Goal: Task Accomplishment & Management: Complete application form

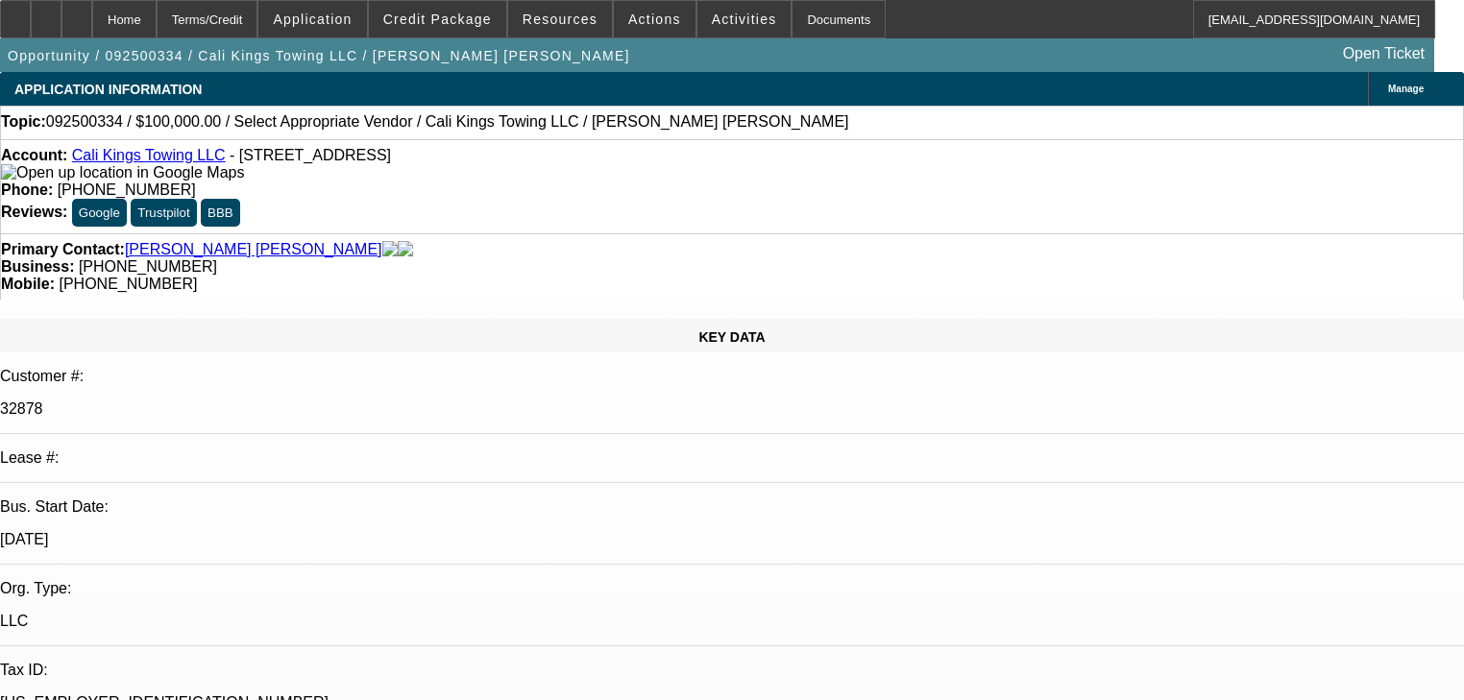
select select "0"
select select "2"
select select "0.1"
select select "4"
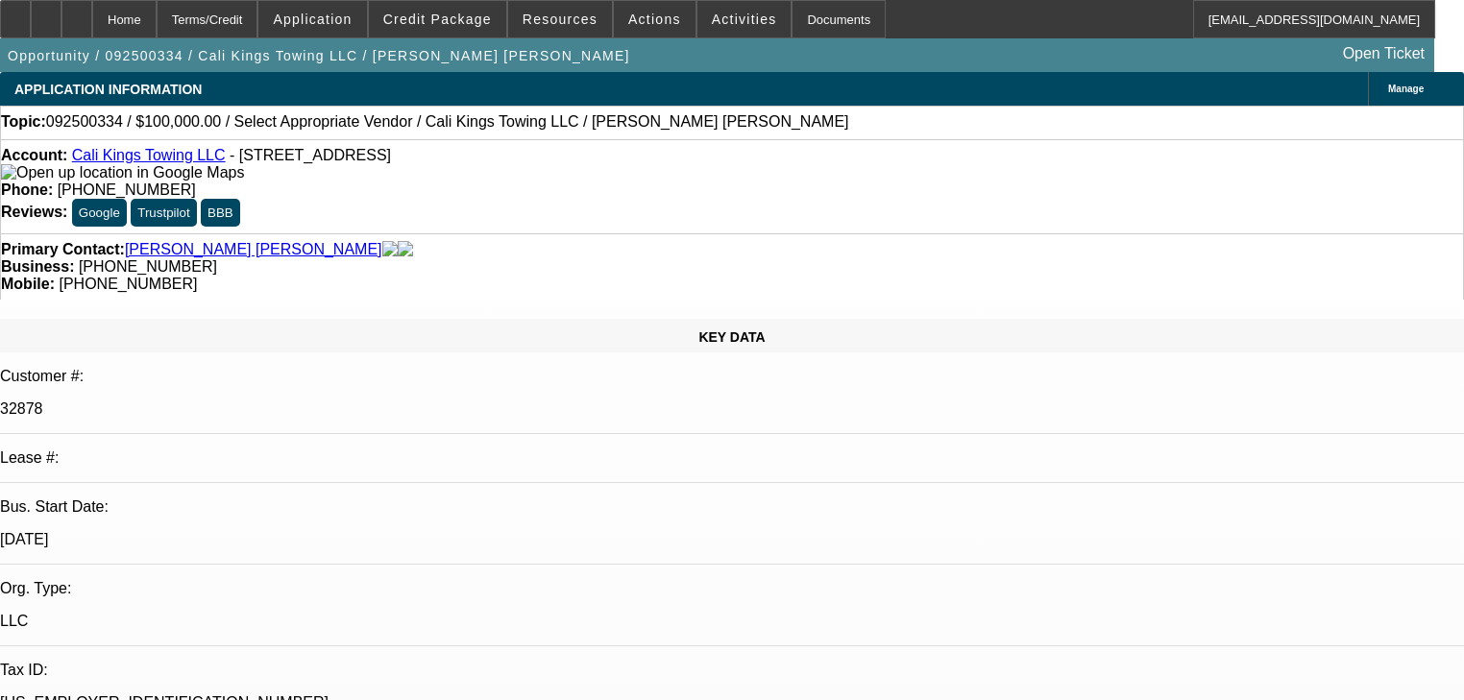
scroll to position [999, 0]
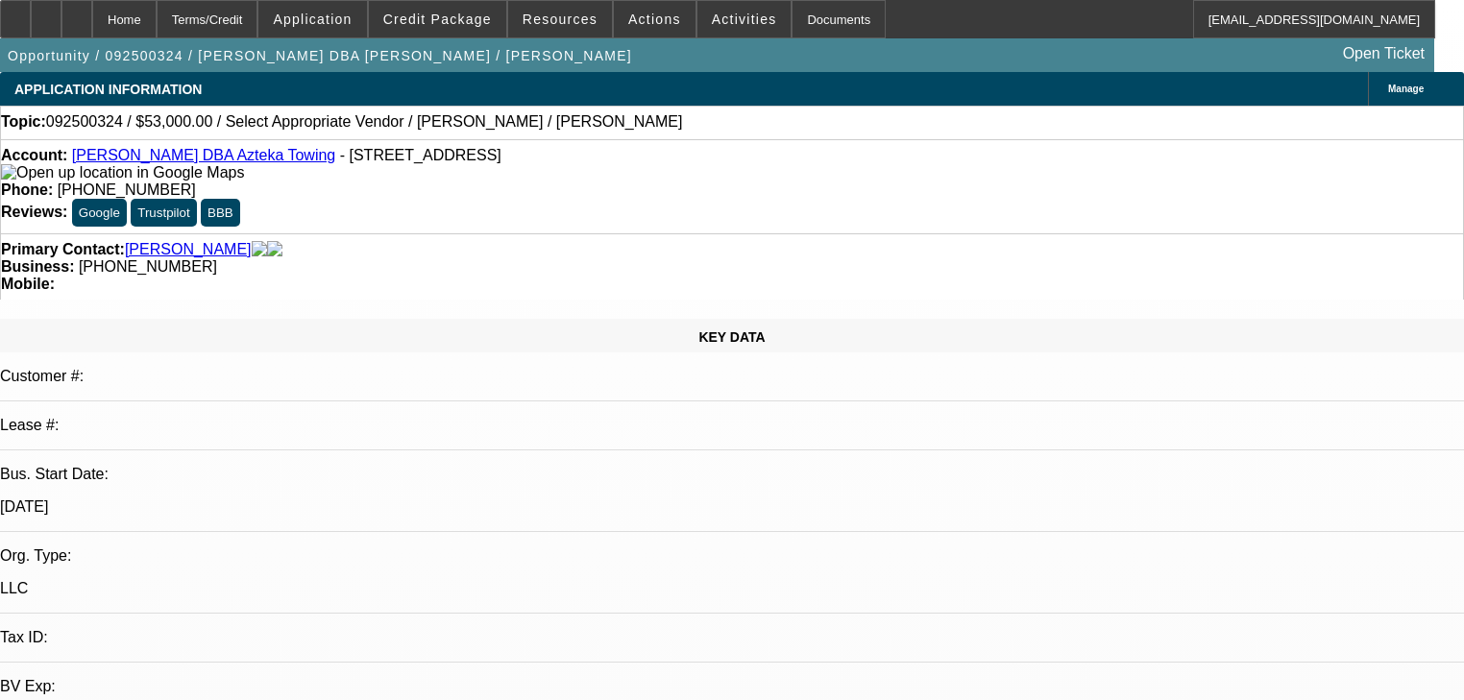
select select "0"
select select "2"
select select "0.1"
select select "4"
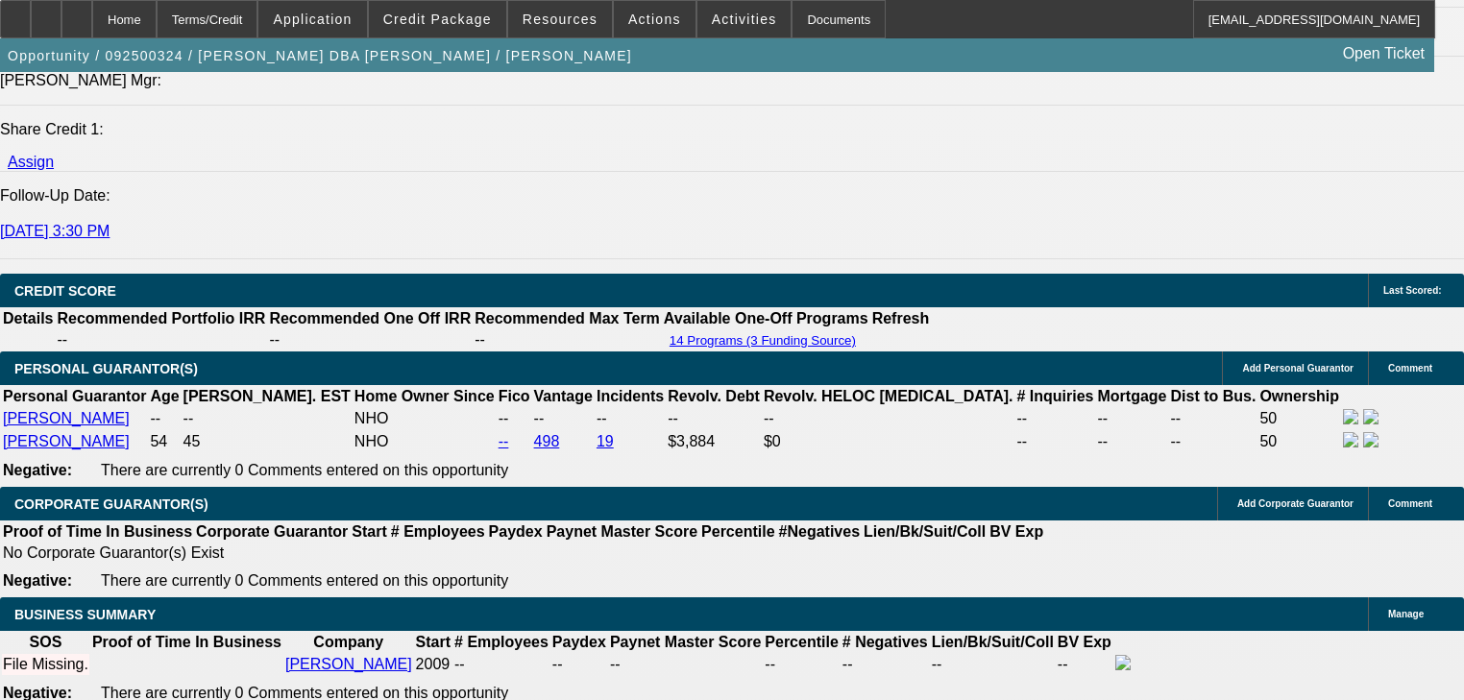
scroll to position [2537, 0]
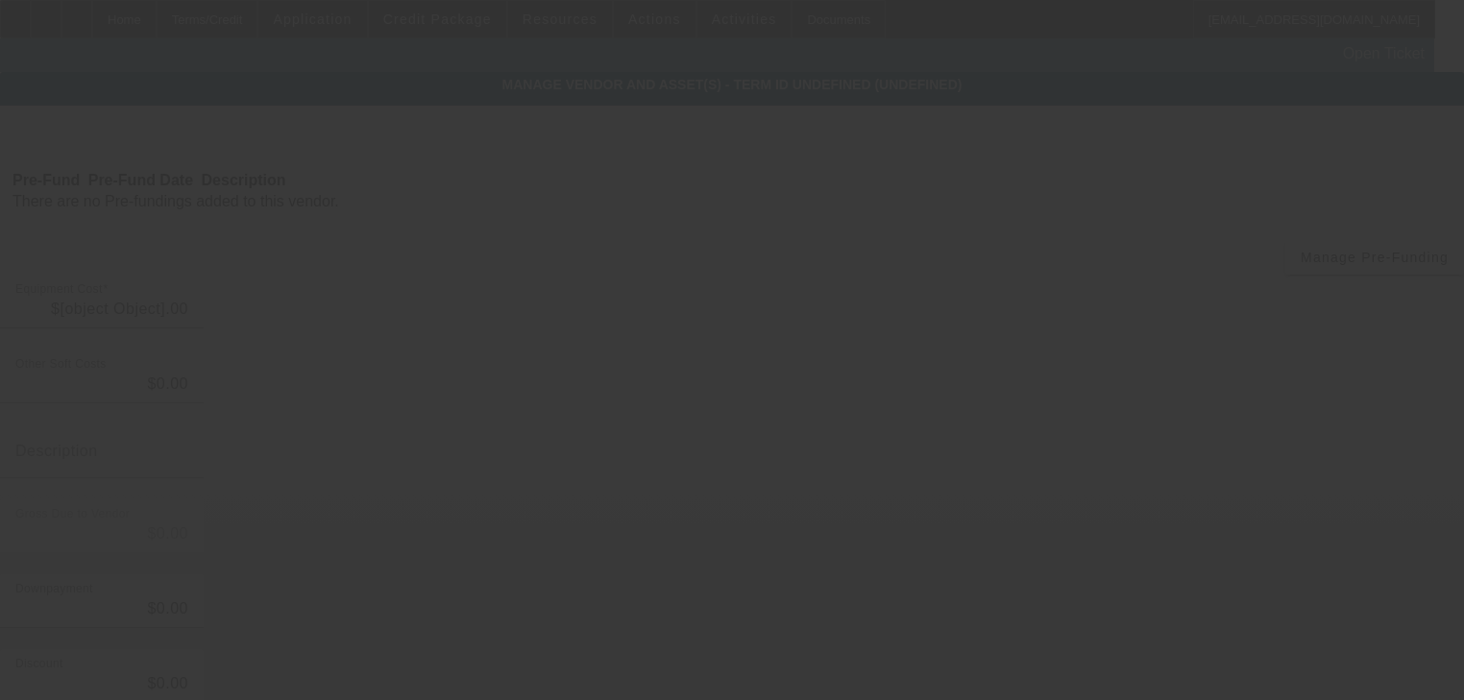
type input "$89,000.00"
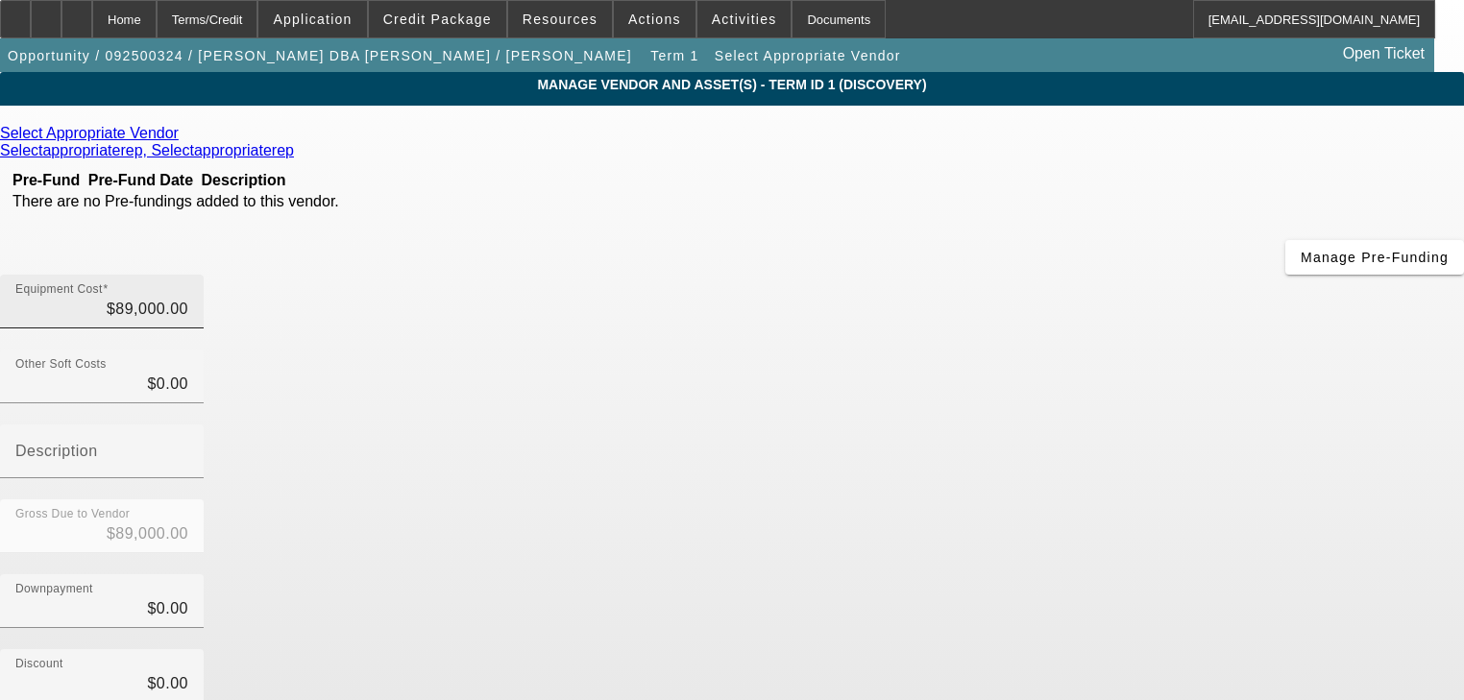
click at [188, 275] on div "Equipment Cost $89,000.00" at bounding box center [101, 302] width 173 height 54
type input "8900"
type input "$8,900.00"
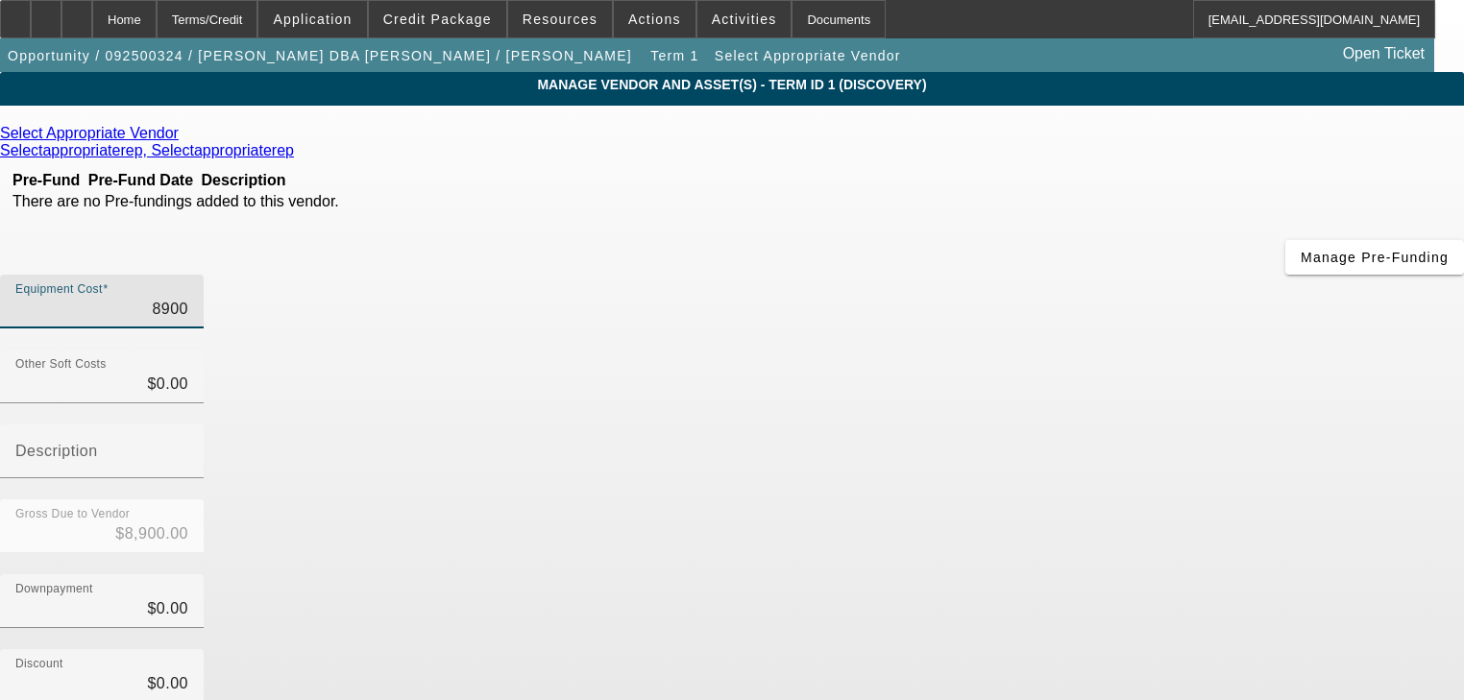
type input "890"
type input "$890.00"
type input "89"
type input "$89.00"
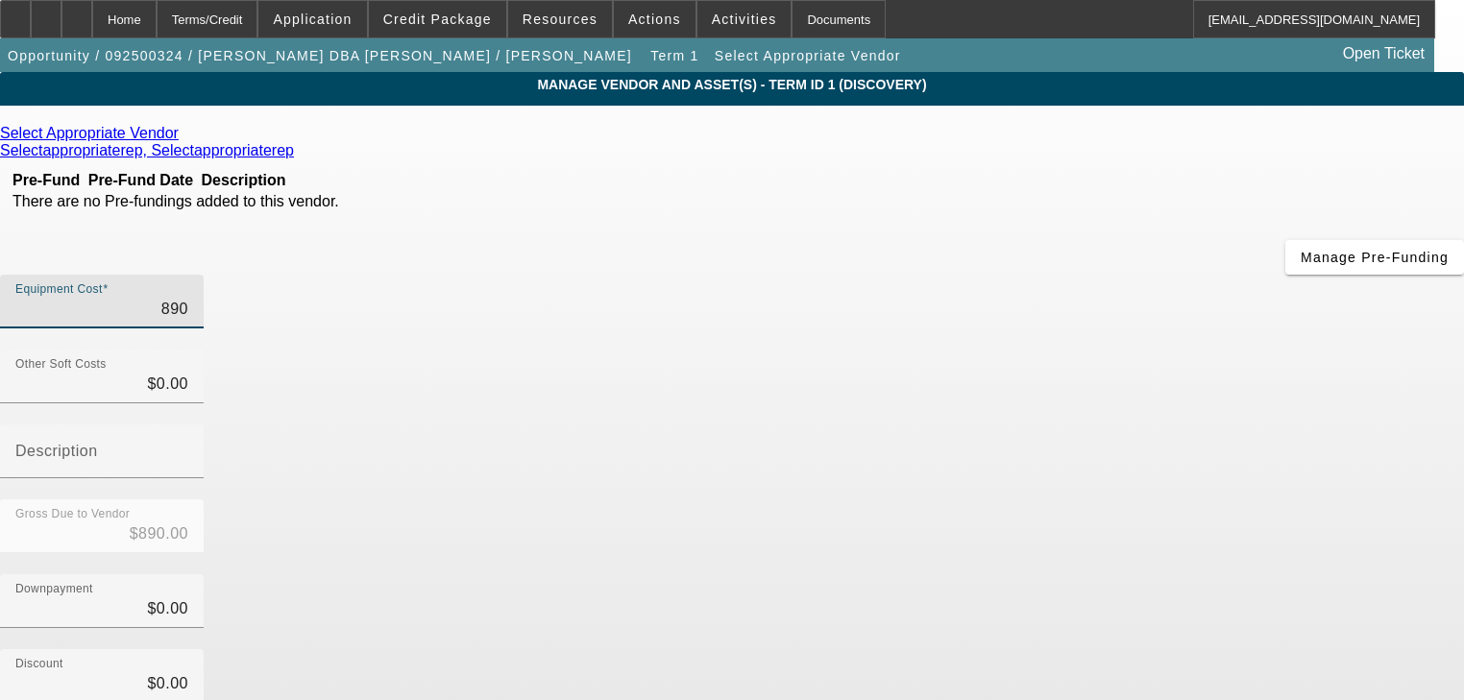
type input "$89.00"
type input "8"
type input "$8.00"
type input "$0.00"
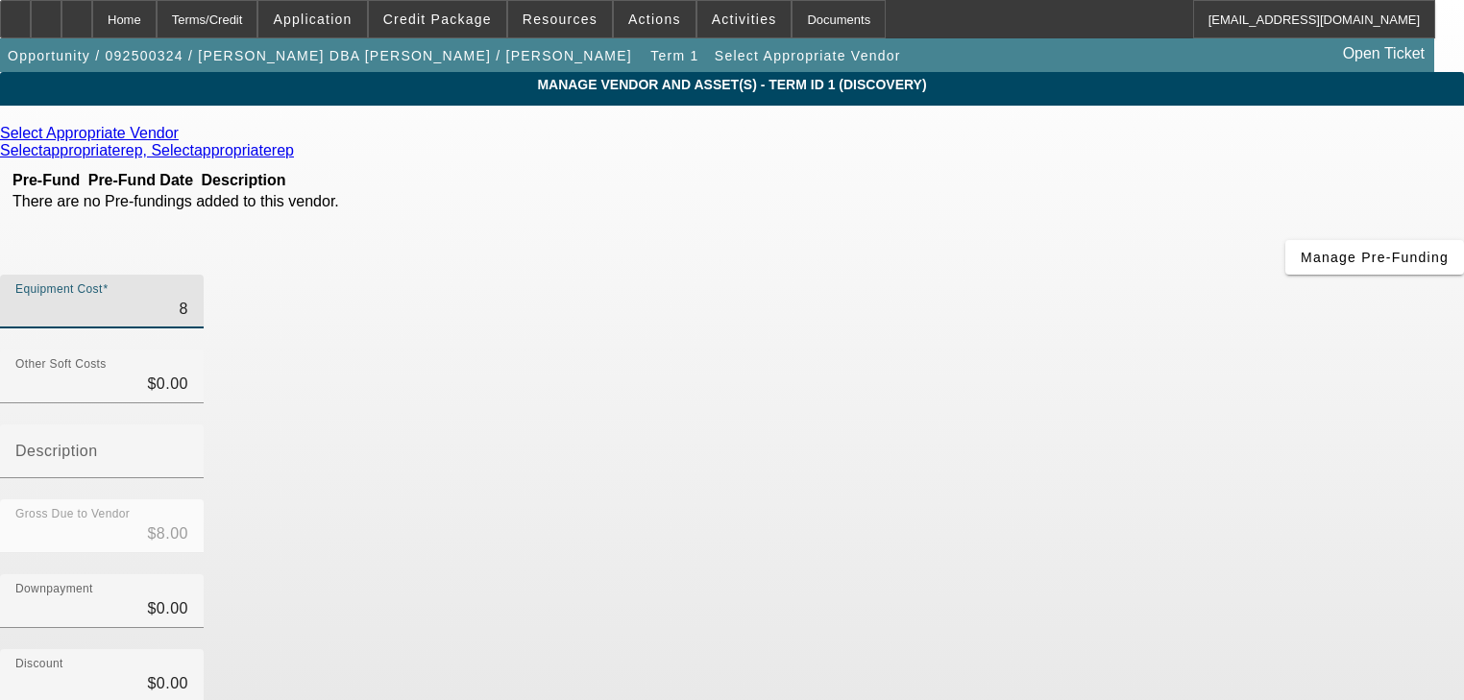
type input "$0.00"
type input "9"
type input "$9.00"
type input "98"
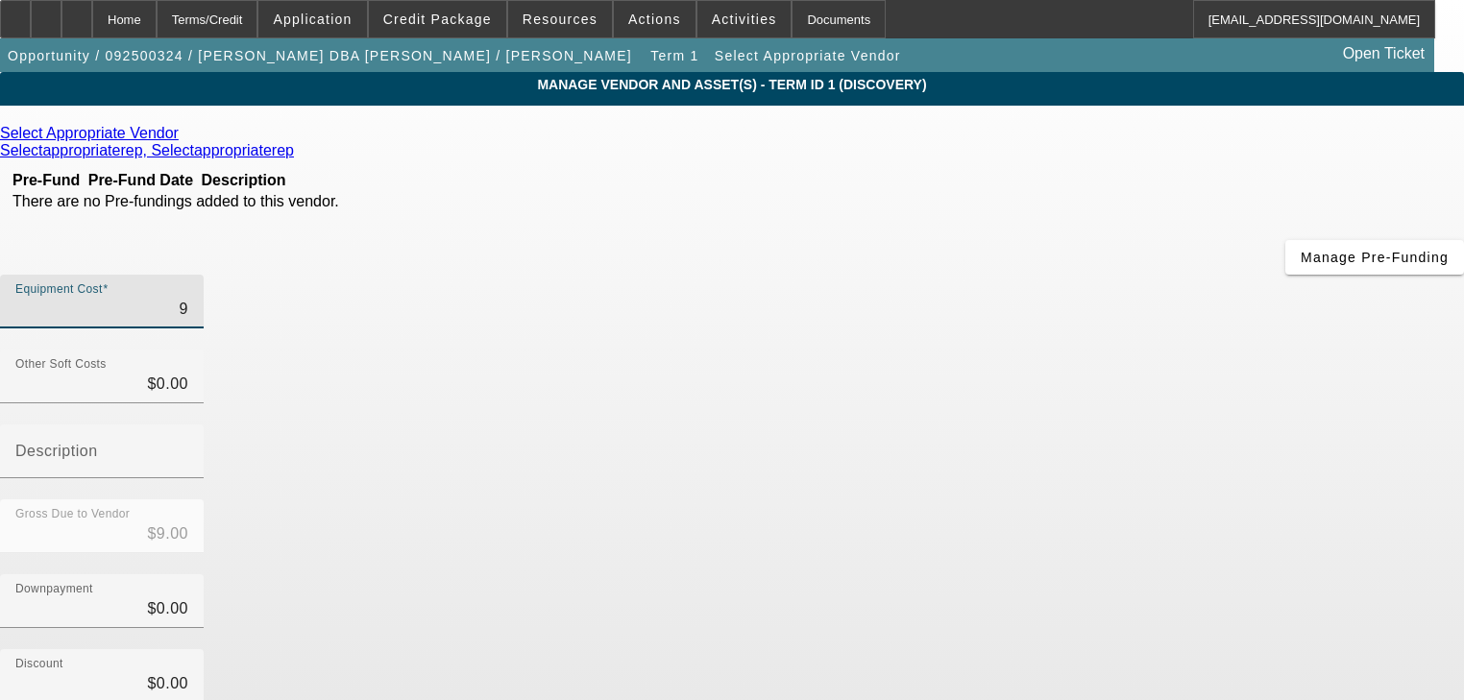
type input "$98.00"
type input "985"
type input "$985.00"
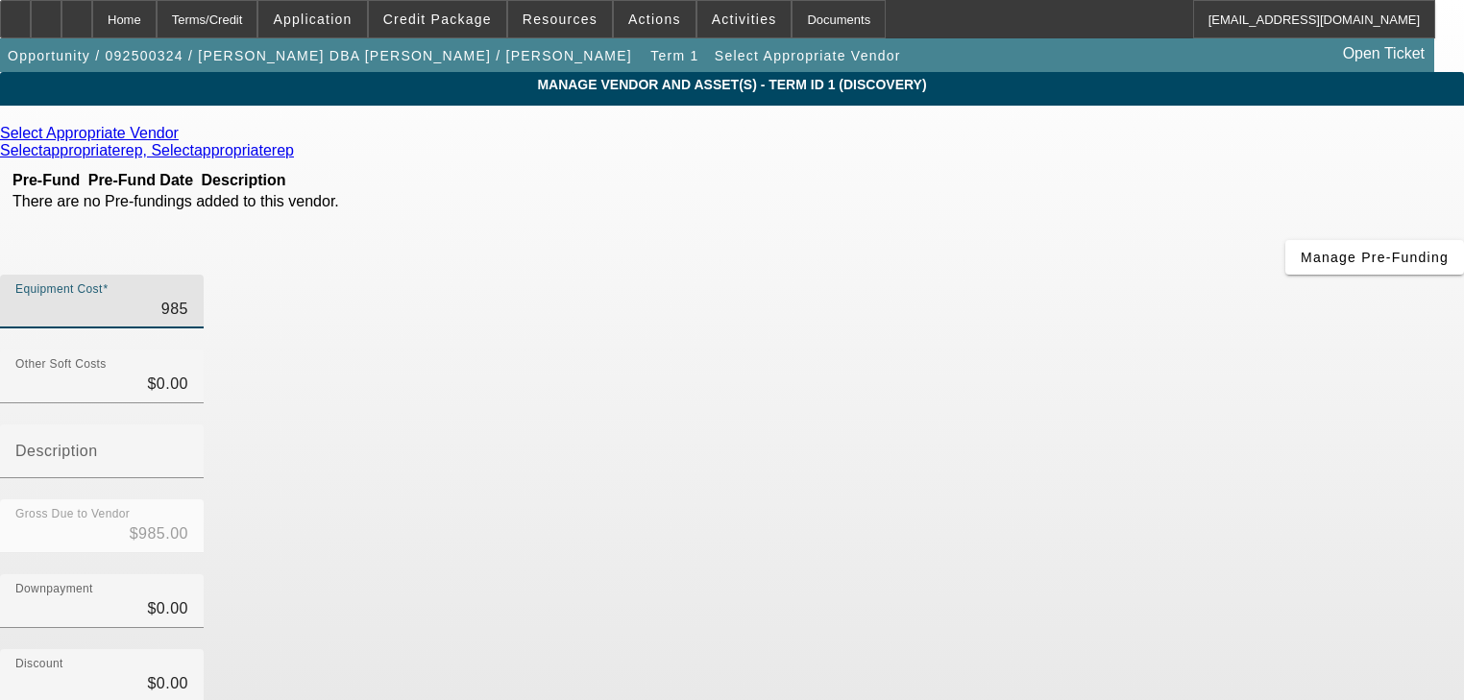
type input "9850"
type input "$9,850.00"
type input "98500"
type input "$98,500.00"
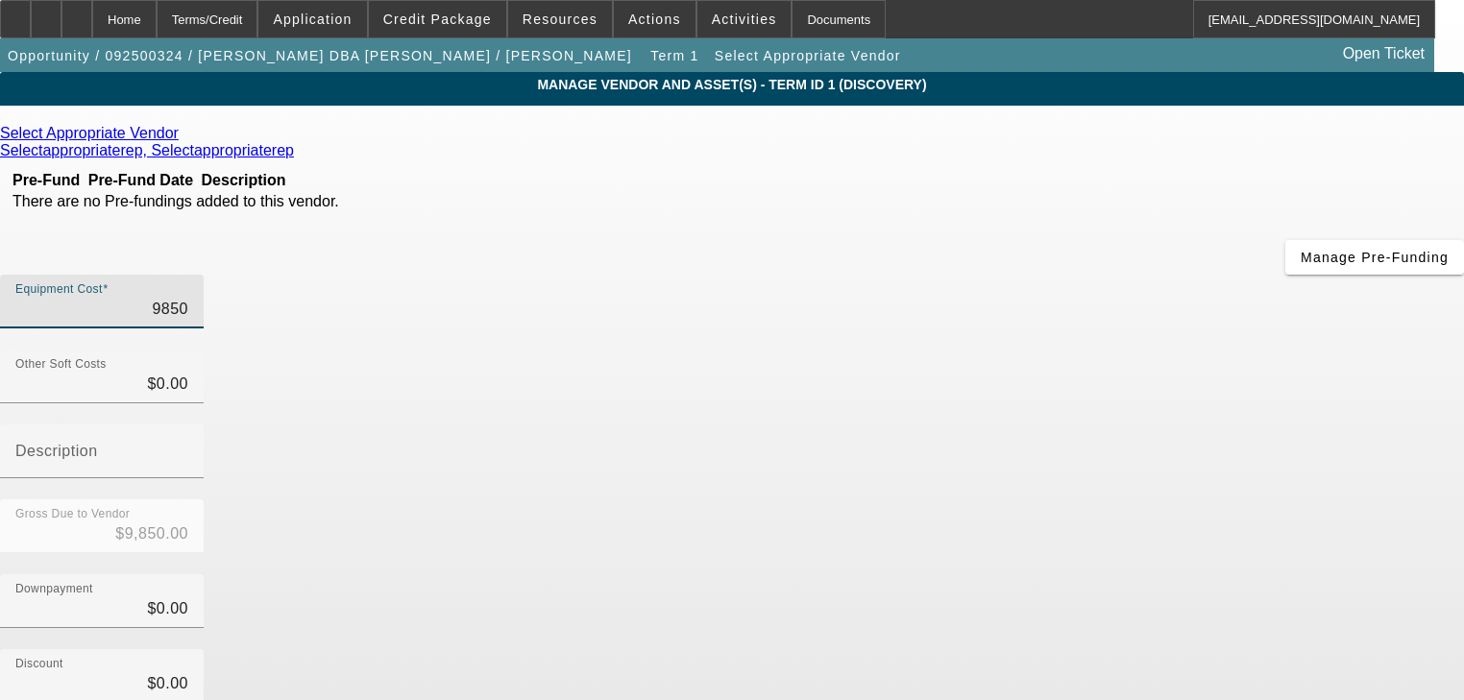
type input "$98,500.00"
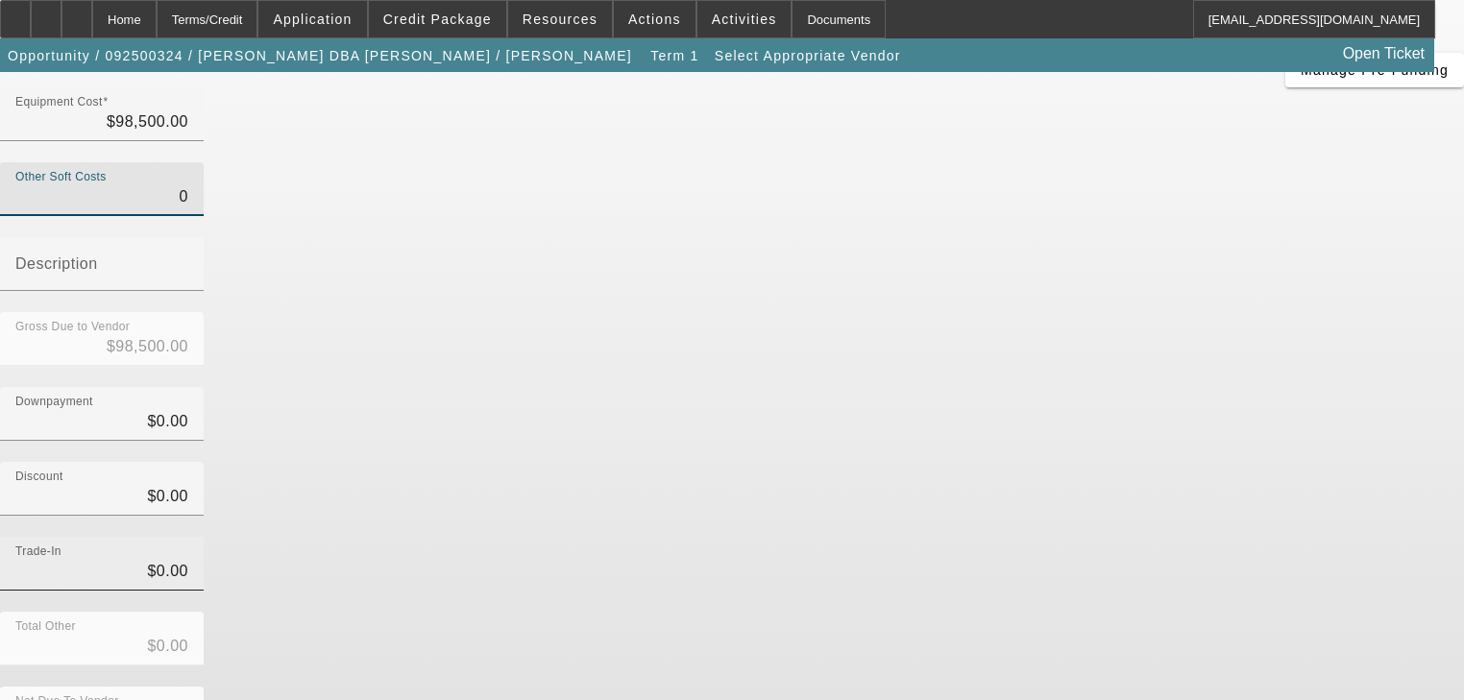
scroll to position [188, 0]
type input "$0.00"
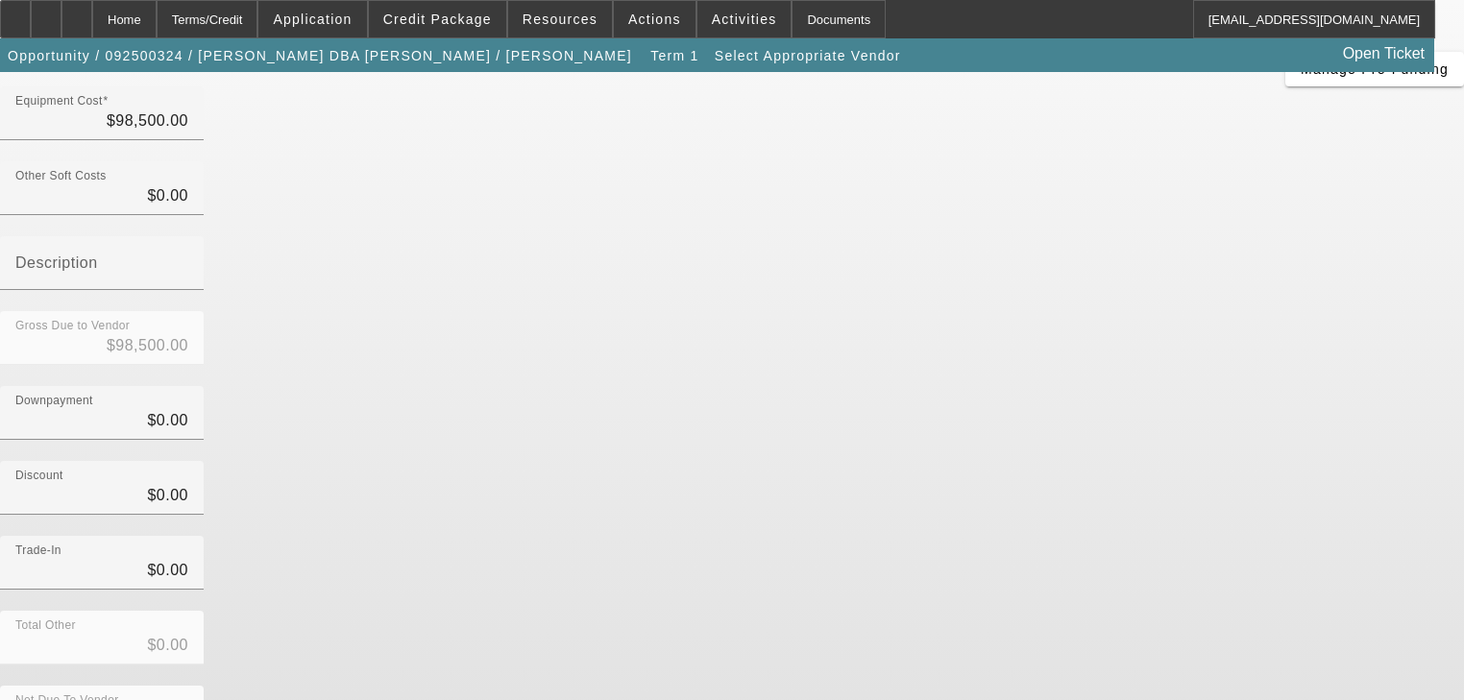
drag, startPoint x: 1204, startPoint y: 608, endPoint x: 651, endPoint y: 608, distance: 553.5
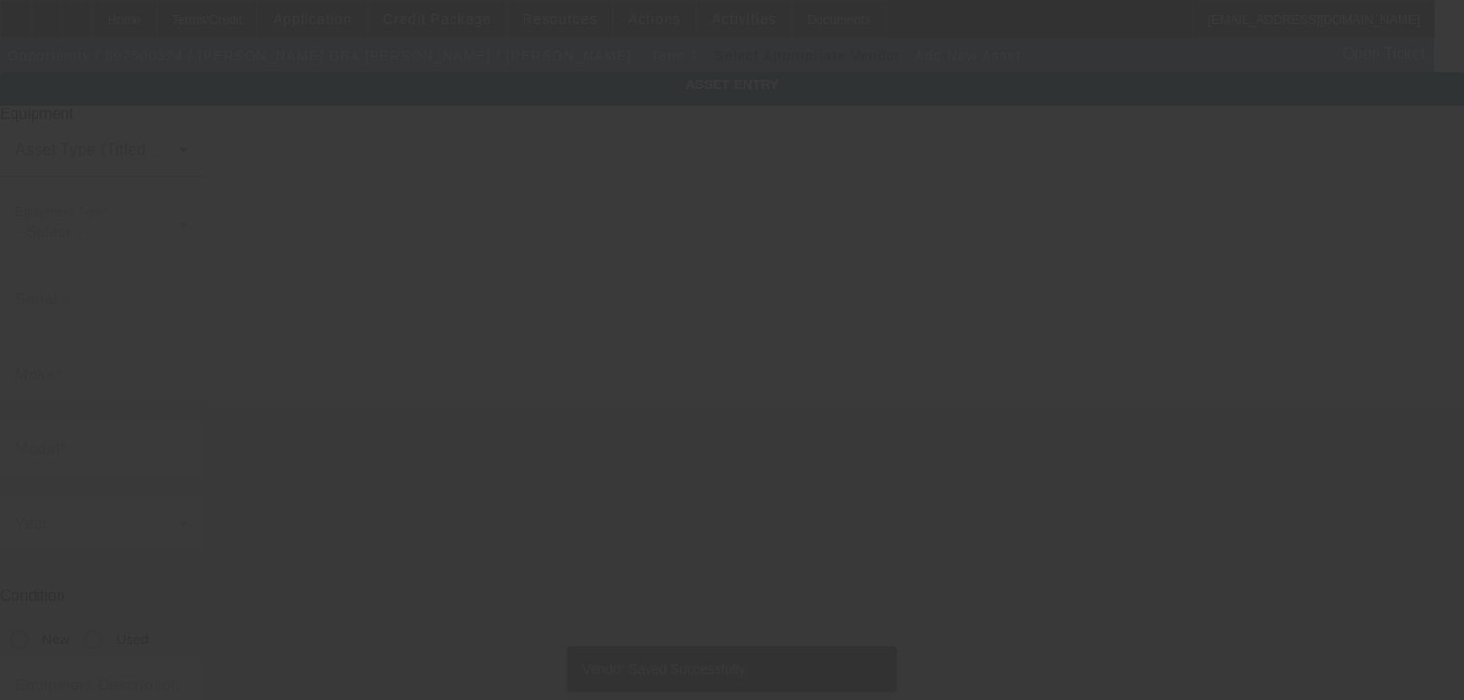
type input "[STREET_ADDRESS]"
type input "[GEOGRAPHIC_DATA]"
type input "94533"
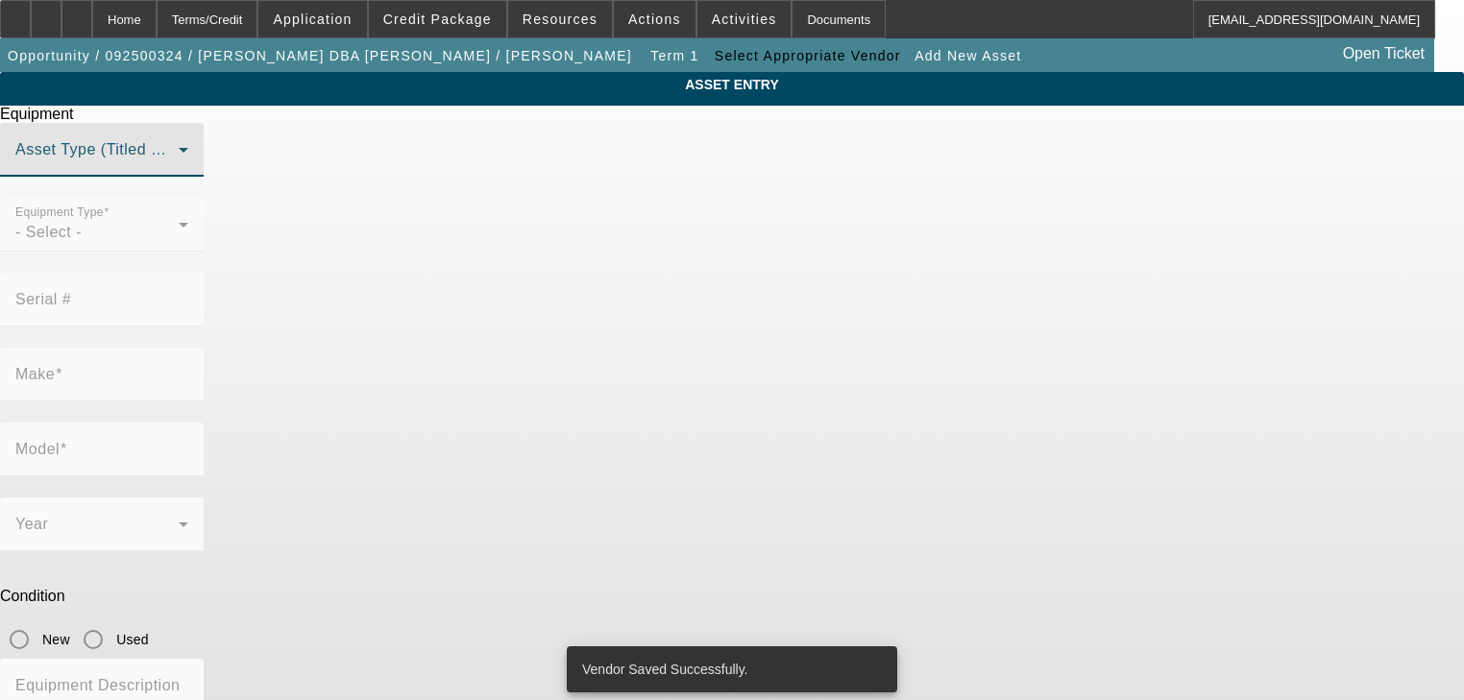
click at [179, 169] on span at bounding box center [96, 157] width 163 height 23
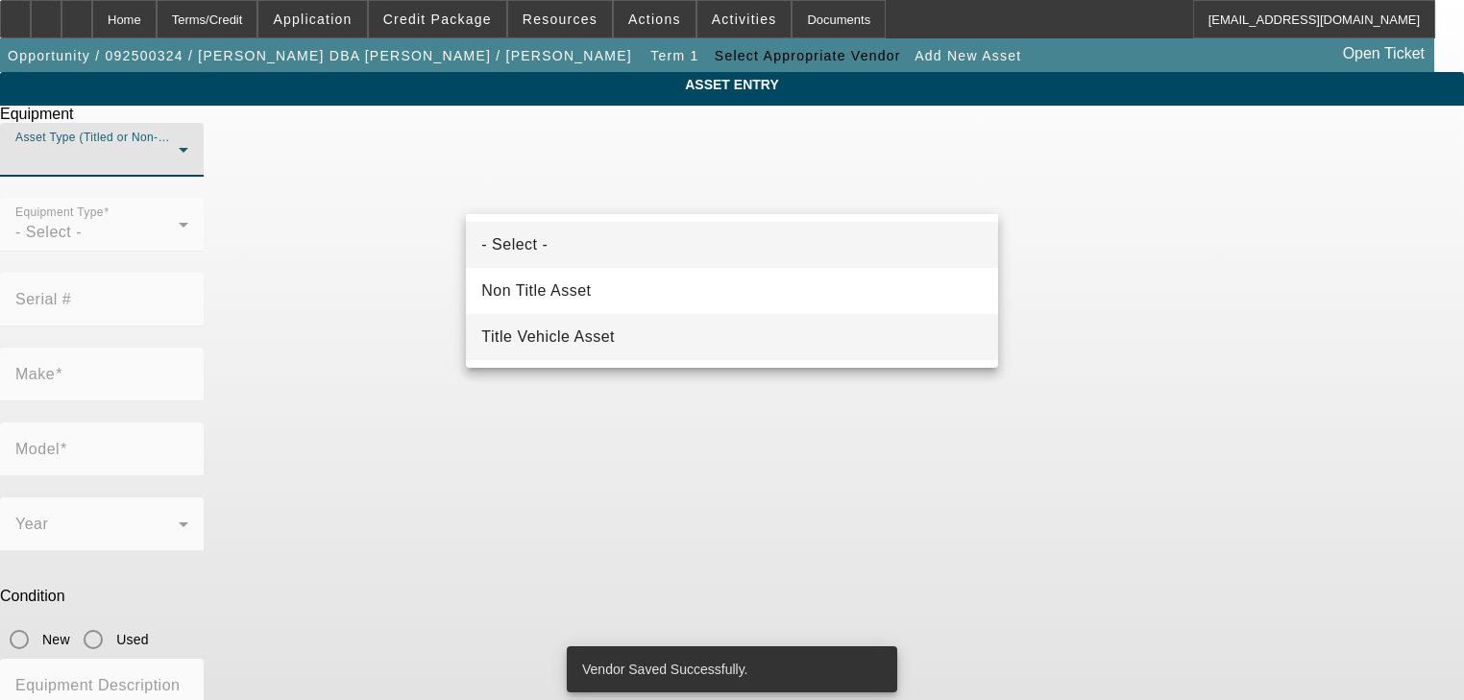
click at [572, 326] on span "Title Vehicle Asset" at bounding box center [548, 337] width 134 height 23
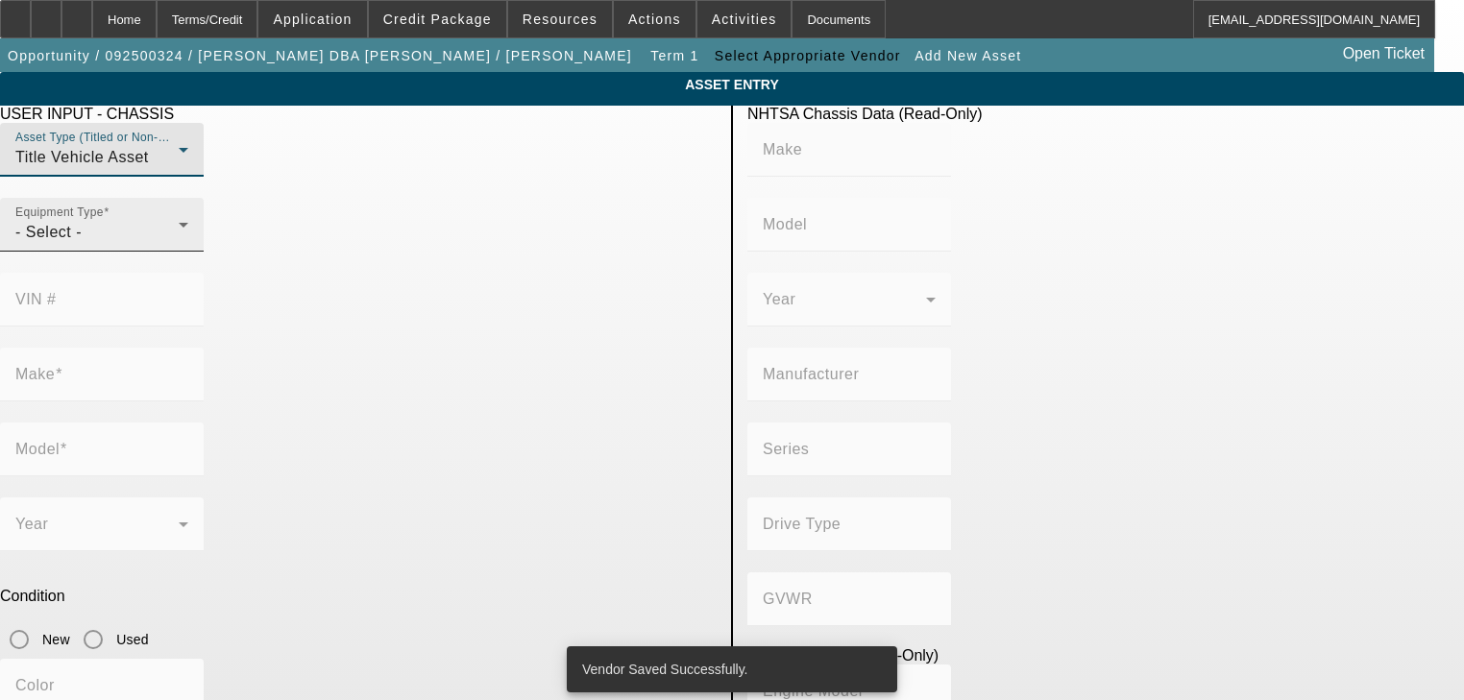
click at [179, 244] on div "- Select -" at bounding box center [96, 232] width 163 height 23
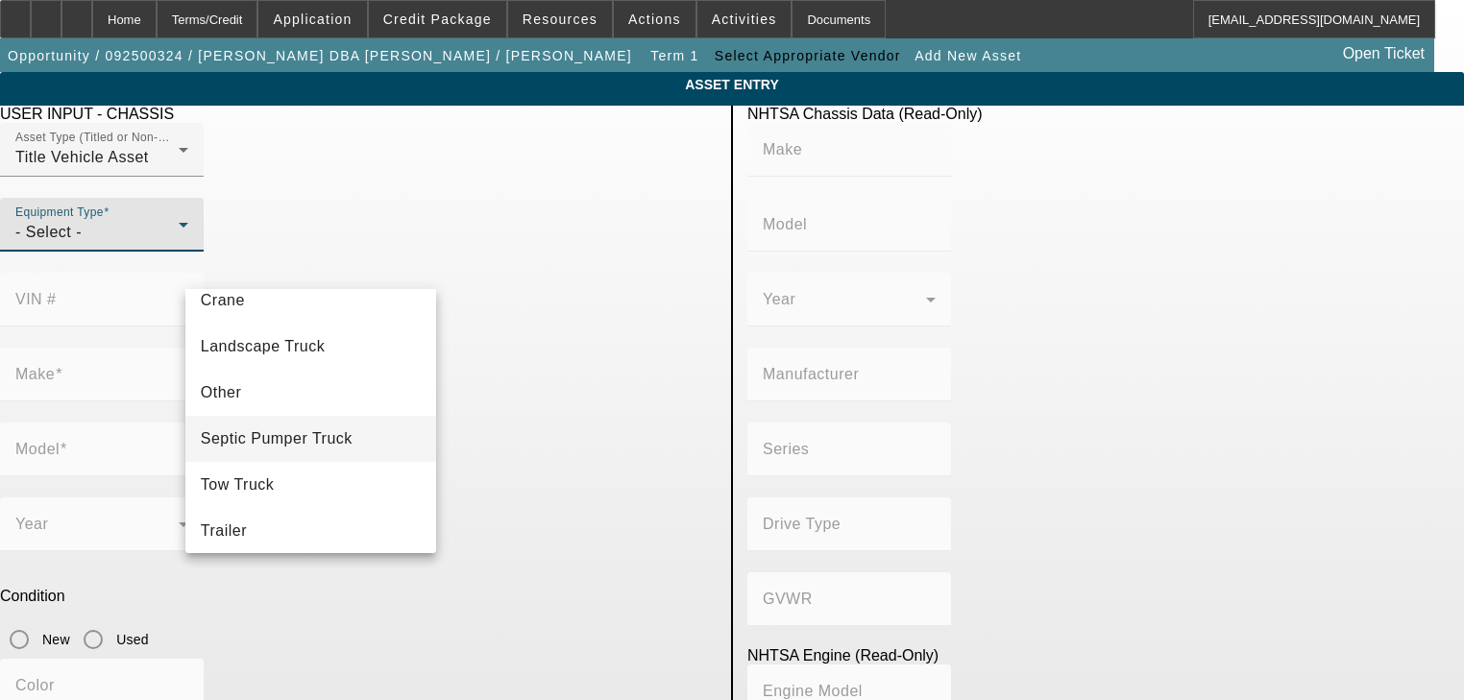
scroll to position [211, 0]
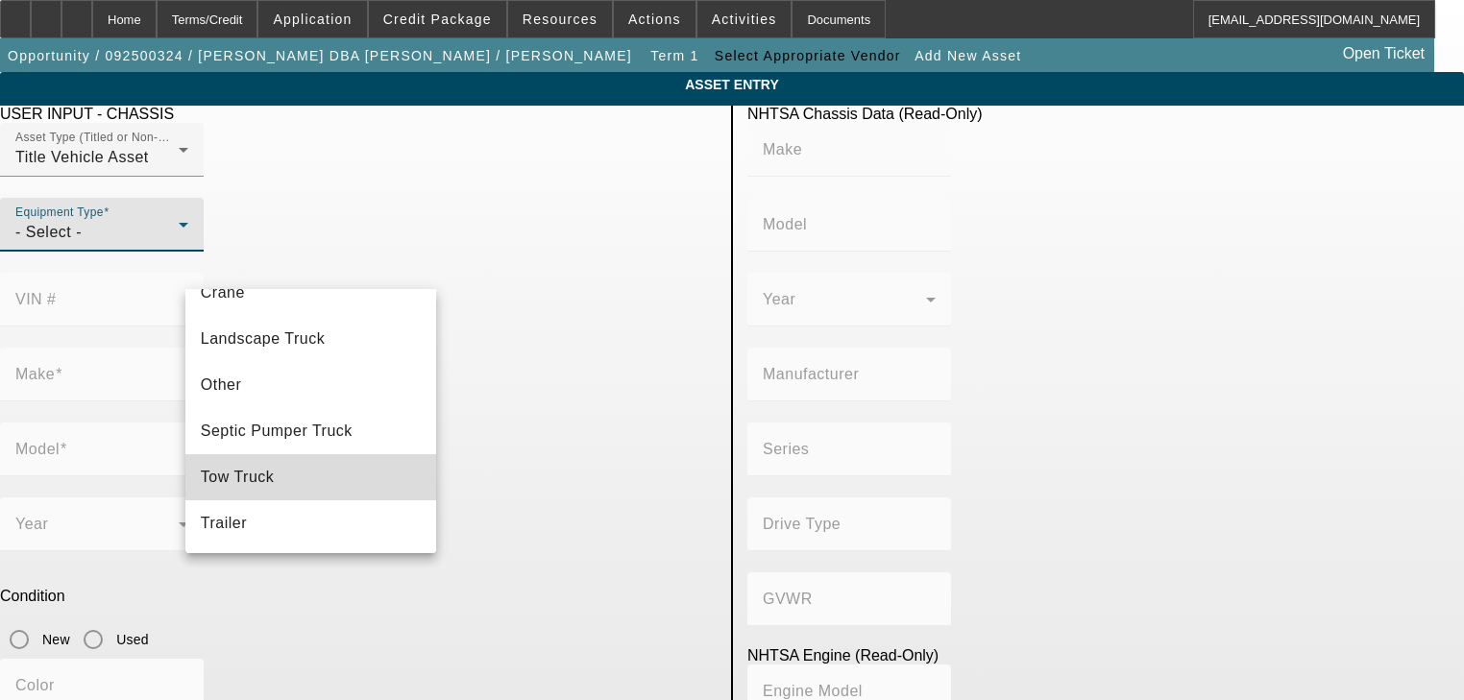
click at [334, 473] on mat-option "Tow Truck" at bounding box center [311, 478] width 252 height 46
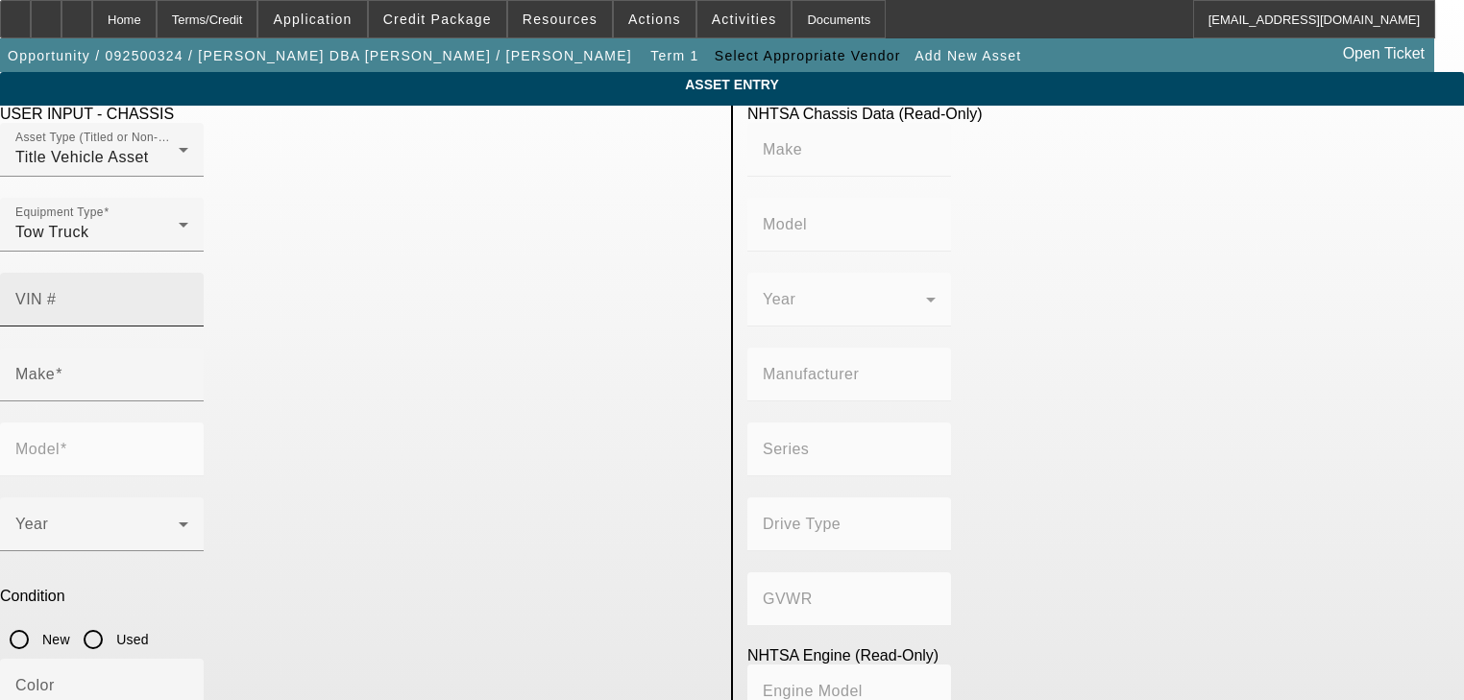
click at [188, 283] on div "VIN #" at bounding box center [101, 300] width 173 height 54
type input "1FVACWDt4GHHB4375"
type input "FREIGHTLINER"
type input "M2"
type input "DAIMLER TRUCK NORTH AMERICA LLC"
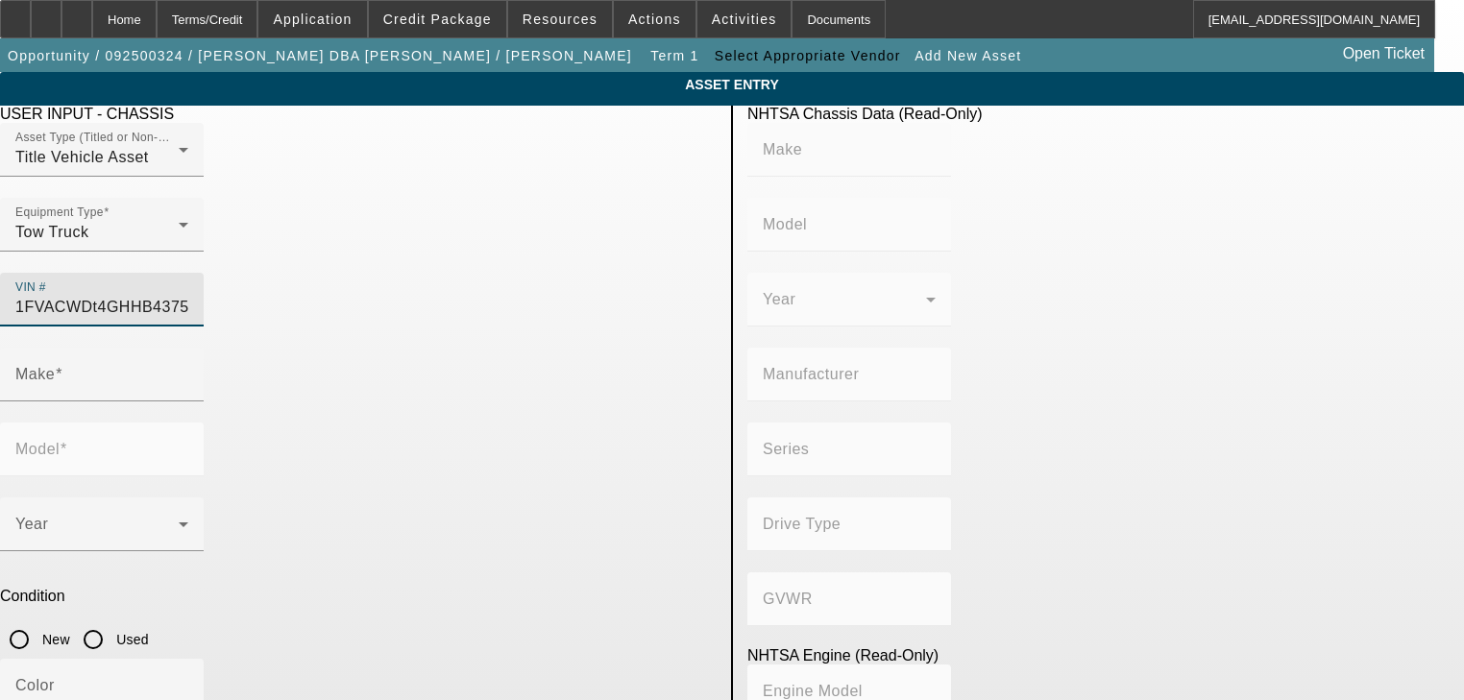
type input "106 Medium Duty"
type input "4x2"
type input "Class 6: 19,501 - 26,000 lb (8,845 - 11,794 kg)"
type input "Cummins ISB"
type input "6"
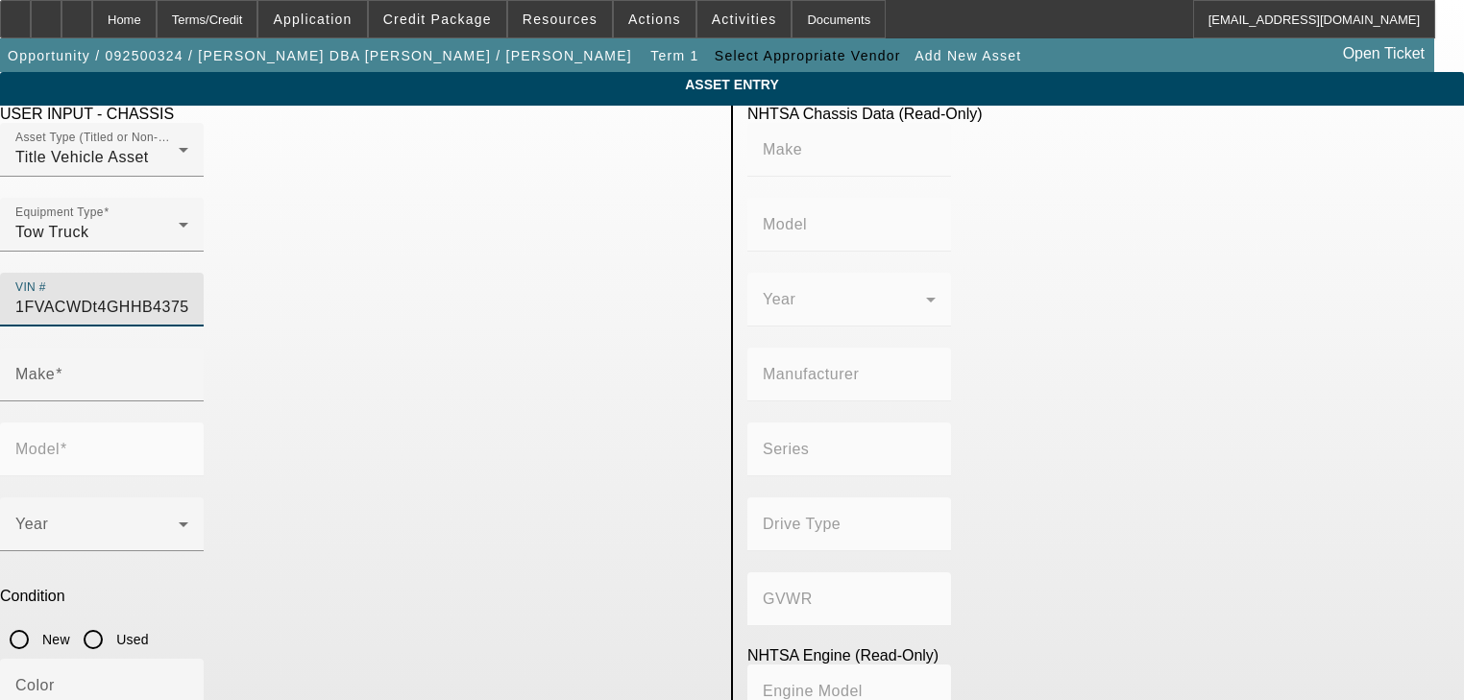
type input "Diesel"
type input "408.85908543470"
type input "6.7"
type input "FREIGHTLINER"
type input "M2"
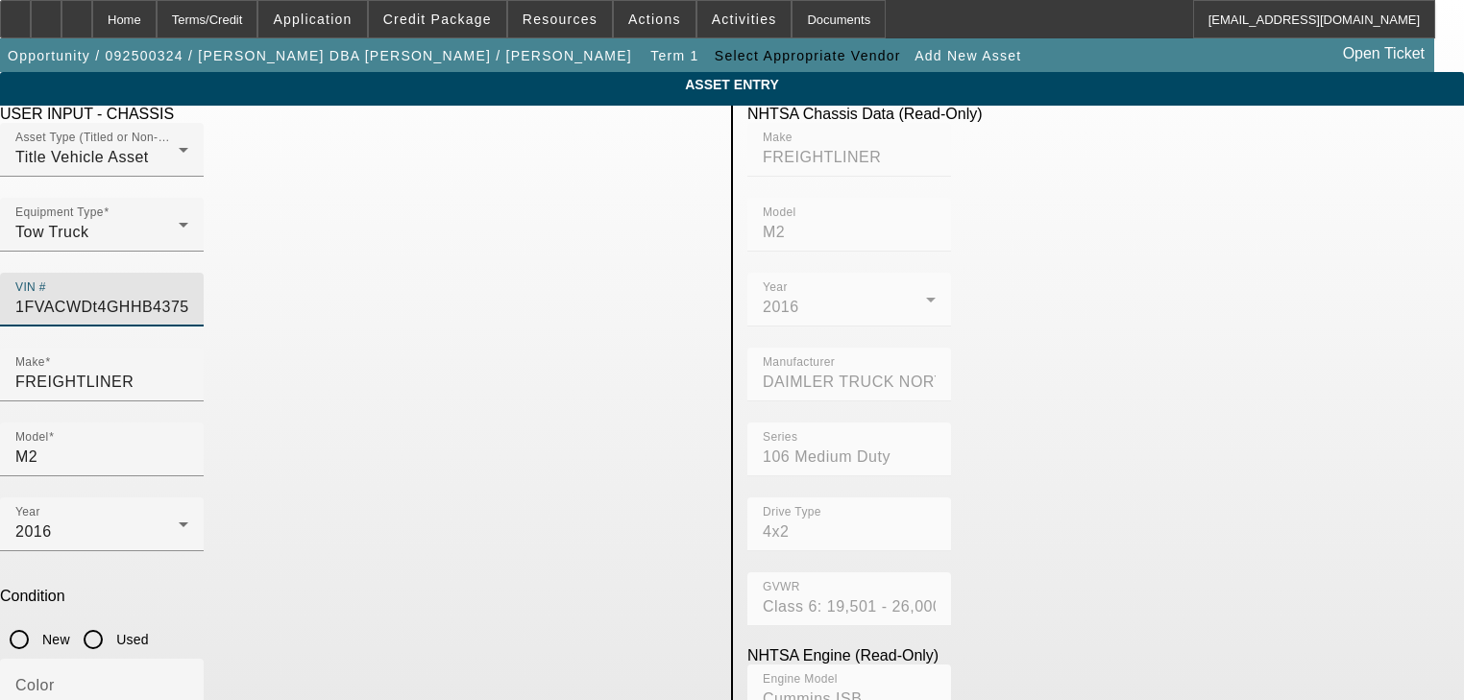
type input "[US_VEHICLE_IDENTIFICATION_NUMBER]"
click at [112, 621] on input "Used" at bounding box center [93, 640] width 38 height 38
radio input "true"
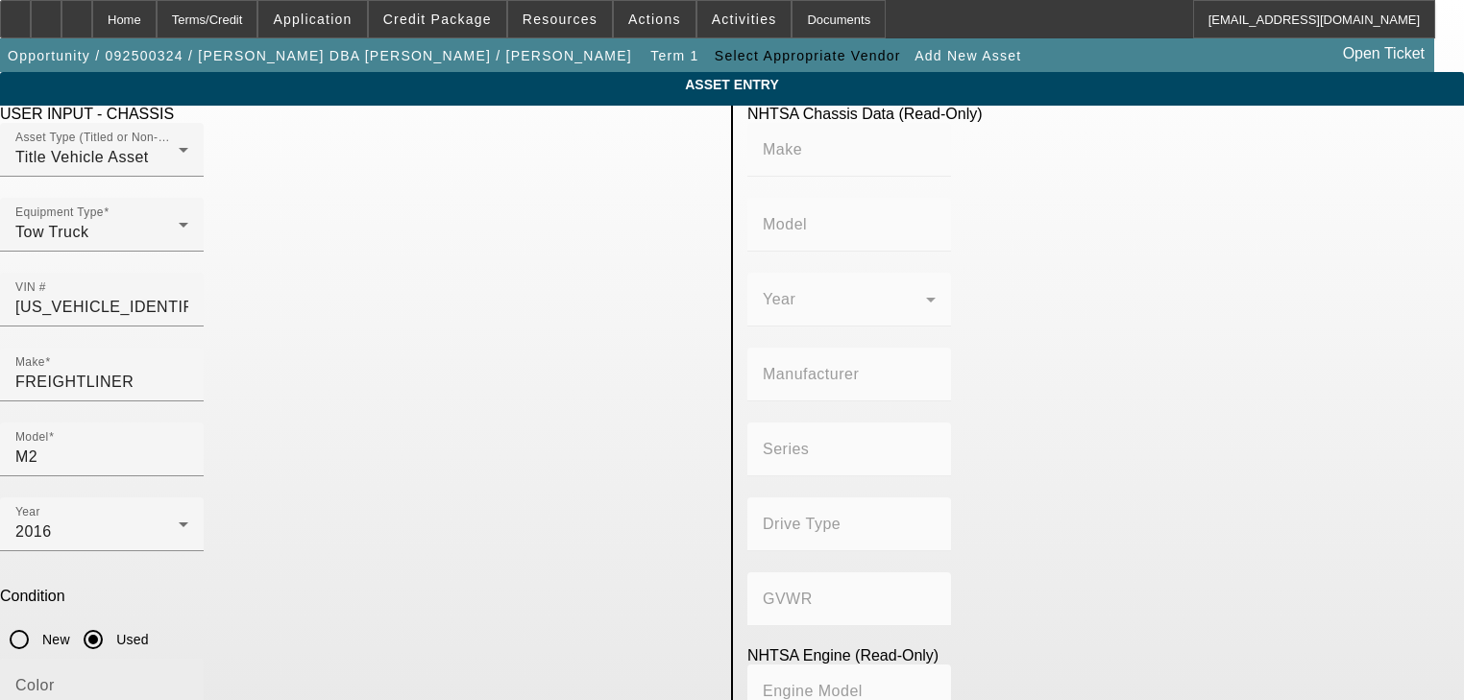
type input "FREIGHTLINER"
type input "M2"
type input "DAIMLER TRUCK NORTH AMERICA LLC"
type input "106 Medium Duty"
type input "4x2"
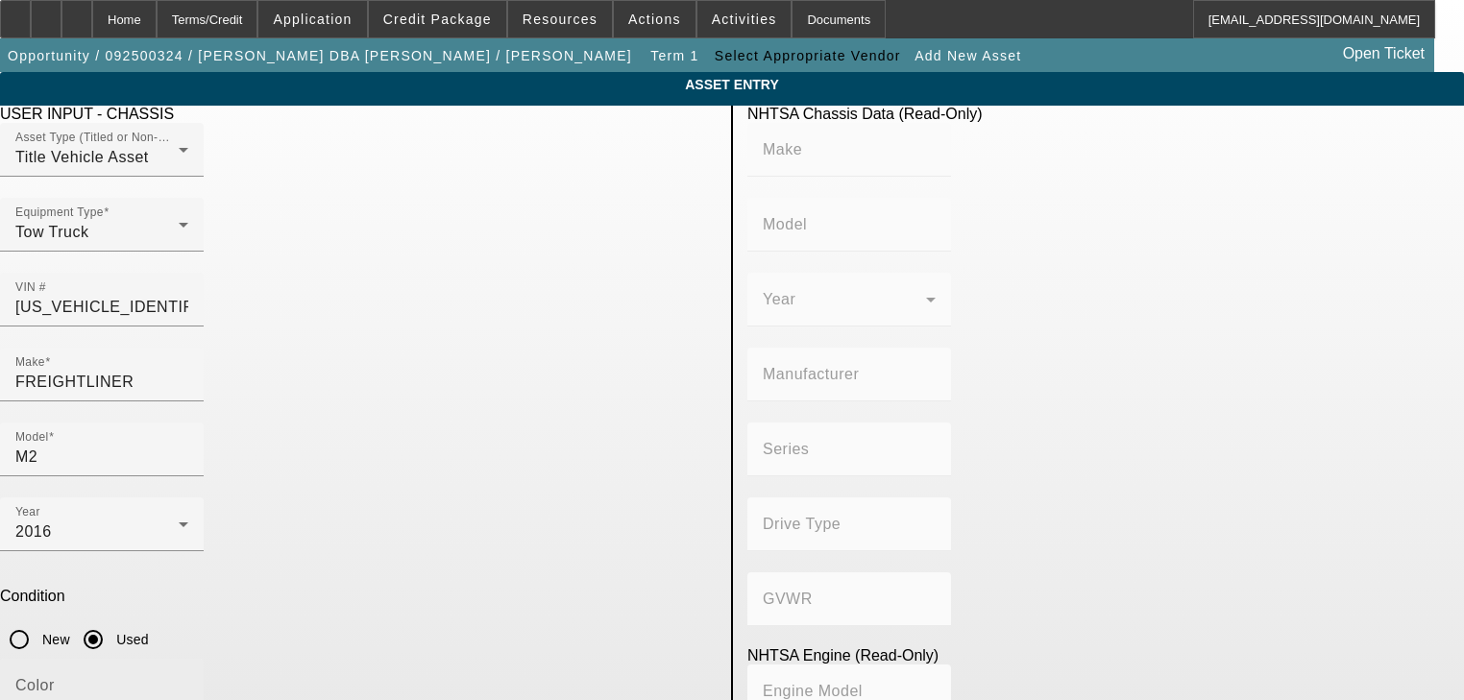
type input "Class 6: 19,501 - 26,000 lb (8,845 - 11,794 kg)"
type input "Cummins ISB"
type input "6"
type input "Diesel"
type input "408.85908543470"
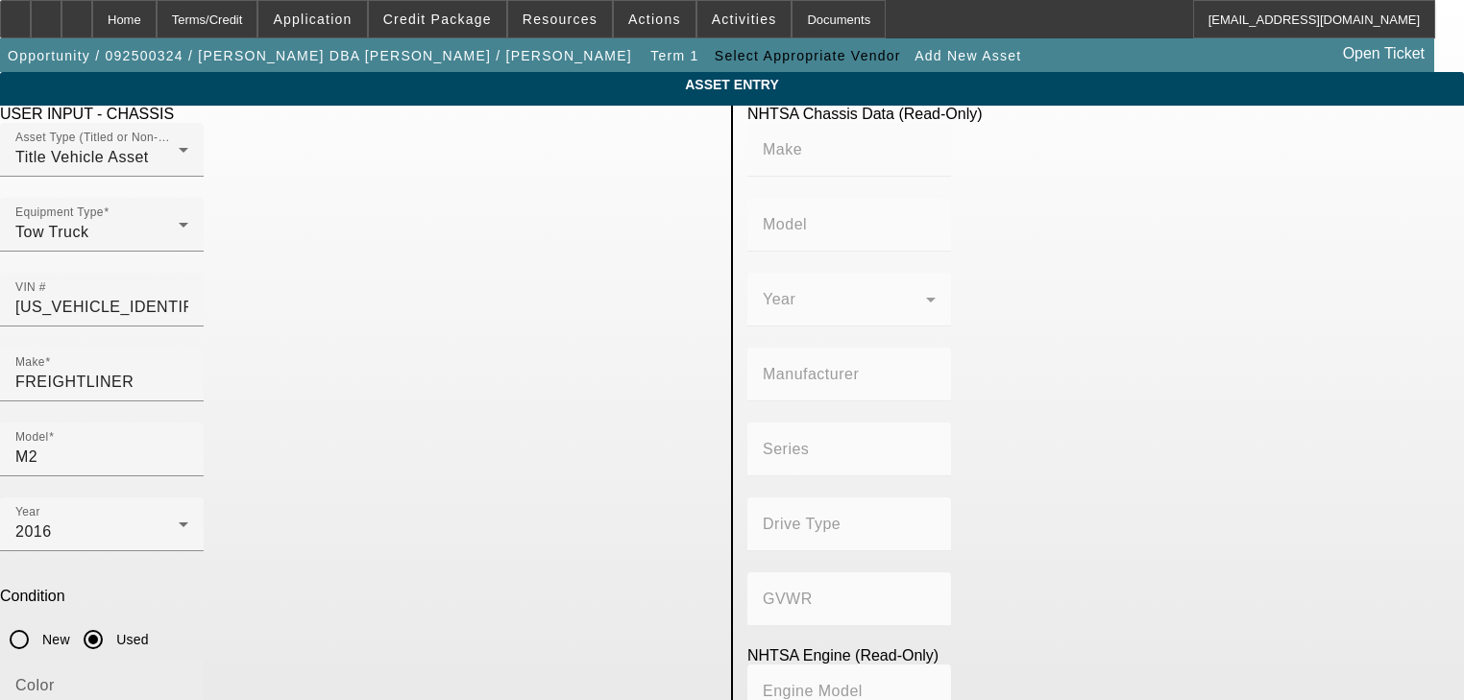
type input "6.7"
click at [188, 682] on input "Color" at bounding box center [101, 693] width 173 height 23
type input "White"
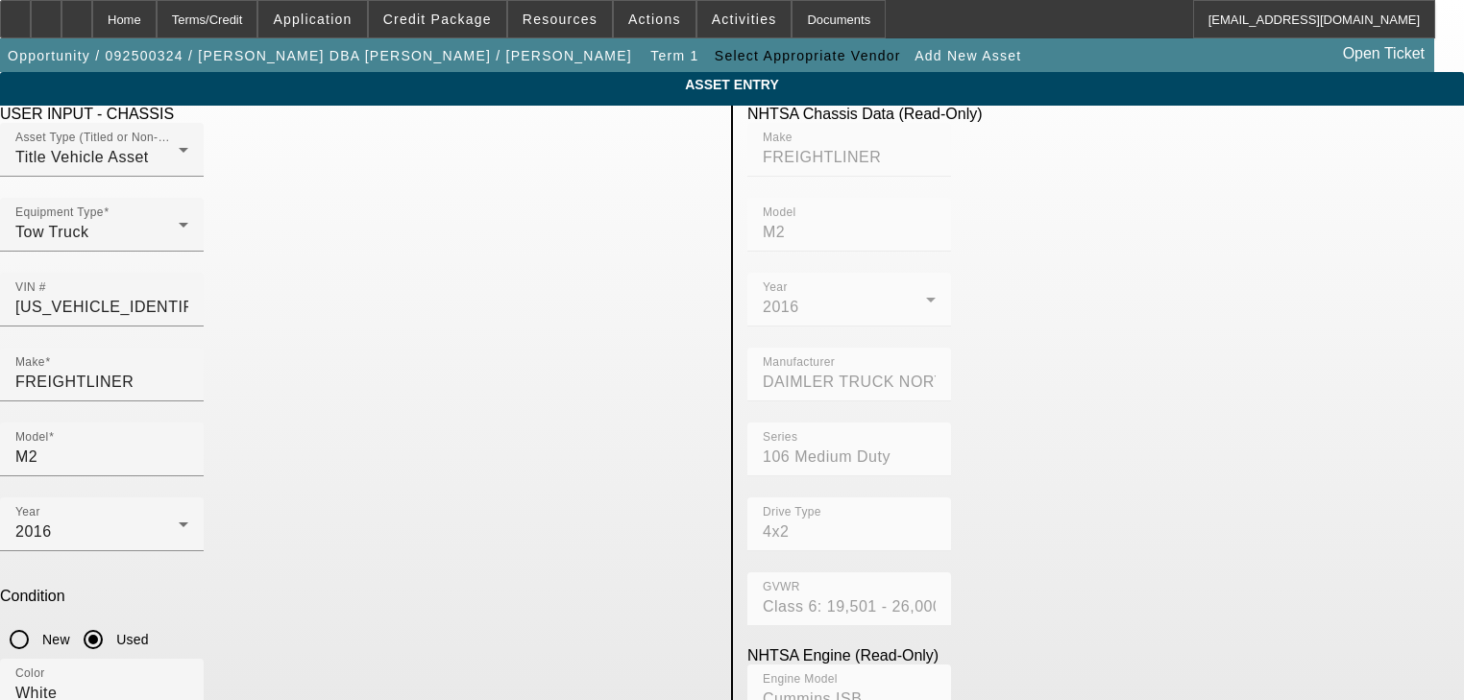
type input "51430"
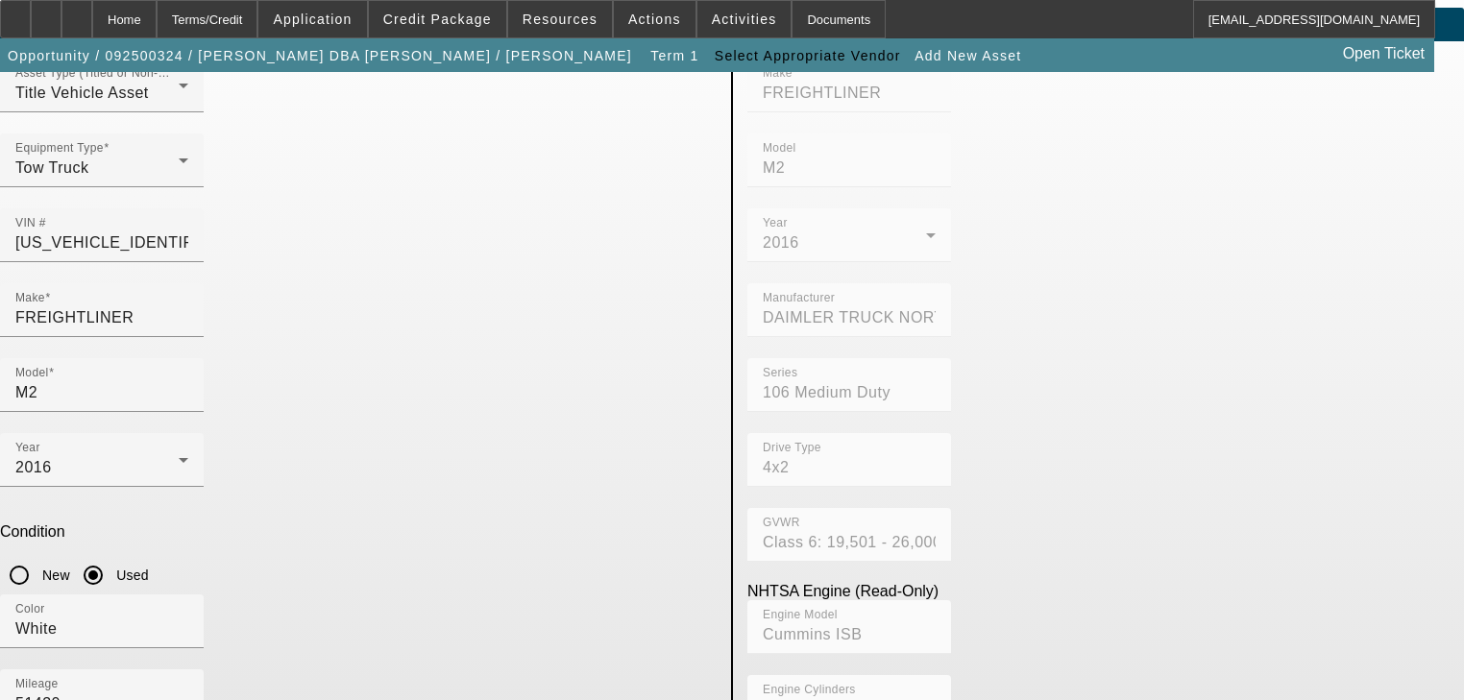
scroll to position [137, 0]
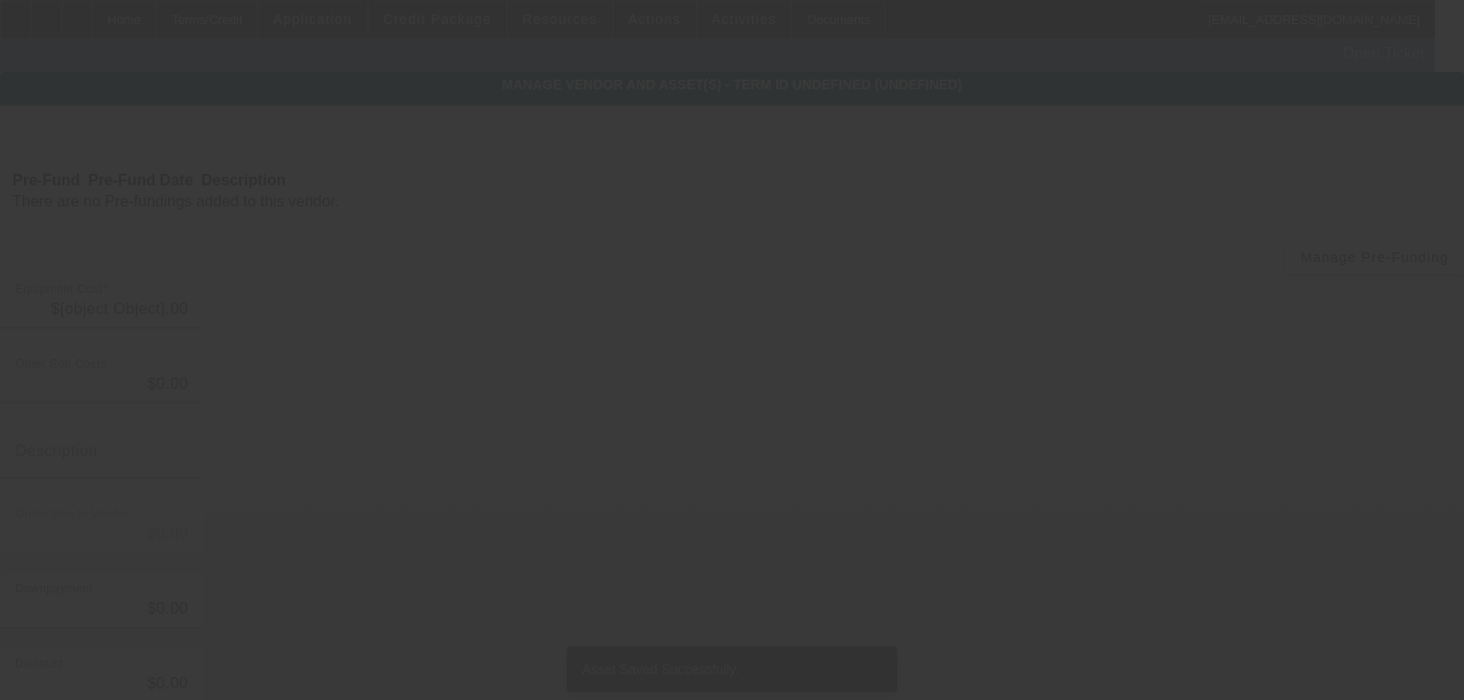
type input "$98,500.00"
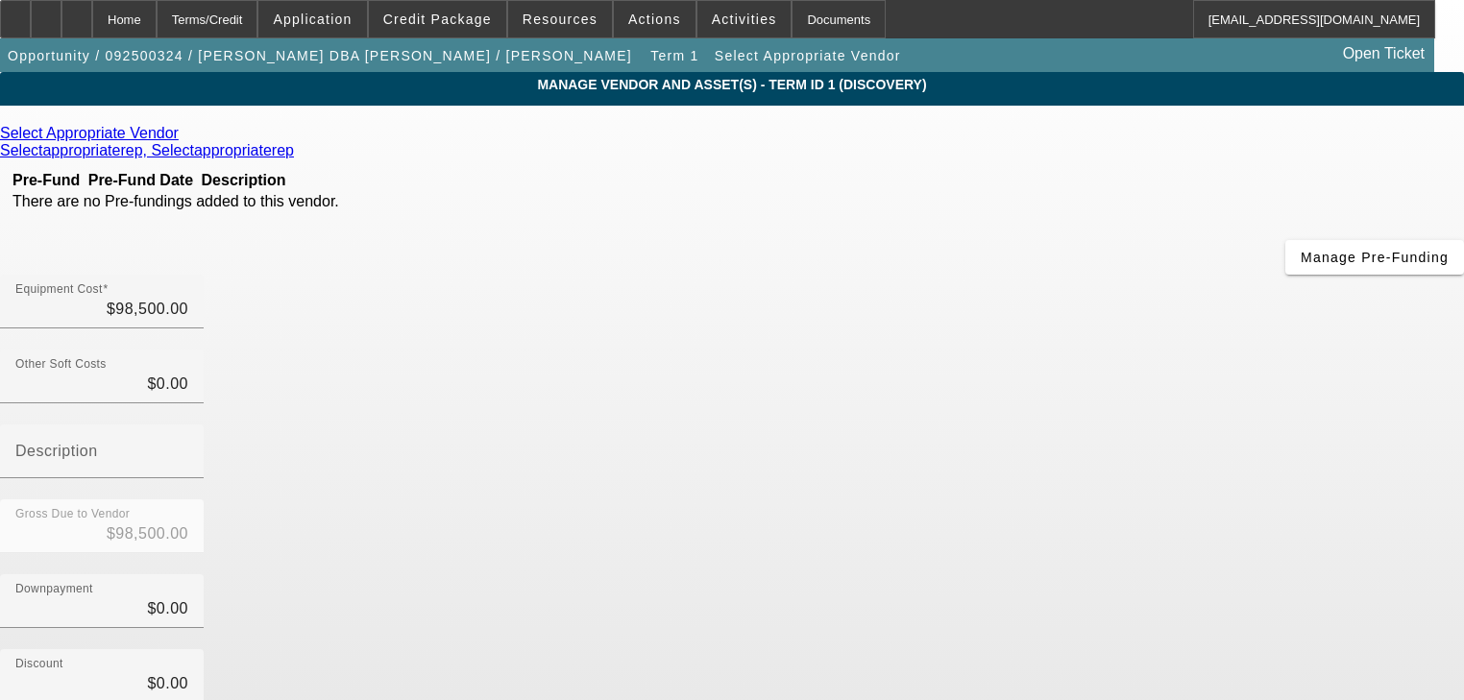
click at [184, 136] on icon at bounding box center [184, 133] width 0 height 16
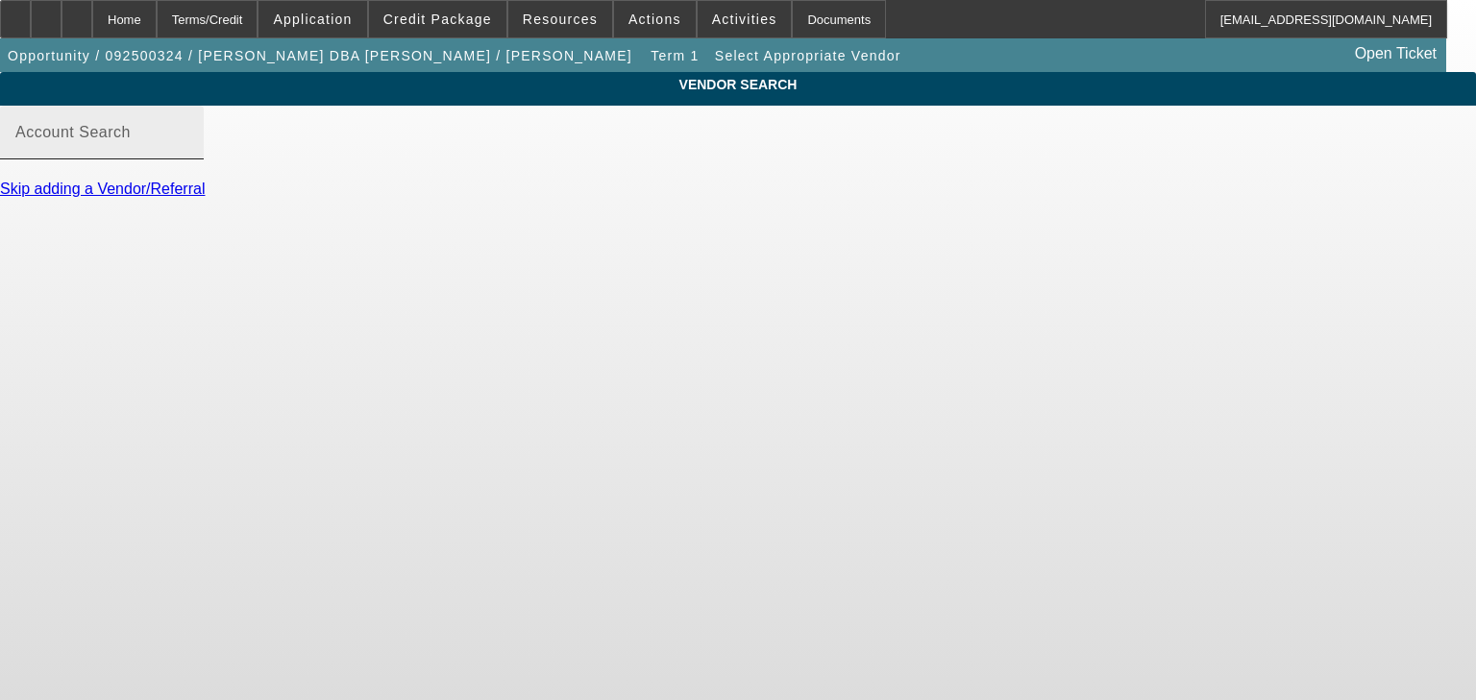
click at [188, 152] on input "Account Search" at bounding box center [101, 140] width 173 height 23
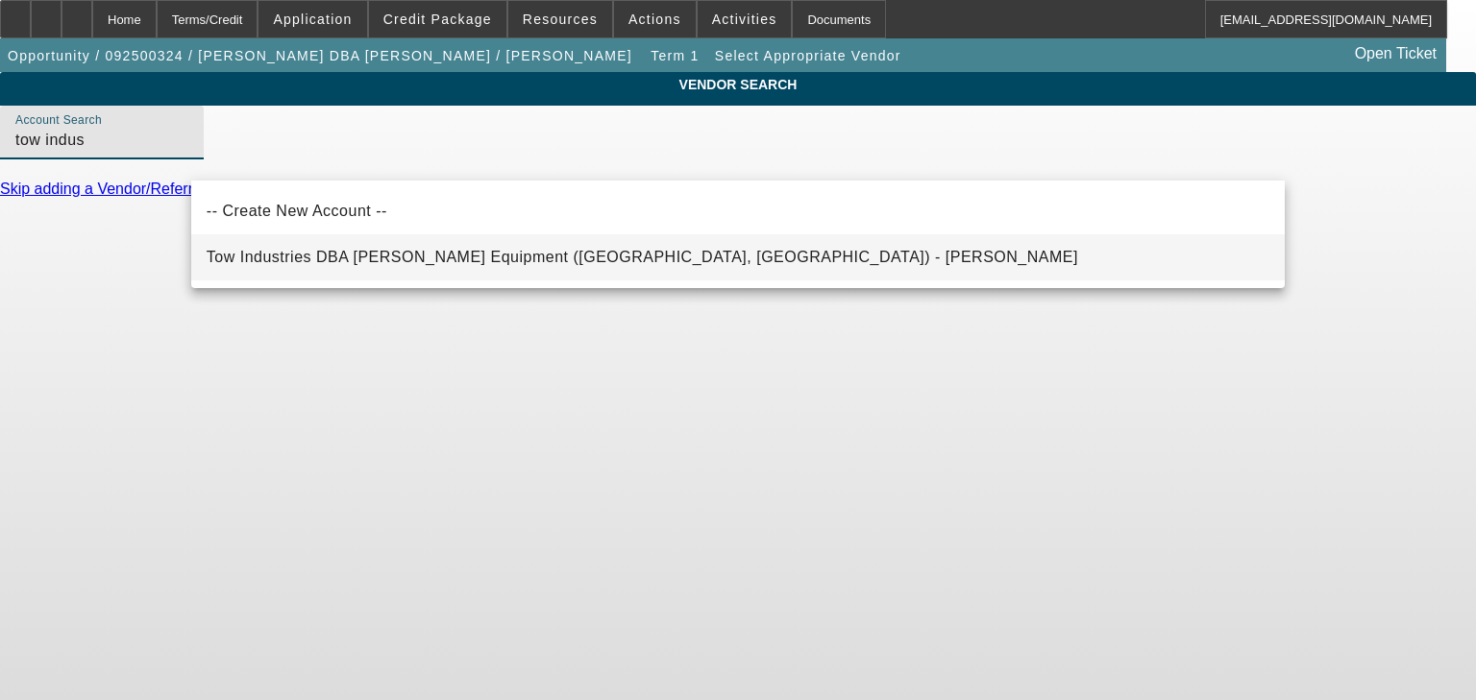
click at [389, 238] on mat-option "Tow Industries DBA [PERSON_NAME] Equipment ([GEOGRAPHIC_DATA], [GEOGRAPHIC_DATA…" at bounding box center [737, 257] width 1093 height 46
type input "Tow Industries DBA [PERSON_NAME] Equipment ([GEOGRAPHIC_DATA], [GEOGRAPHIC_DATA…"
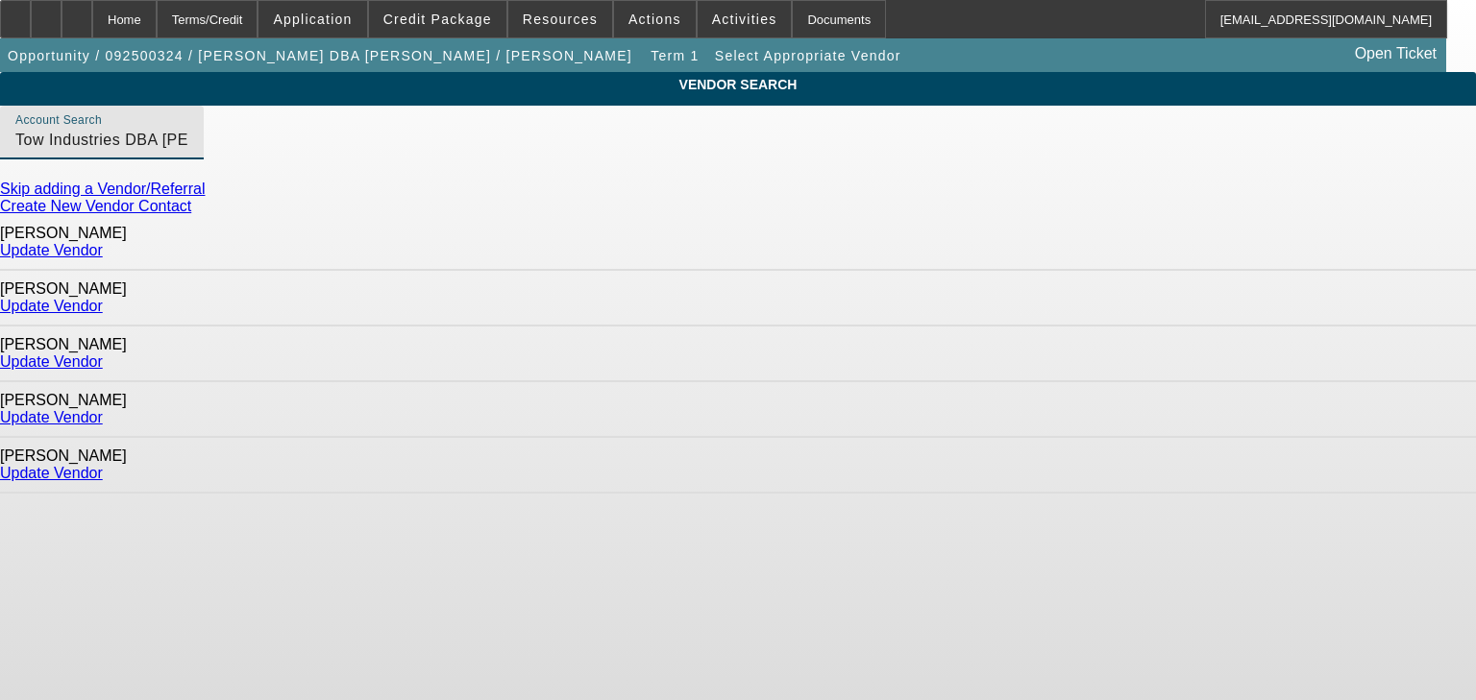
click at [103, 248] on link "Update Vendor" at bounding box center [51, 250] width 103 height 16
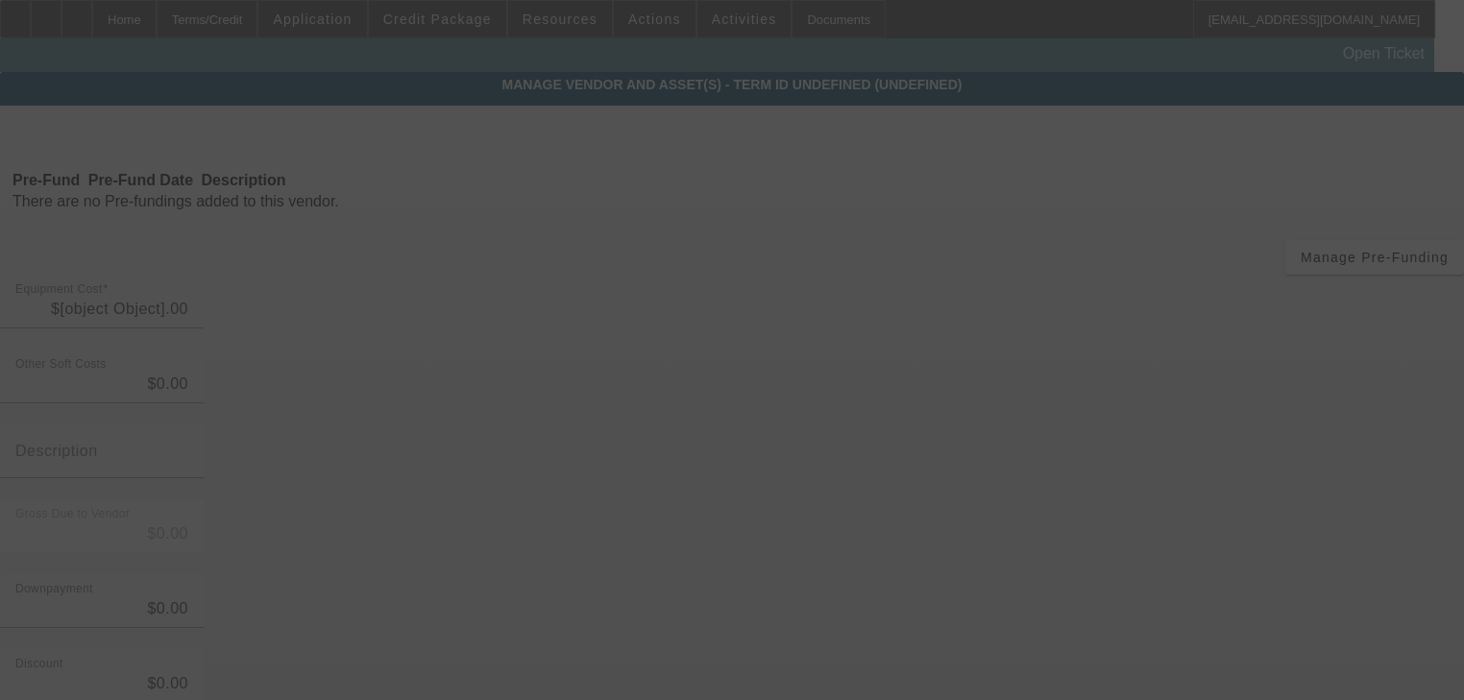
type input "$98,500.00"
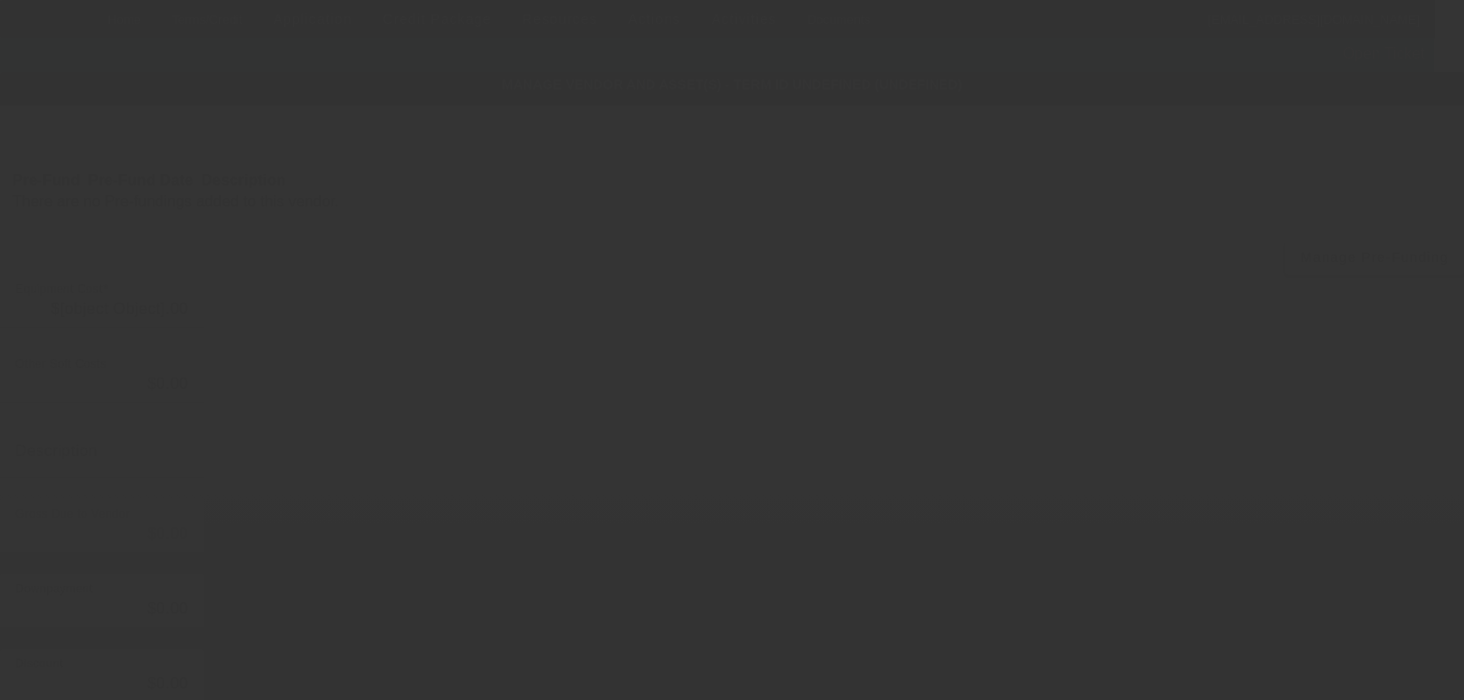
type input "$98,500.00"
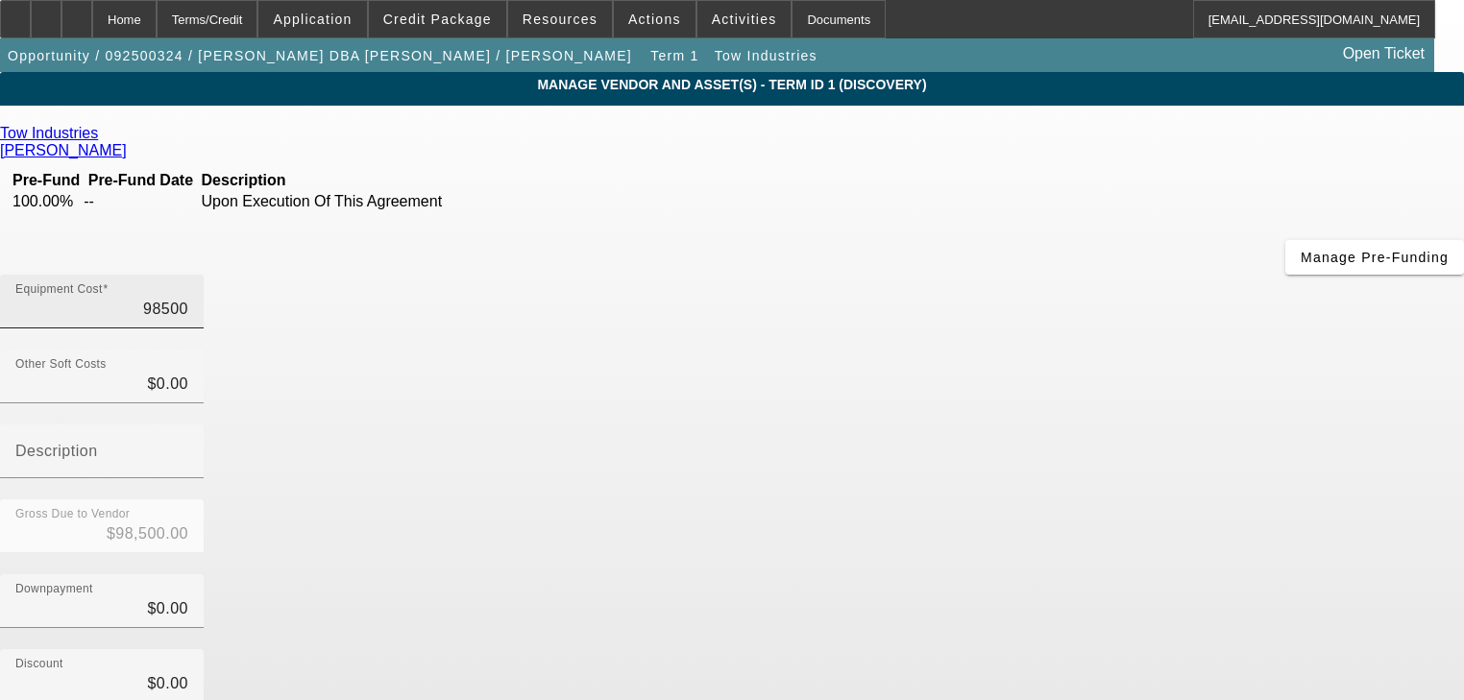
click at [188, 298] on input "98500" at bounding box center [101, 309] width 173 height 23
type input "9"
type input "$9.00"
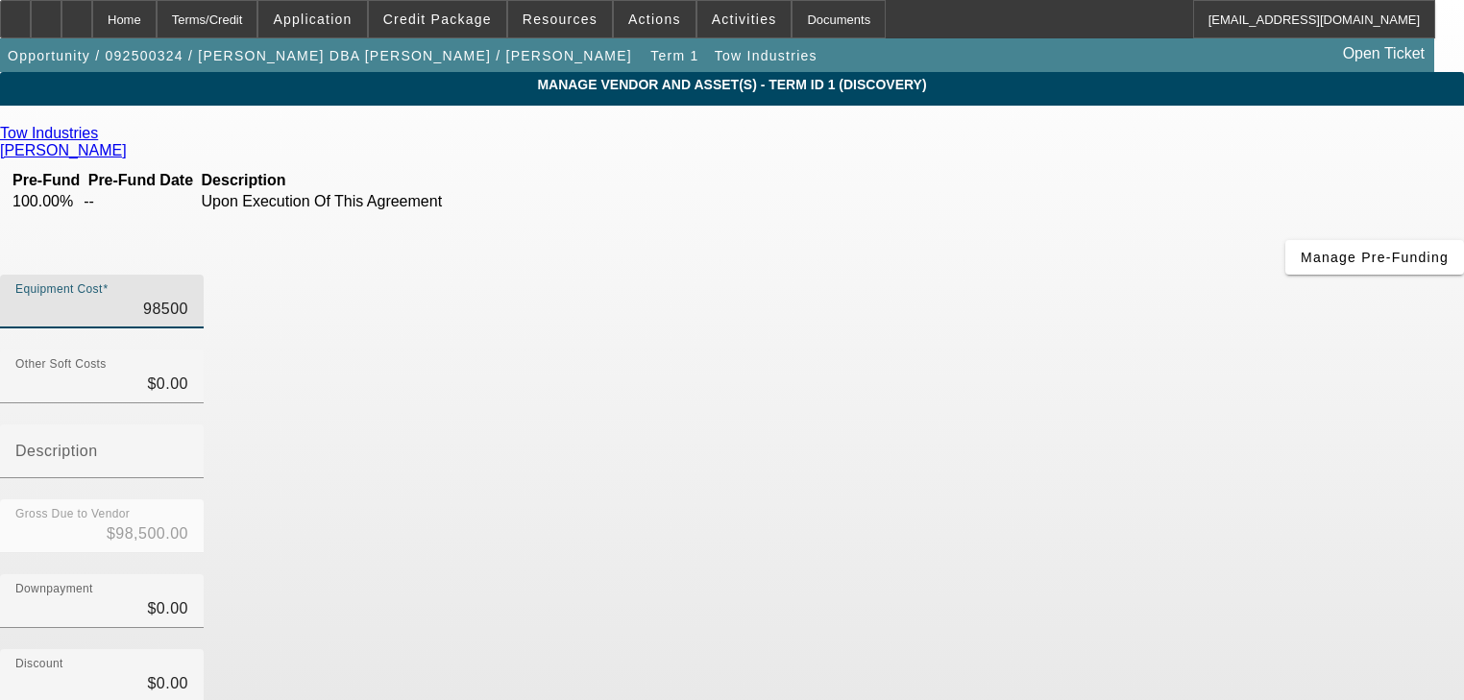
type input "$9.00"
type input "93"
type input "$93.00"
type input "930"
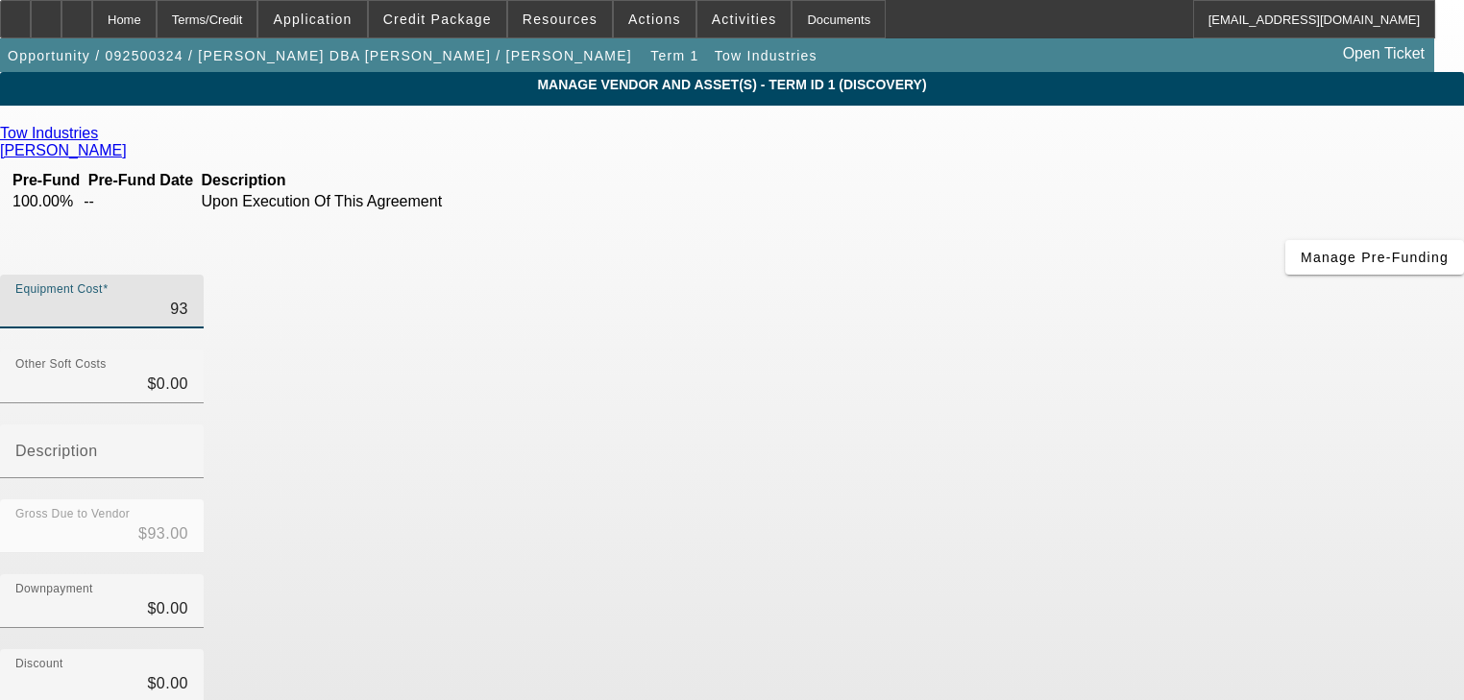
type input "$930.00"
type input "9300"
type input "$9,300.00"
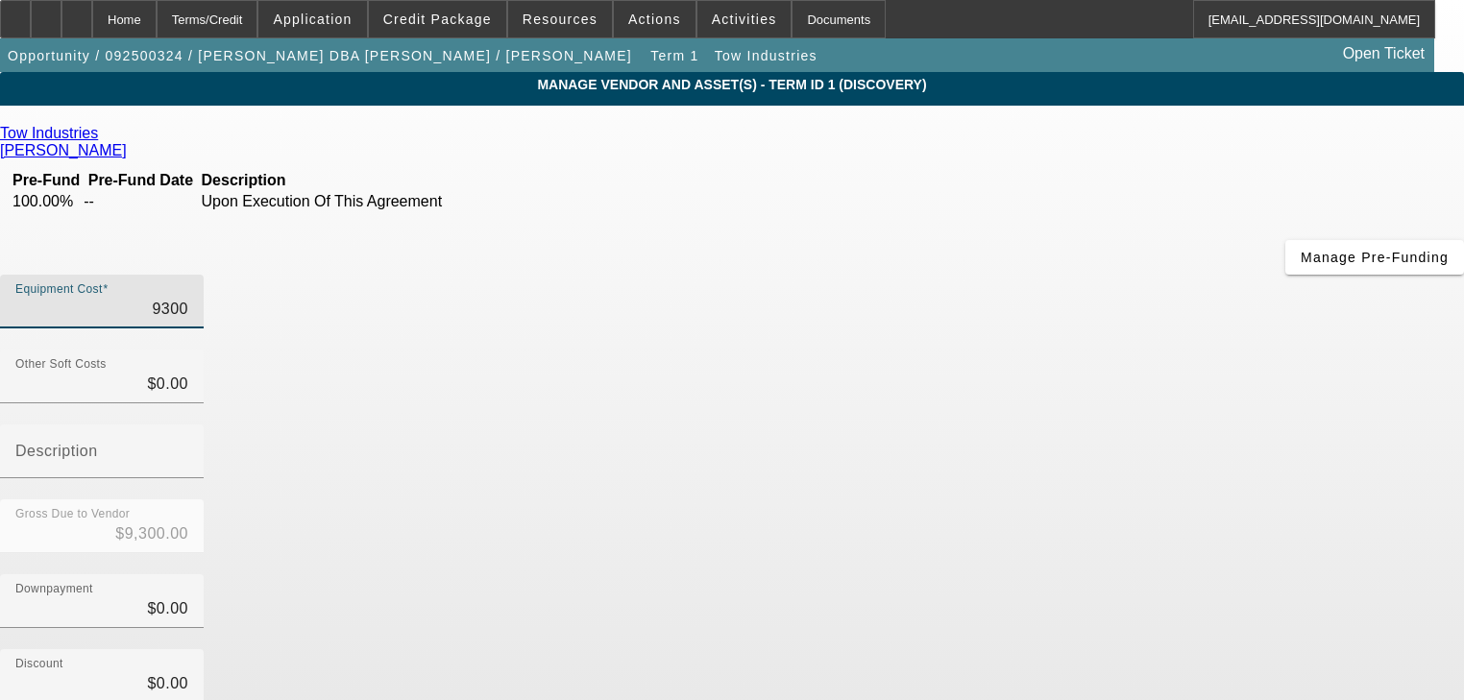
type input "93000"
type input "$93,000.00"
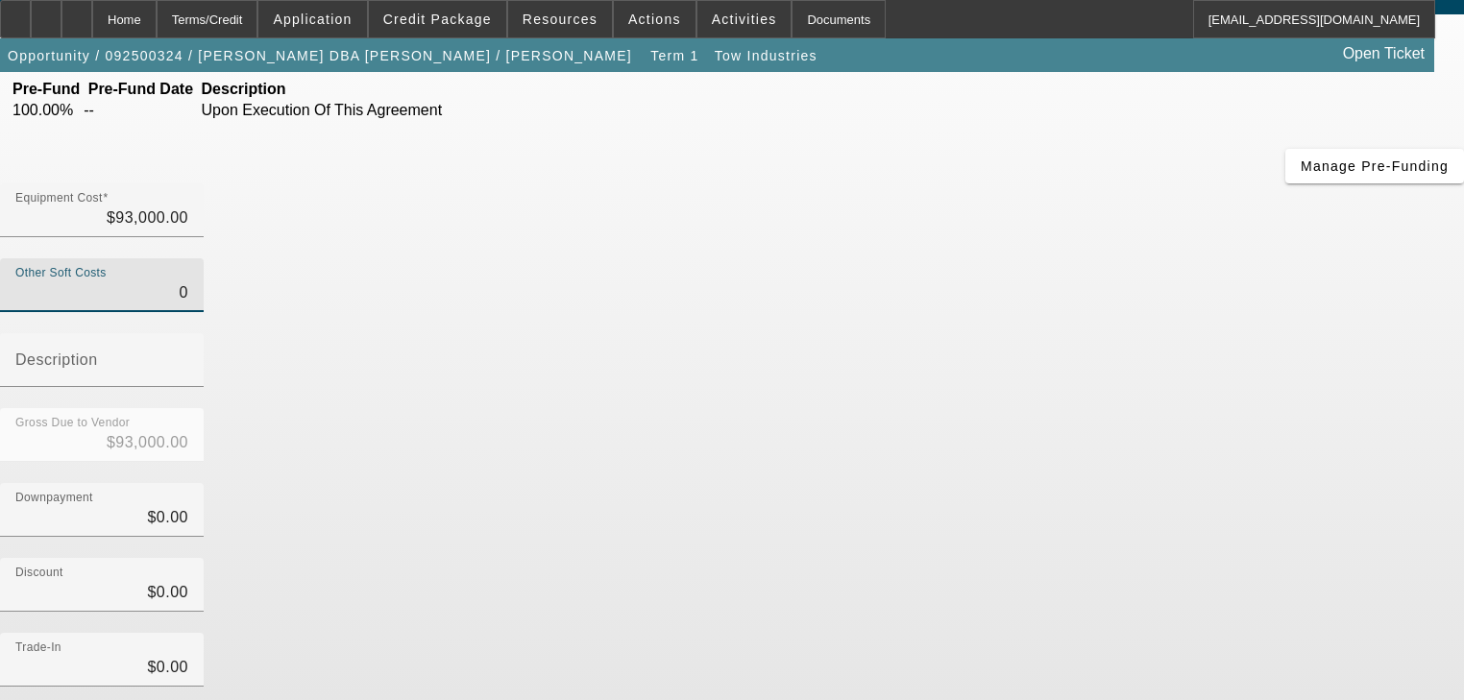
scroll to position [196, 0]
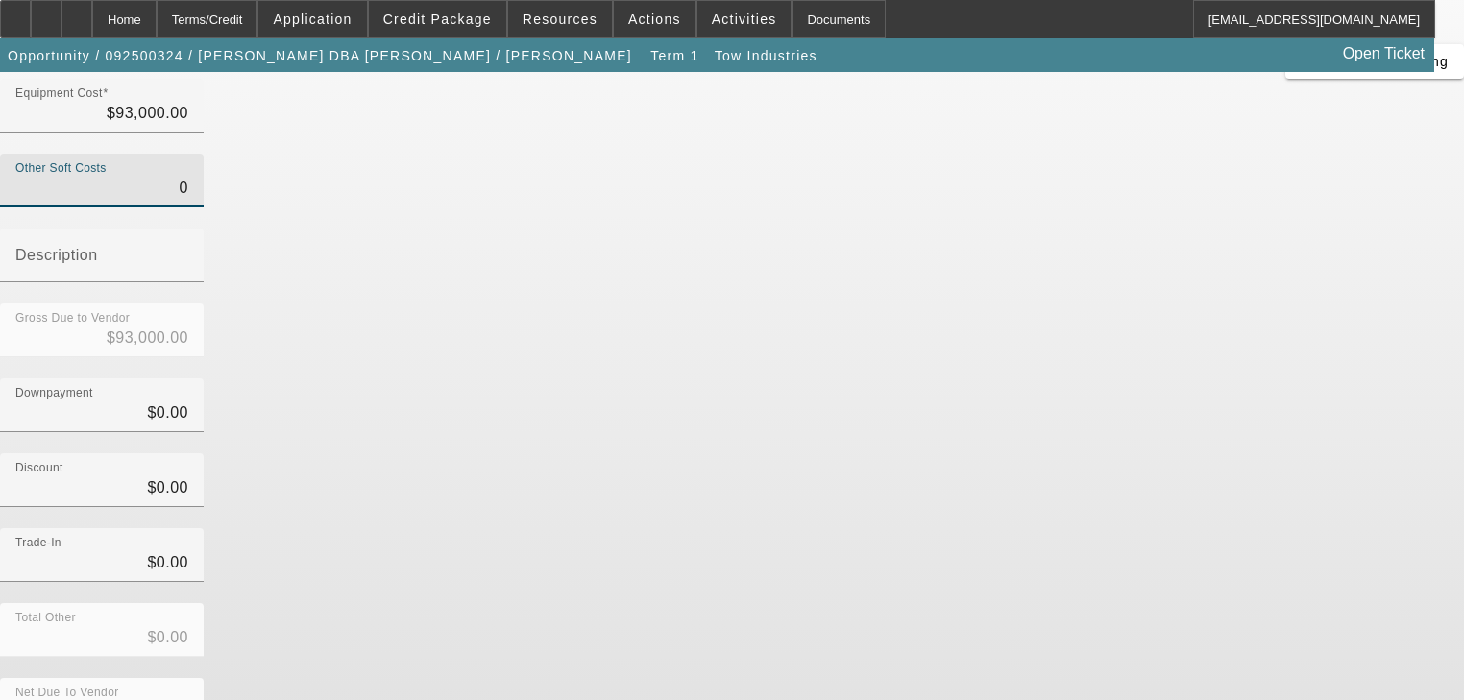
type input "$0.00"
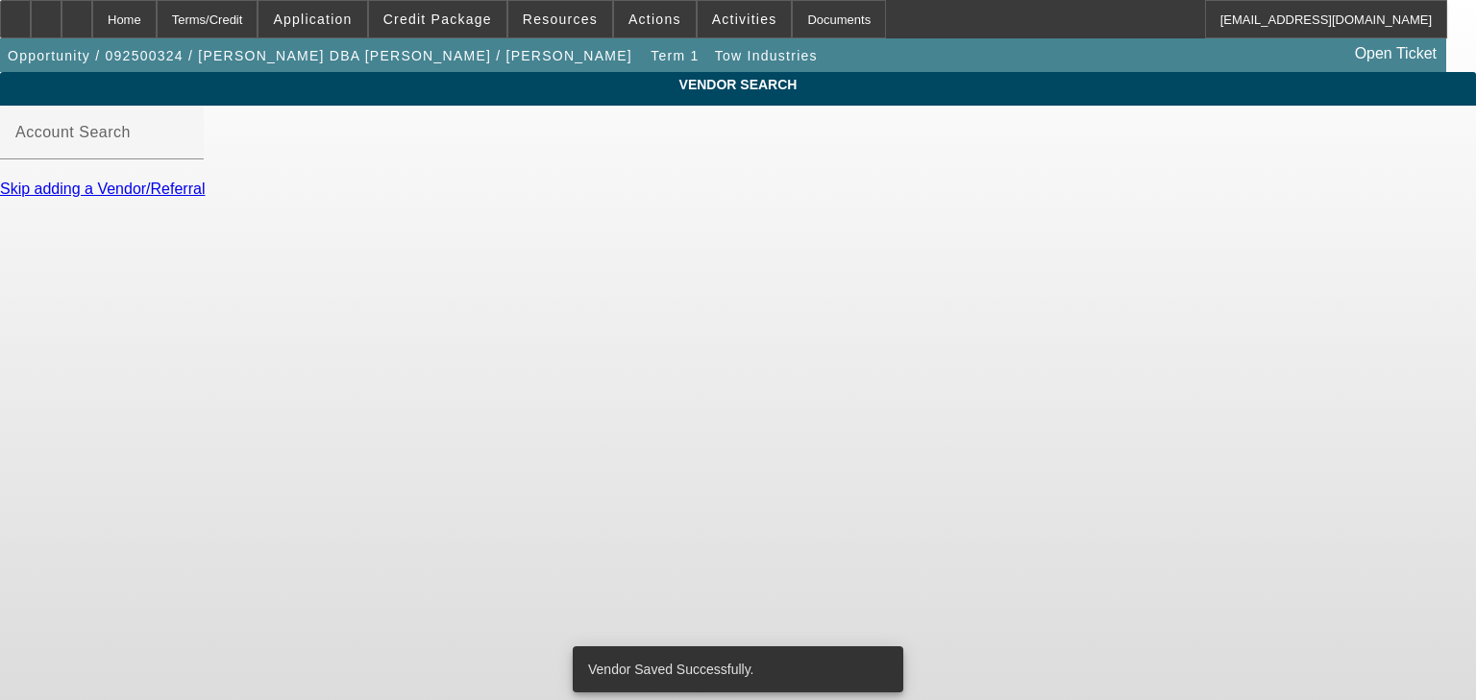
click at [205, 197] on link "Skip adding a Vendor/Referral" at bounding box center [102, 189] width 205 height 16
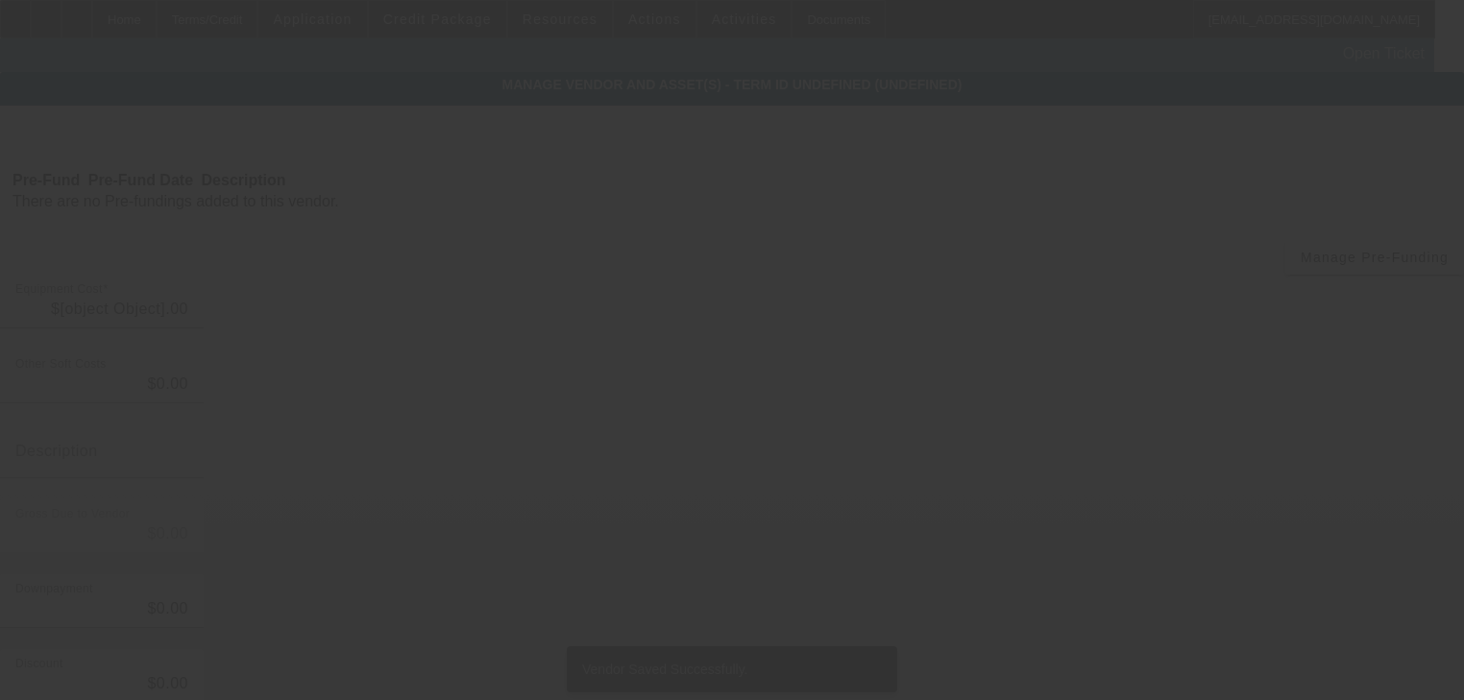
type input "$93,000.00"
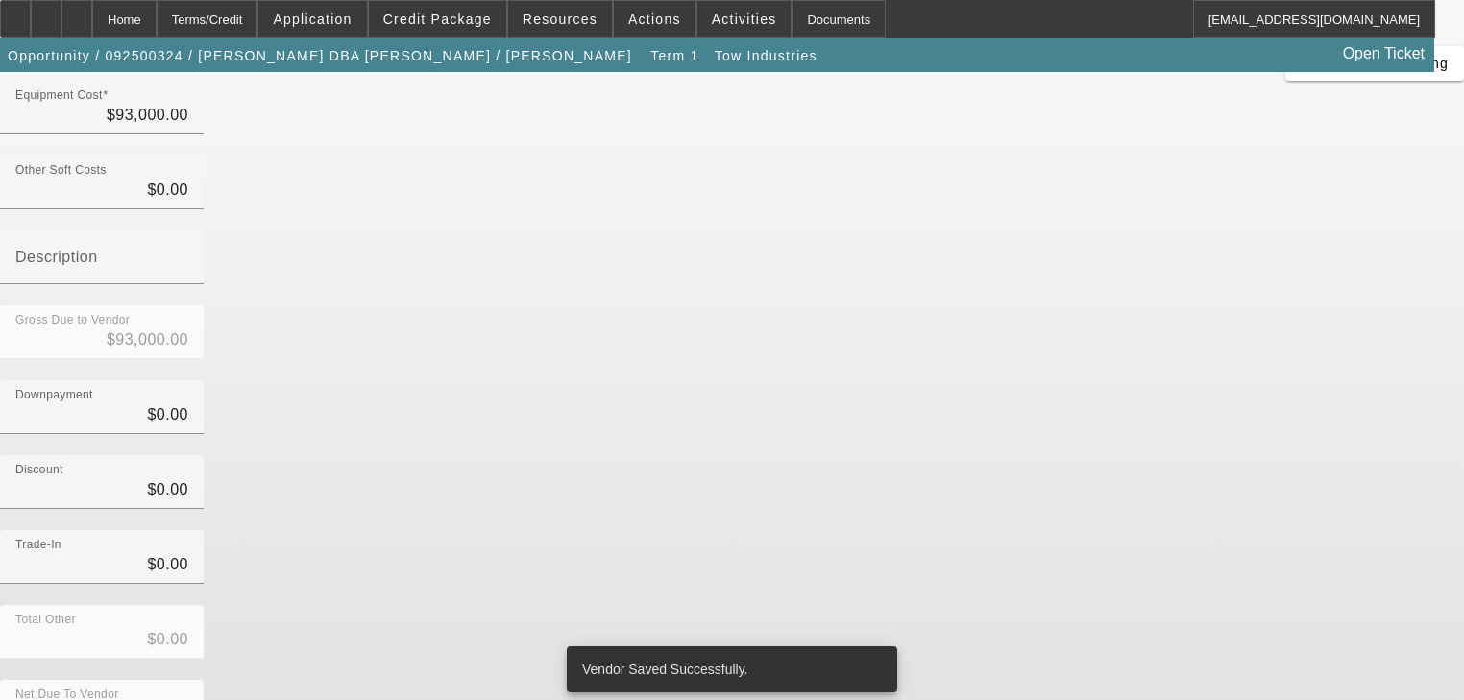
scroll to position [196, 0]
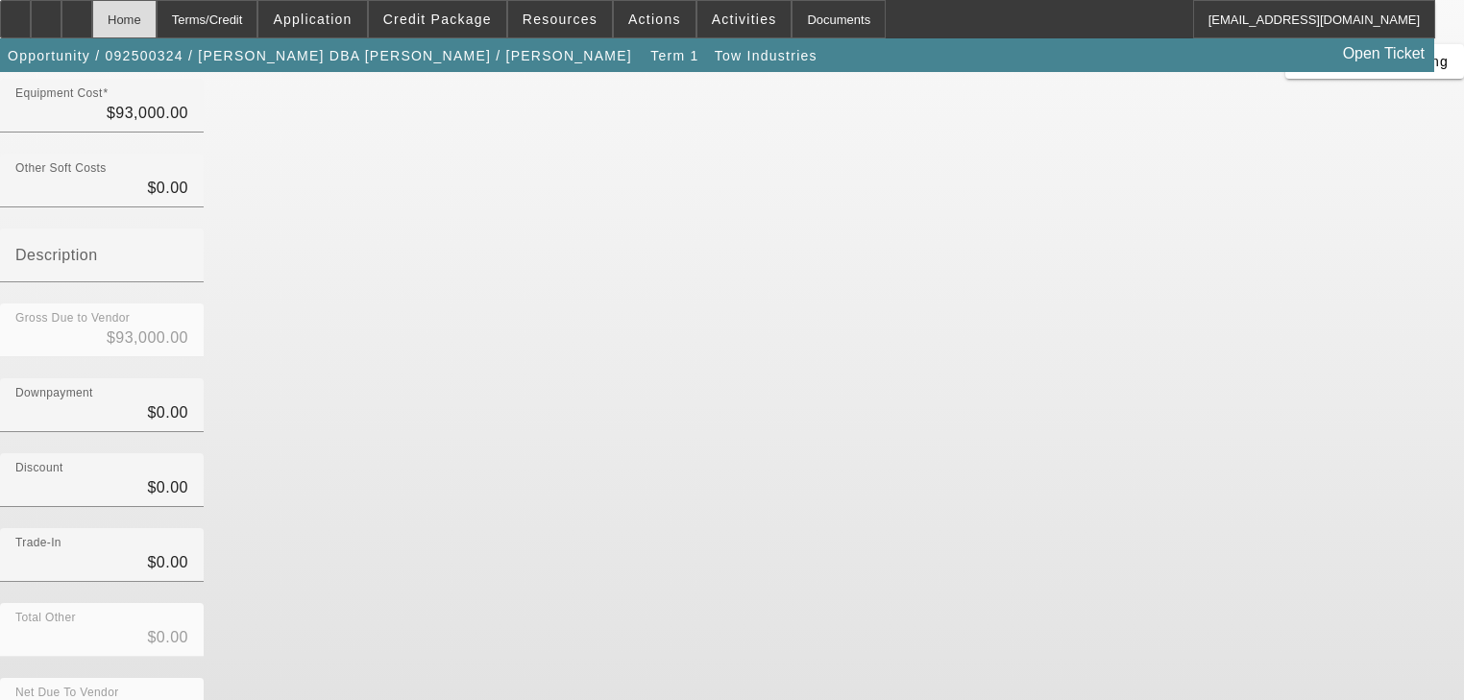
click at [157, 12] on div "Home" at bounding box center [124, 19] width 64 height 38
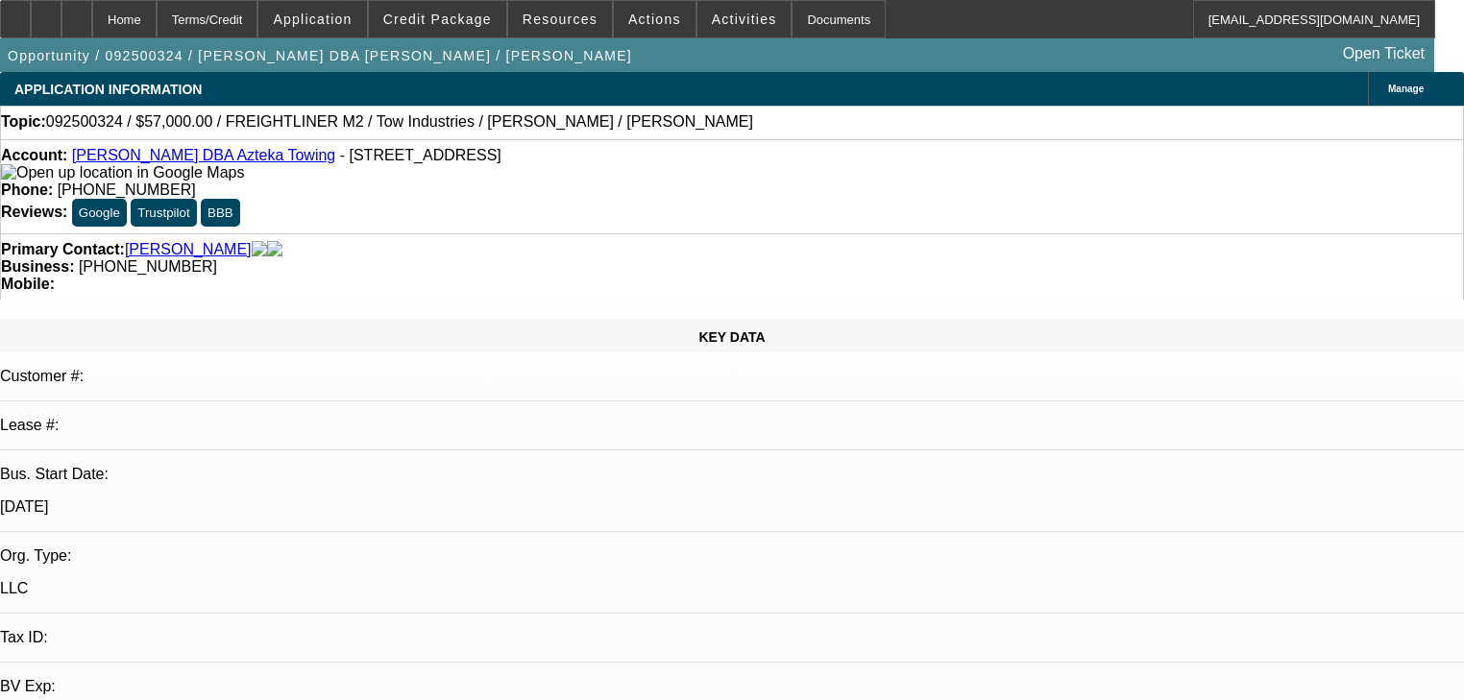
select select "0"
select select "2"
select select "0.1"
select select "4"
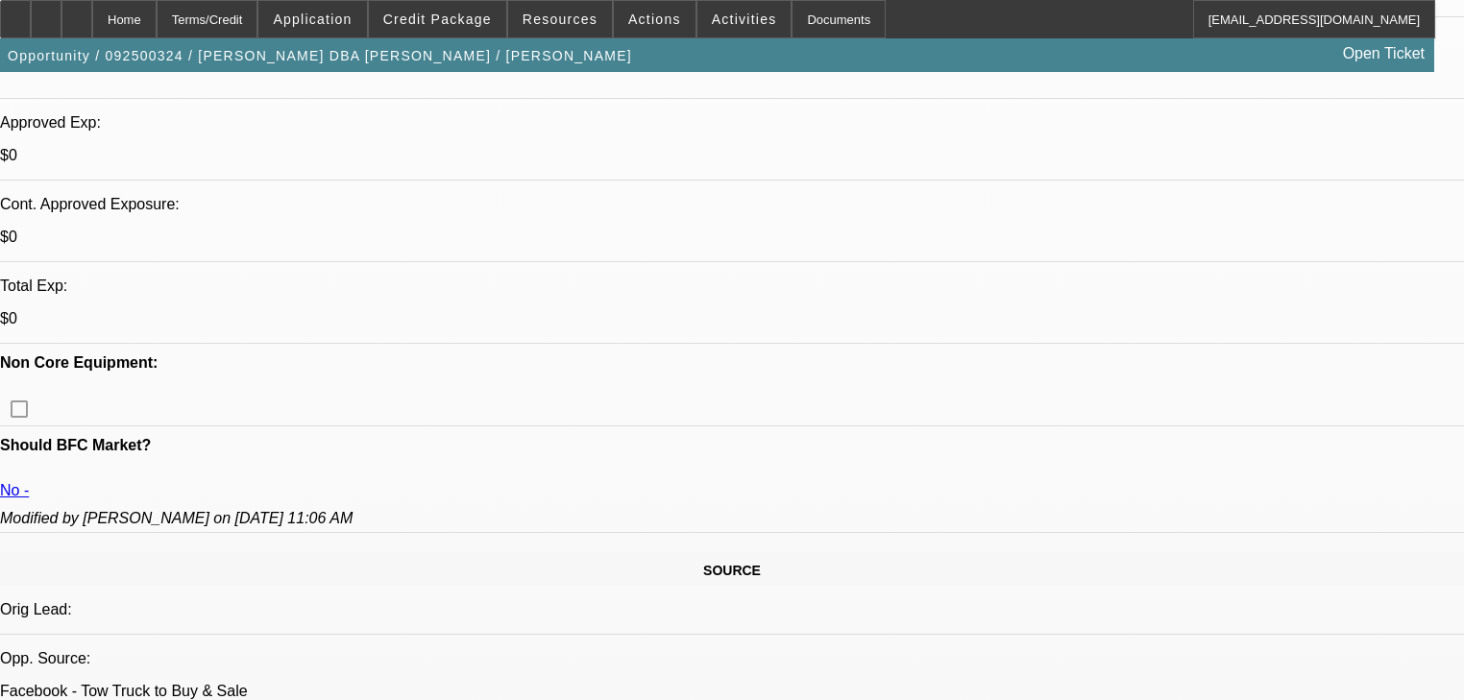
scroll to position [692, 0]
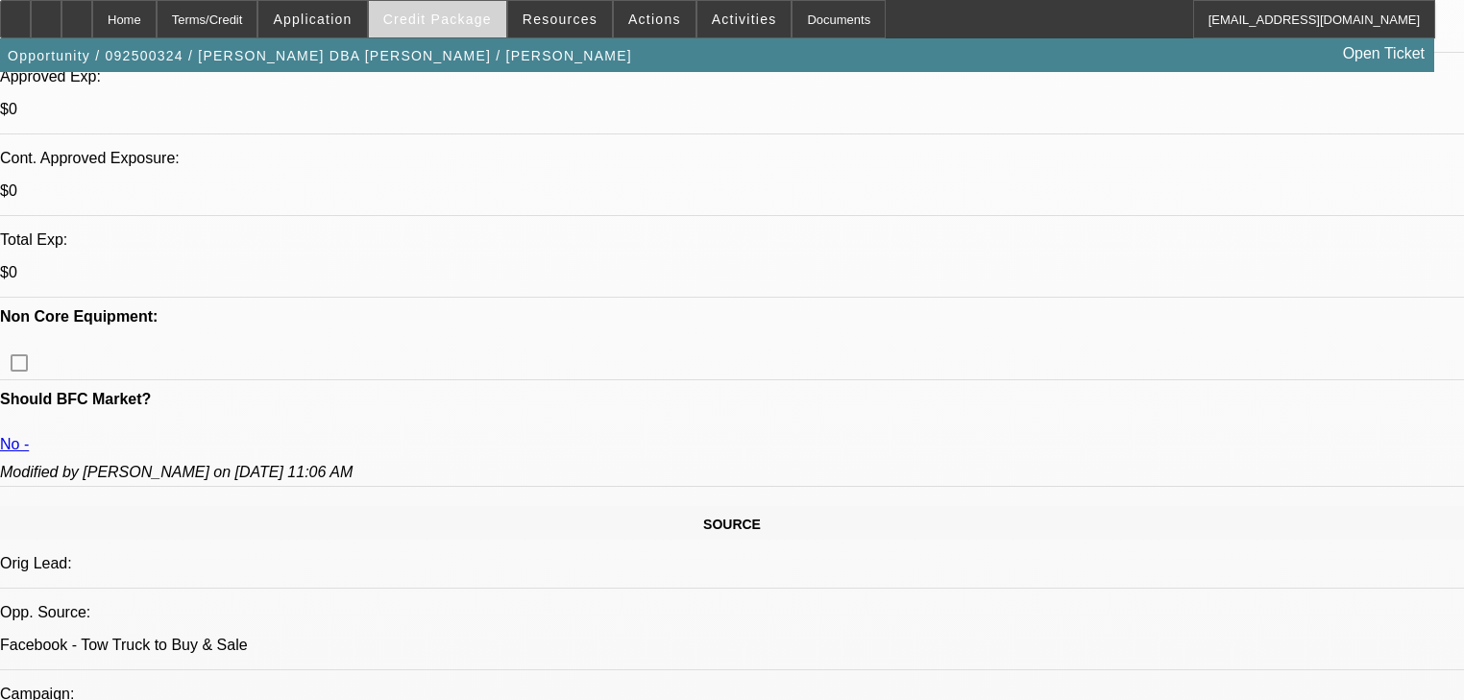
click at [470, 31] on span at bounding box center [437, 19] width 137 height 46
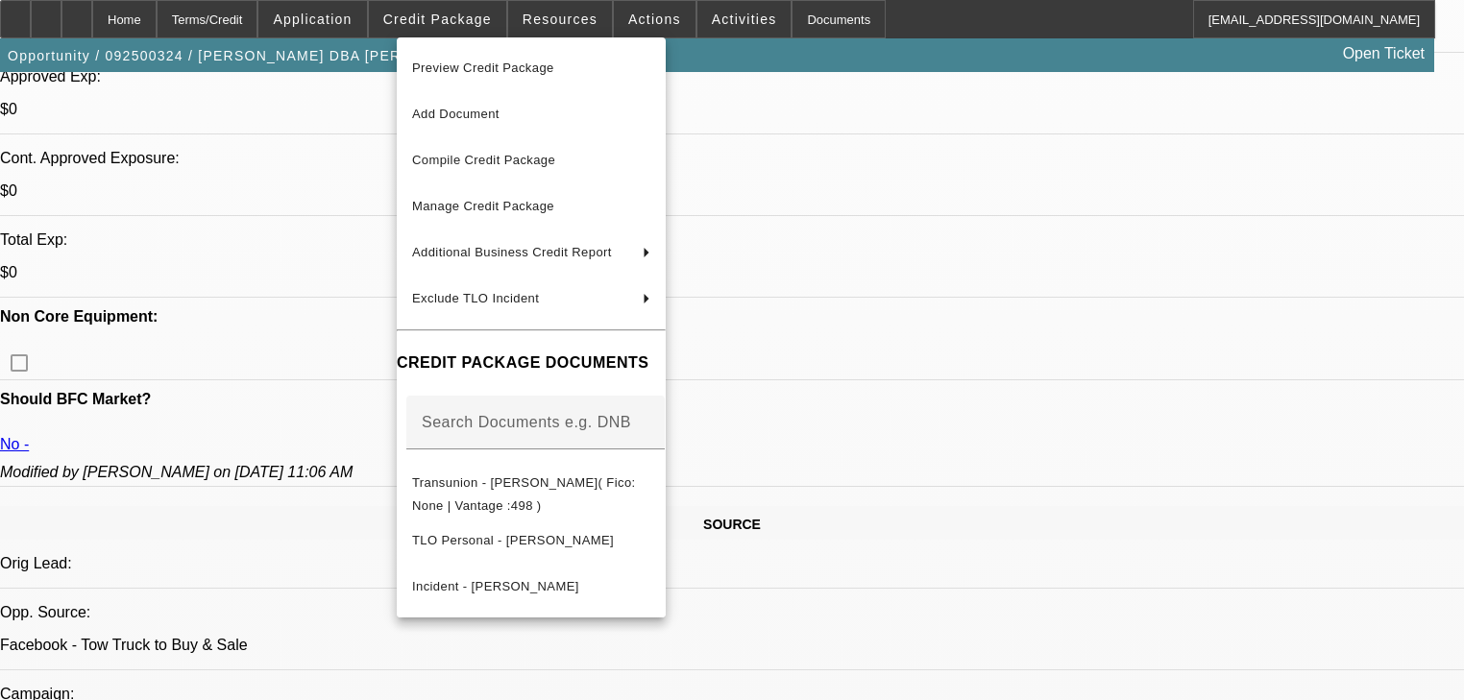
click at [290, 322] on div at bounding box center [732, 350] width 1464 height 700
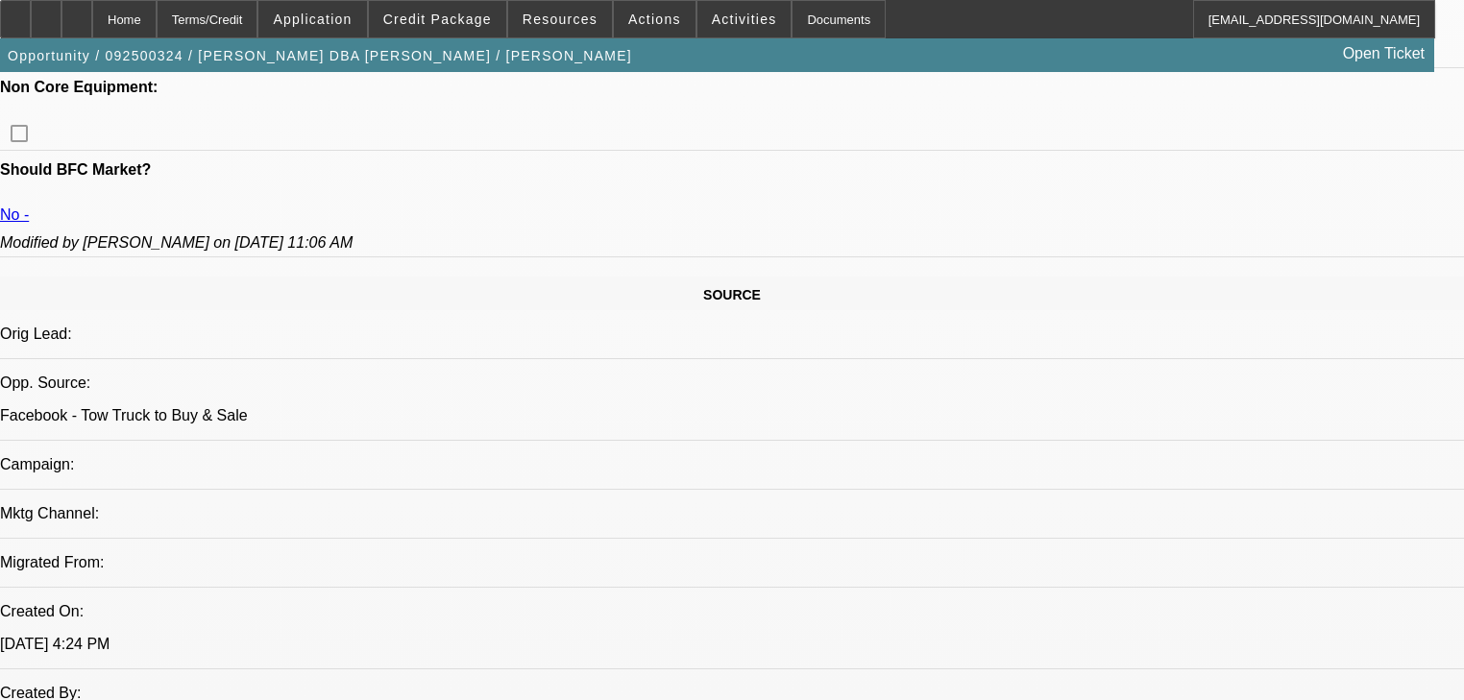
scroll to position [1230, 0]
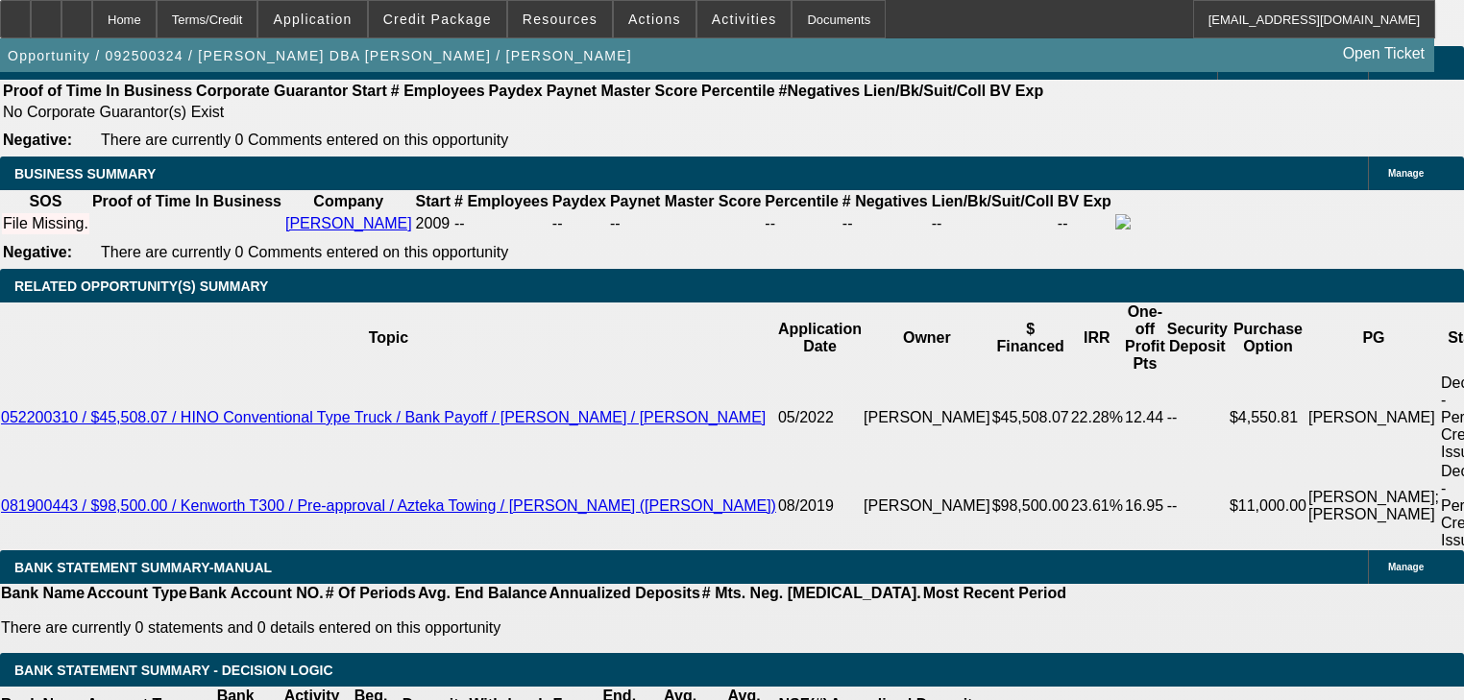
scroll to position [2931, 0]
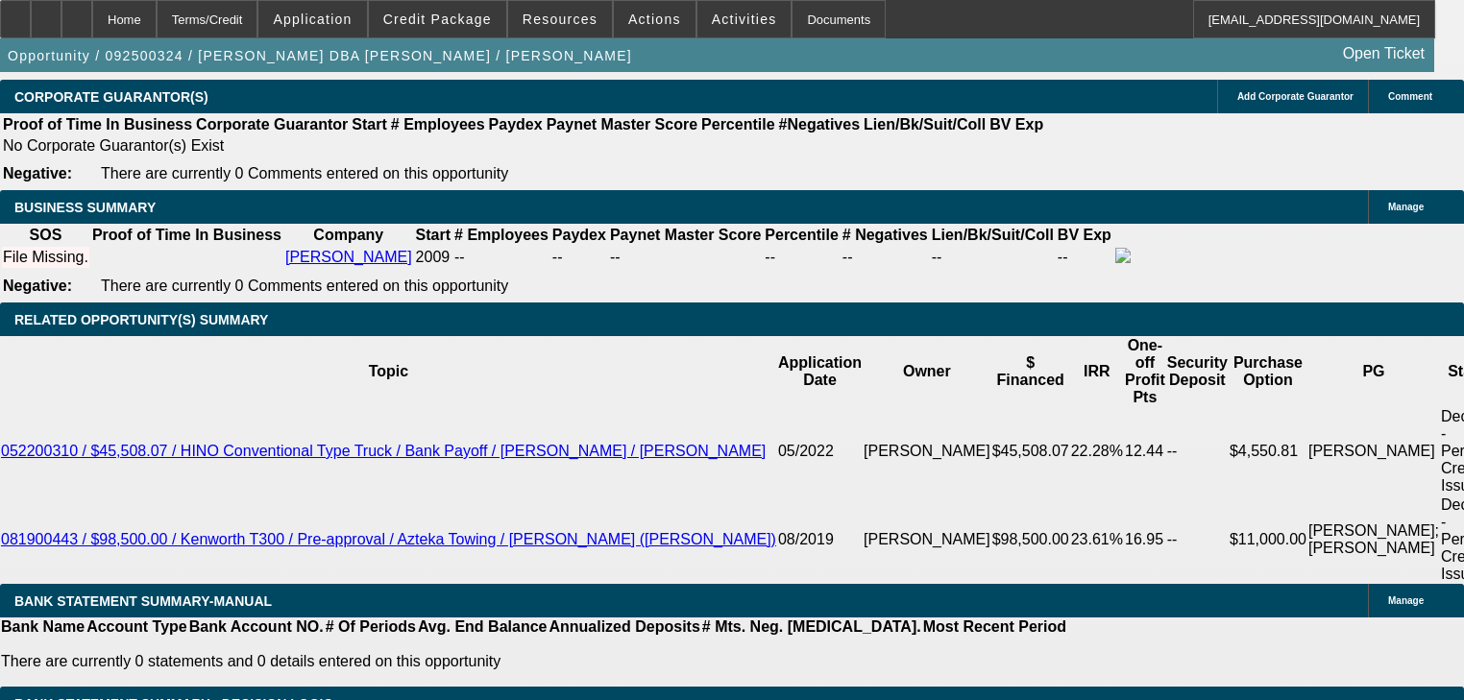
select select "0.2"
type input "$18,600.00"
type input "UNKNOWN"
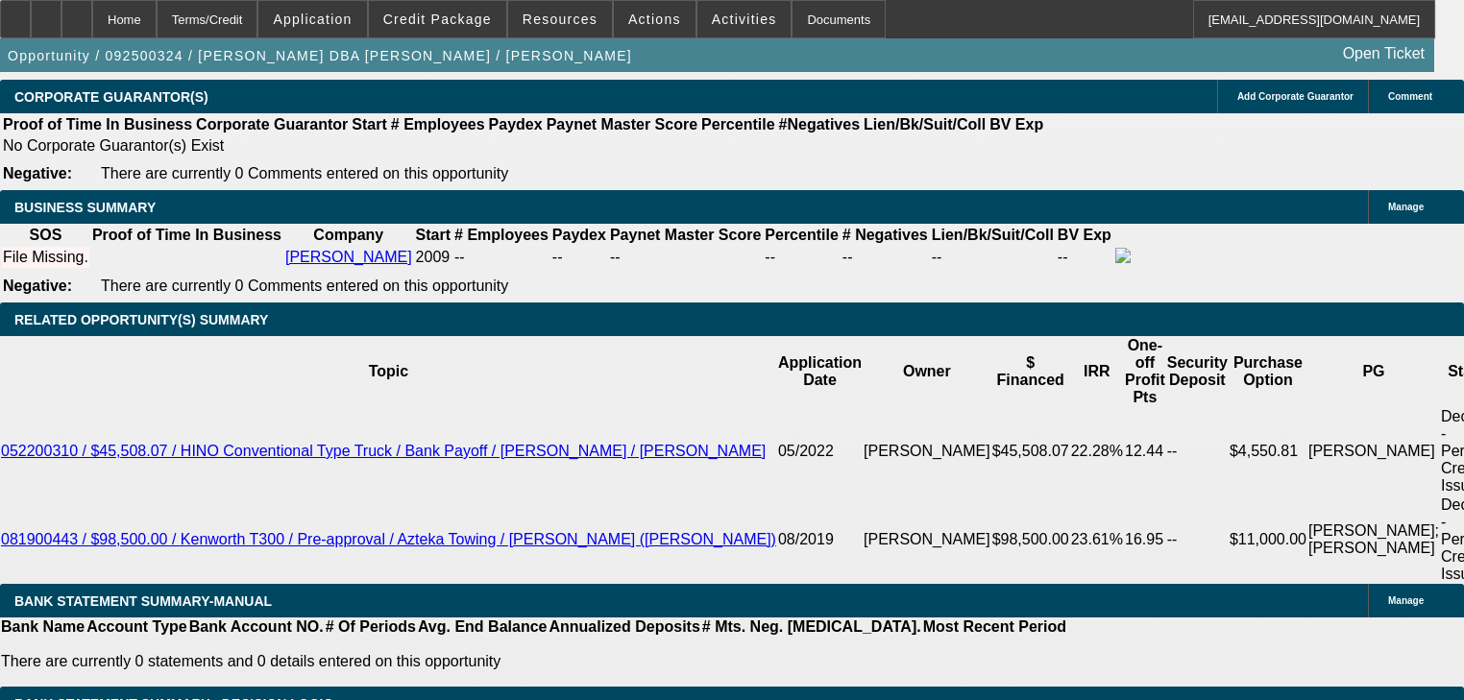
type input "$3,579.40"
type input "$37,000.00"
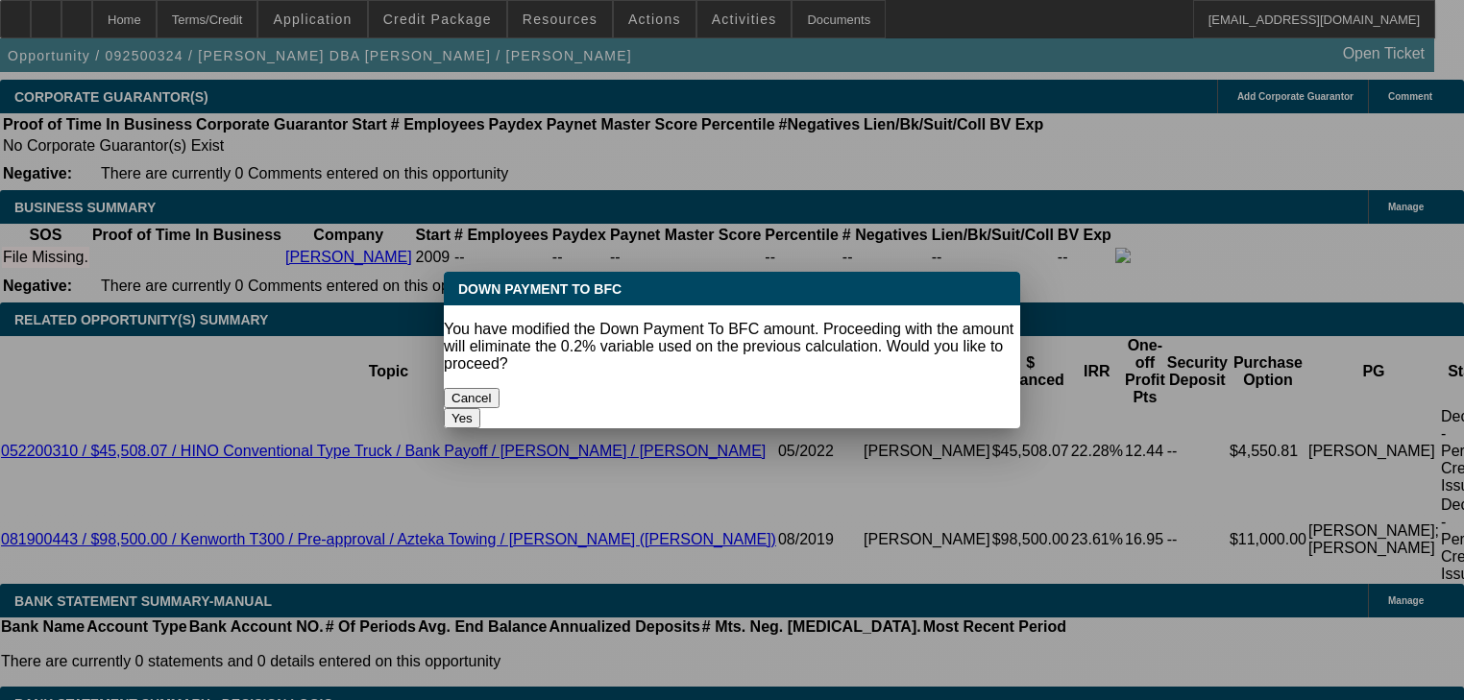
click at [480, 408] on button "Yes" at bounding box center [462, 418] width 37 height 20
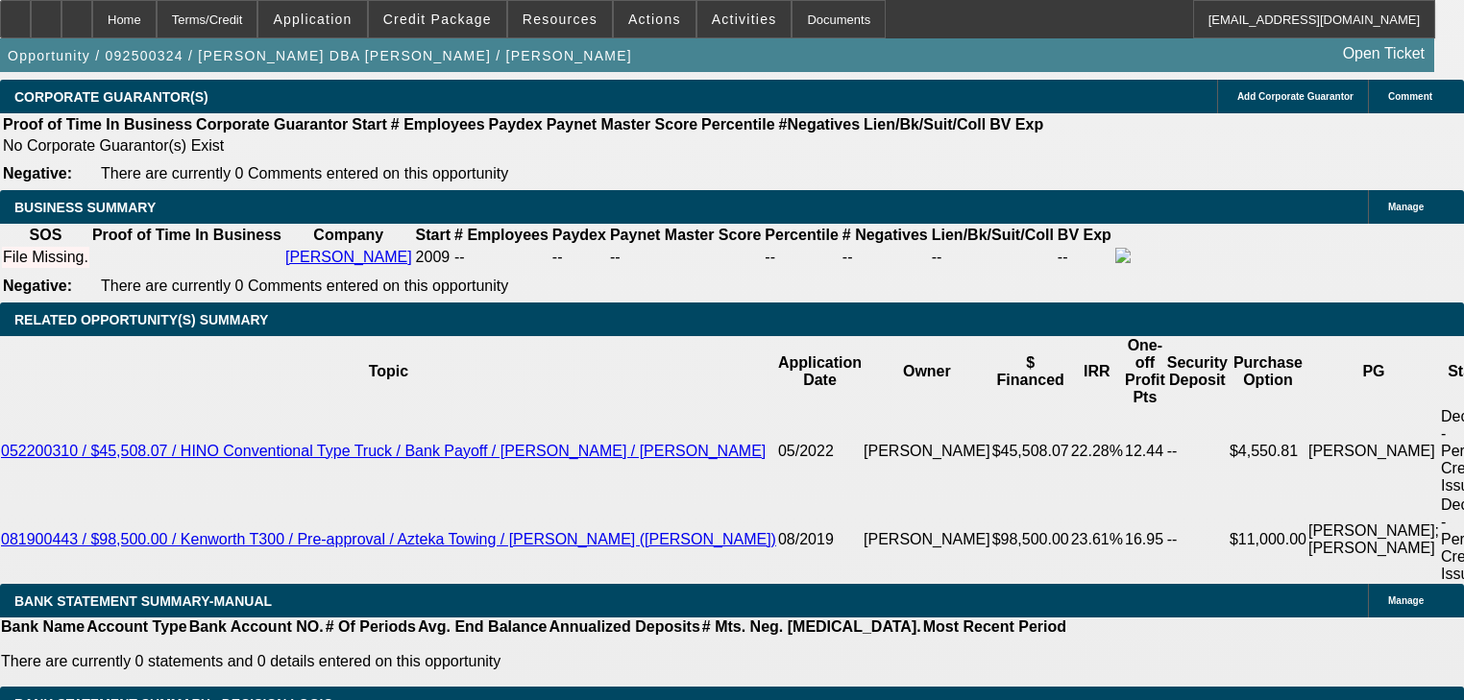
select select "0"
type input "$2,694.17"
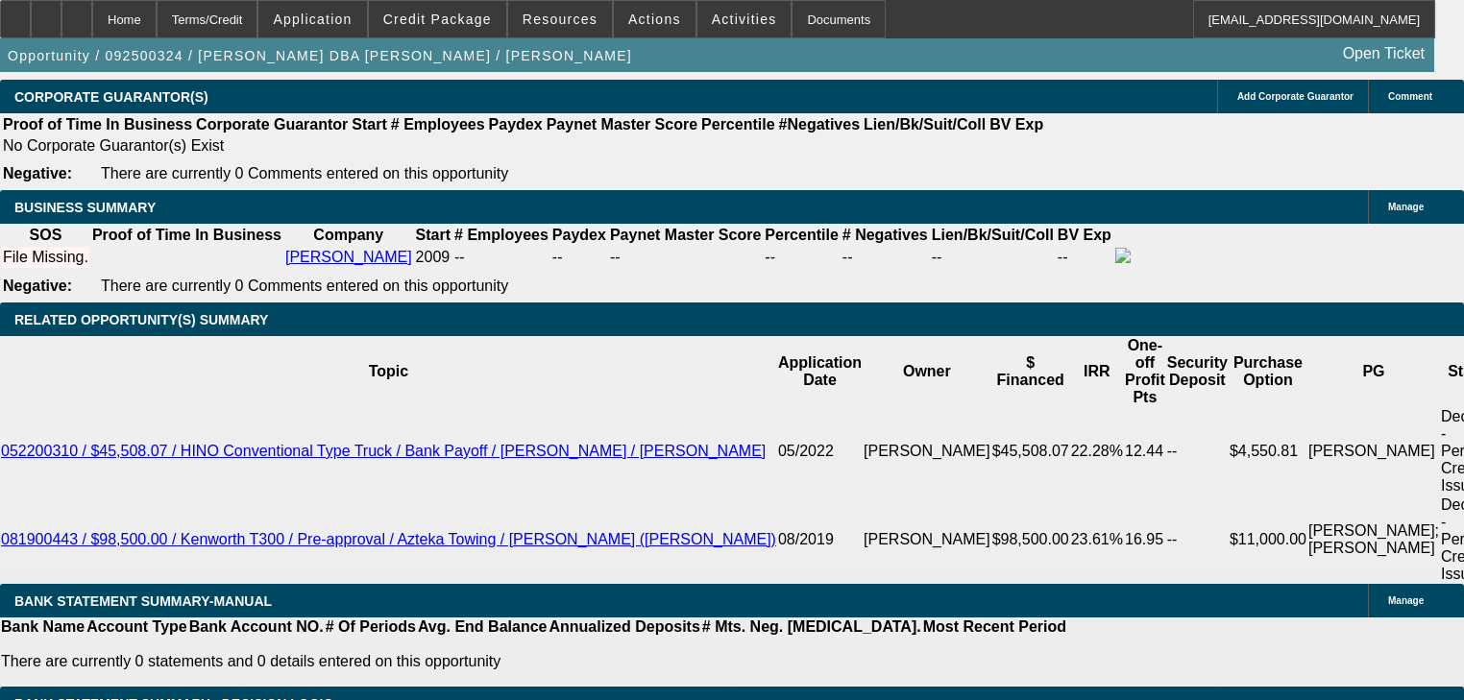
type input "4"
type input "$15,185.79"
type input "48"
type input "$2,354.62"
type input "48"
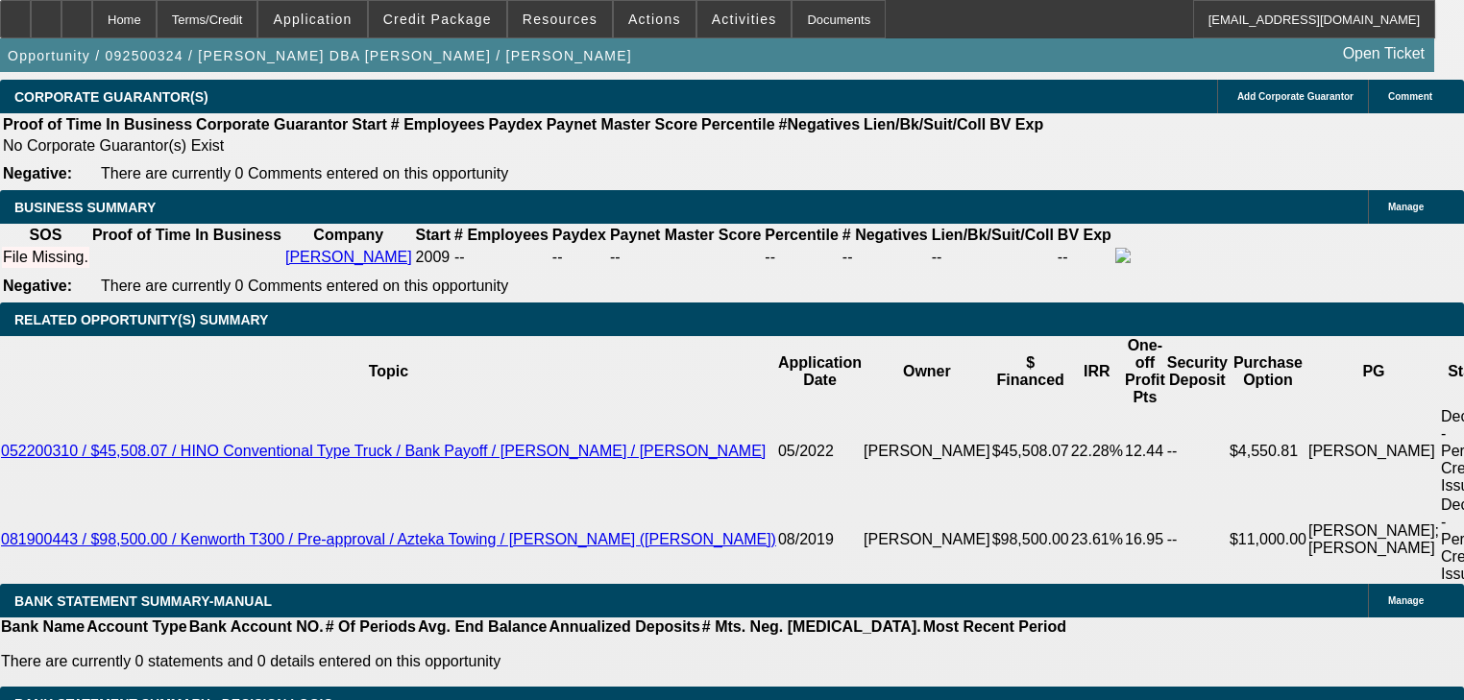
type input "$0.00"
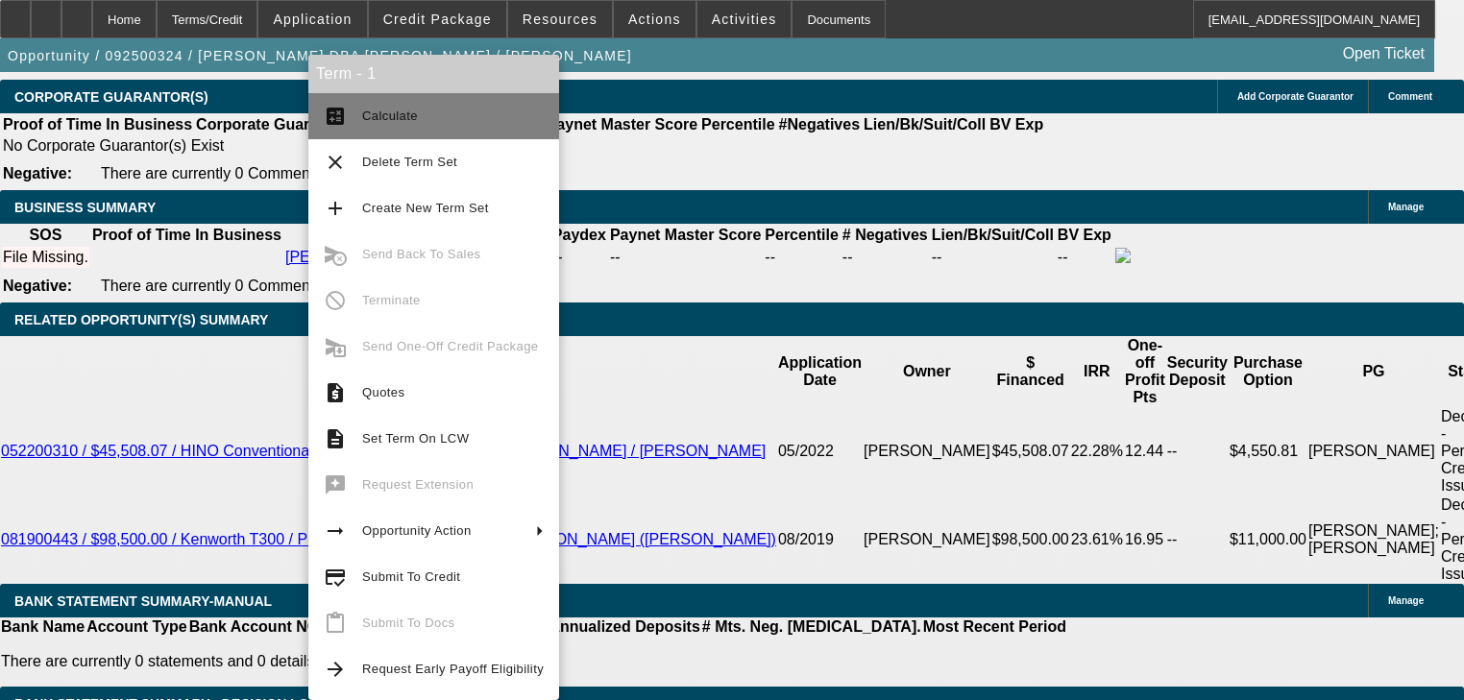
click at [358, 130] on button "calculate Calculate" at bounding box center [433, 116] width 251 height 46
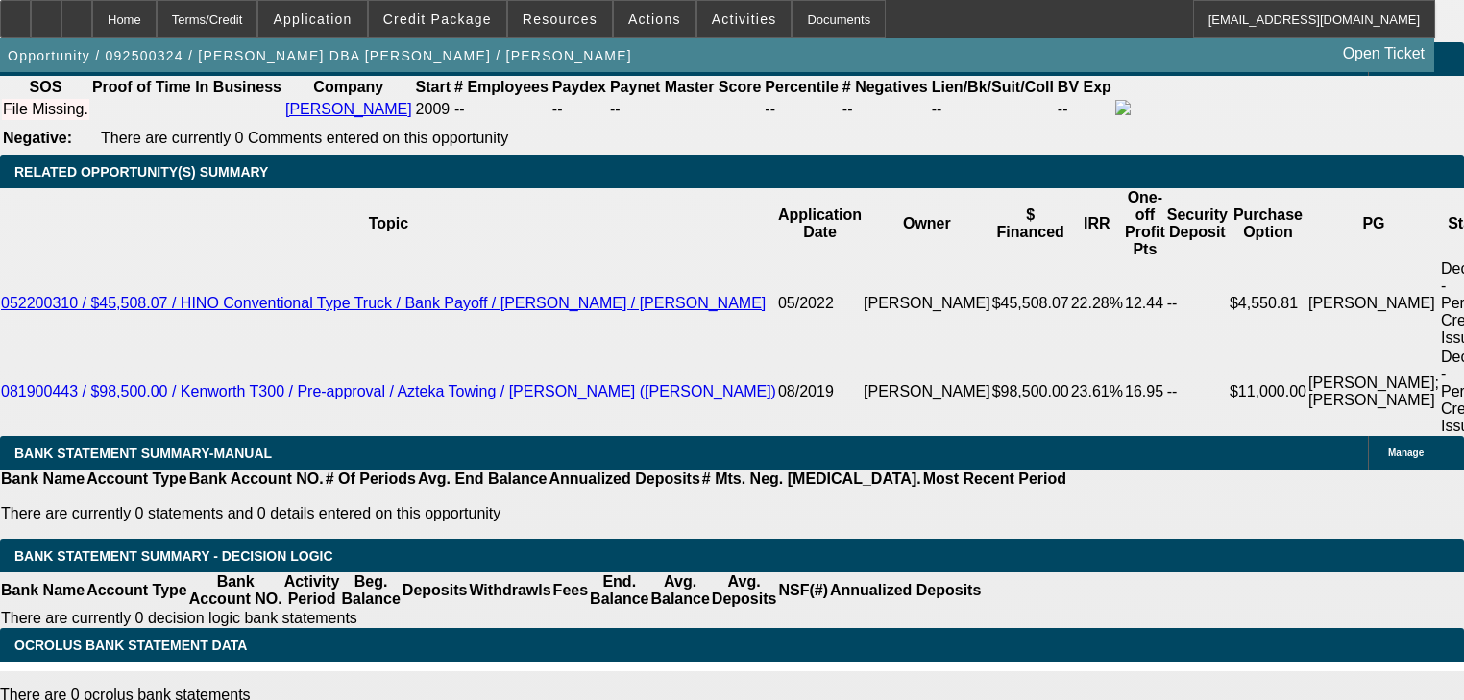
scroll to position [3238, 0]
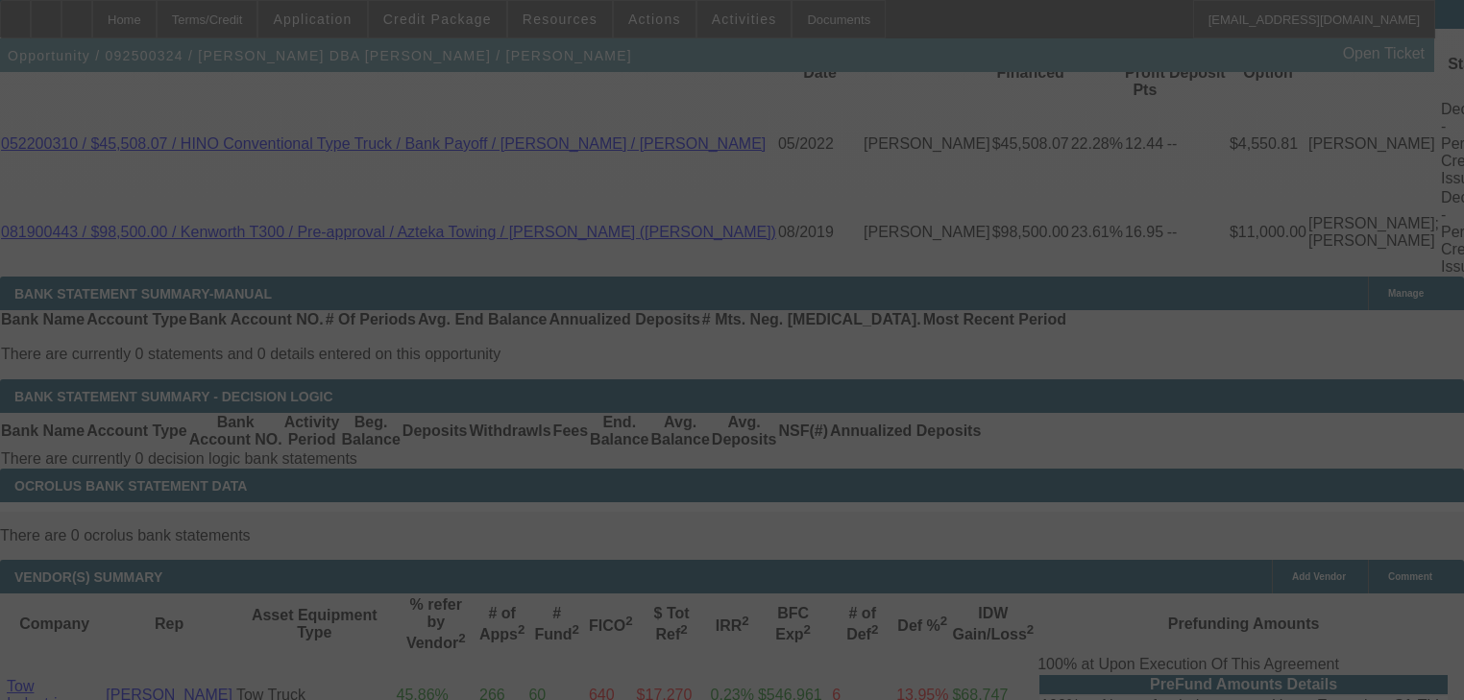
select select "0"
select select "2"
select select "0.1"
select select "4"
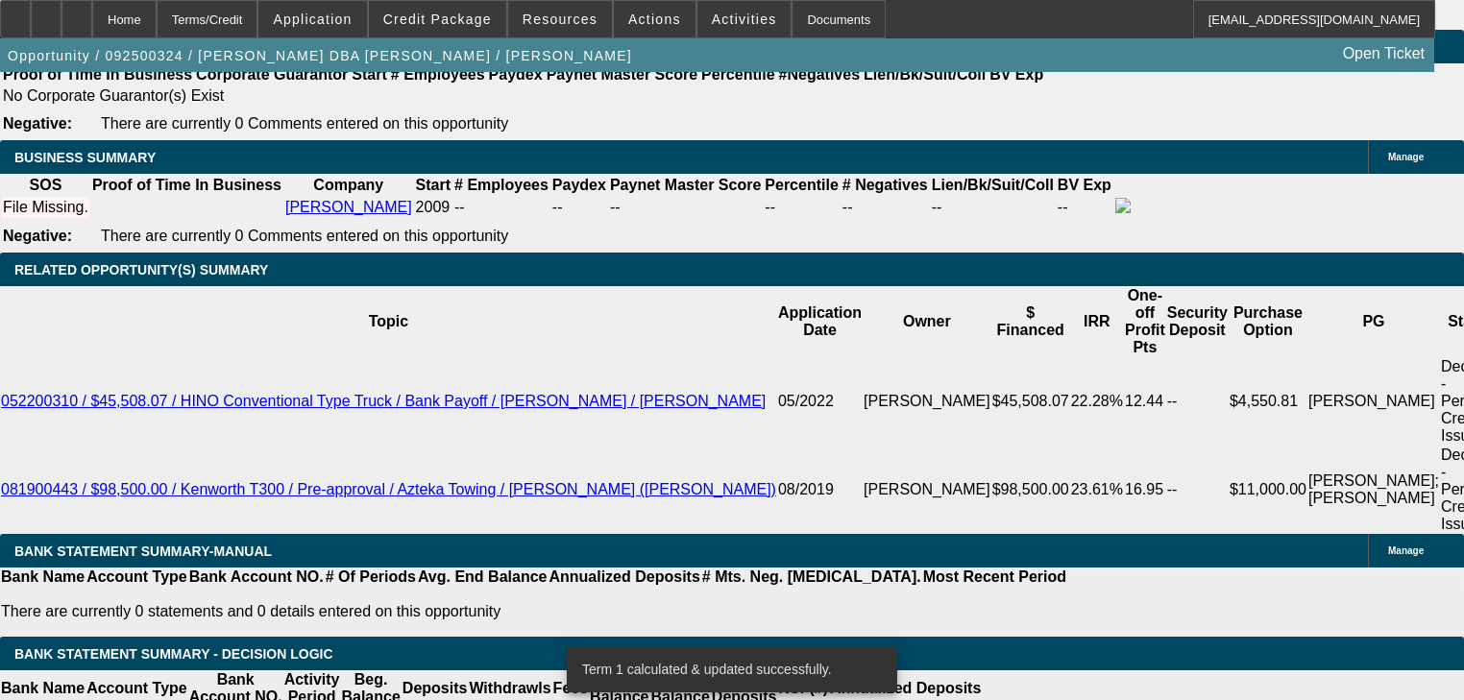
scroll to position [3008, 0]
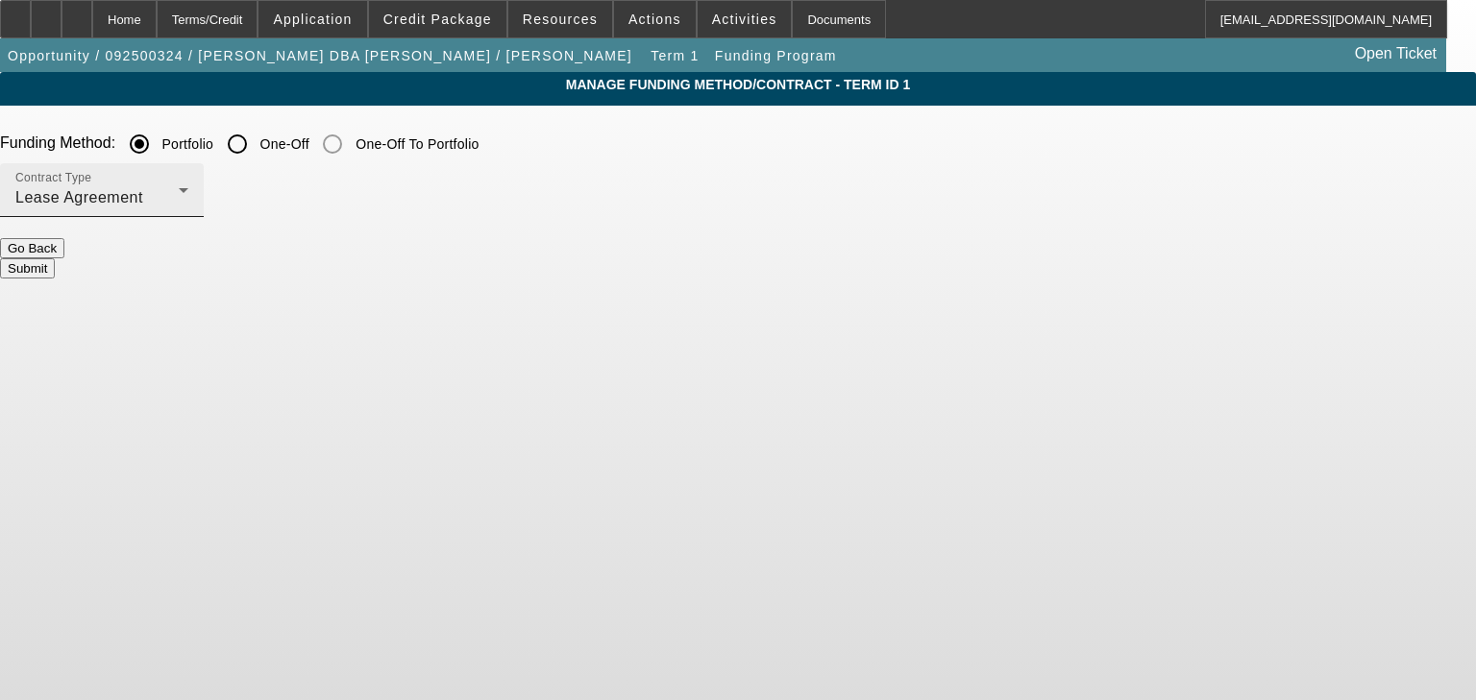
click at [179, 196] on div "Lease Agreement" at bounding box center [96, 197] width 163 height 23
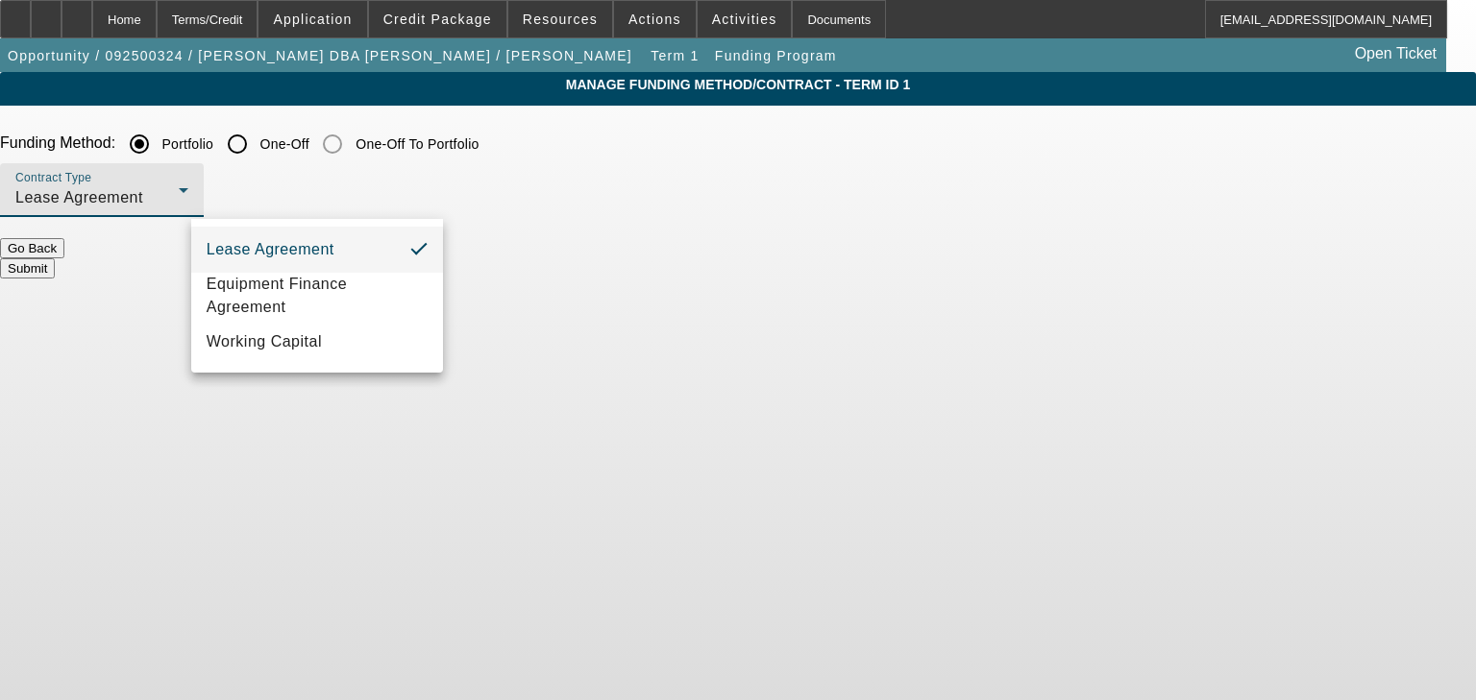
click at [425, 161] on div at bounding box center [738, 350] width 1476 height 700
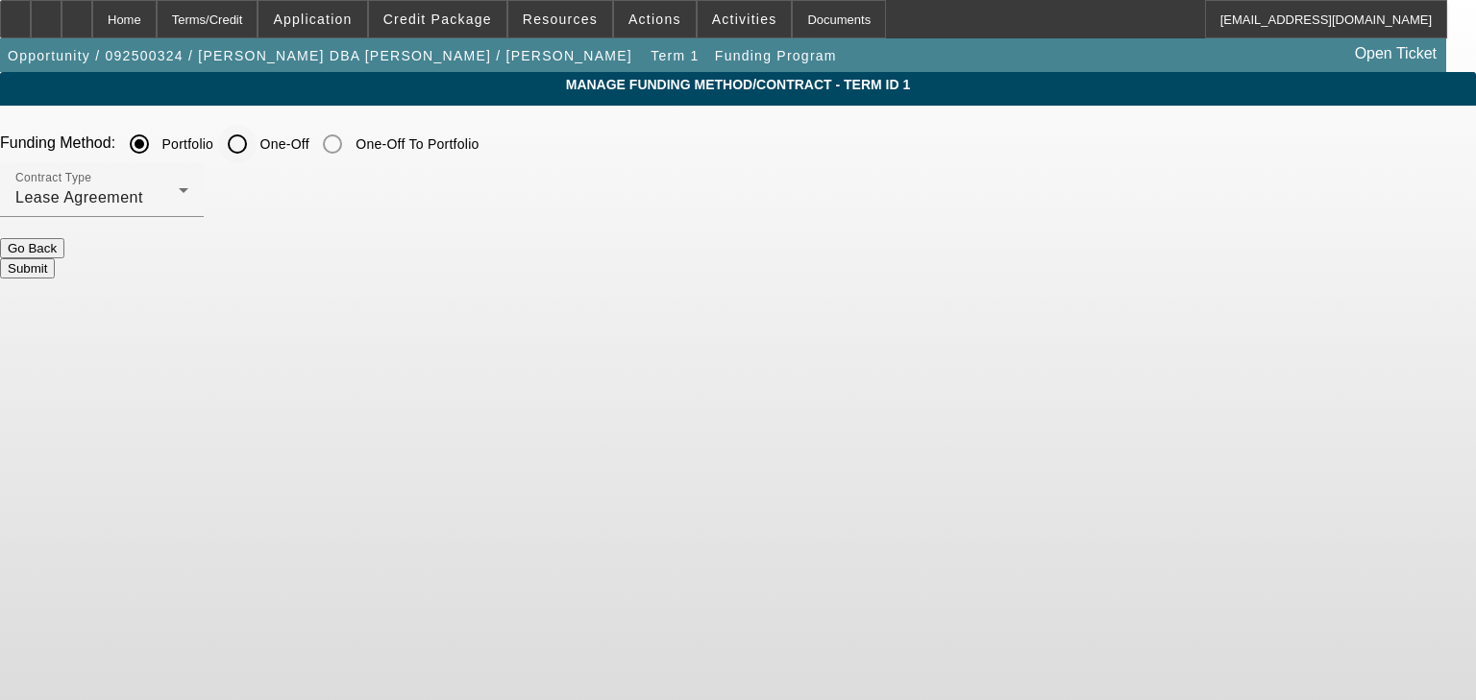
click at [257, 156] on input "One-Off" at bounding box center [237, 144] width 38 height 38
radio input "true"
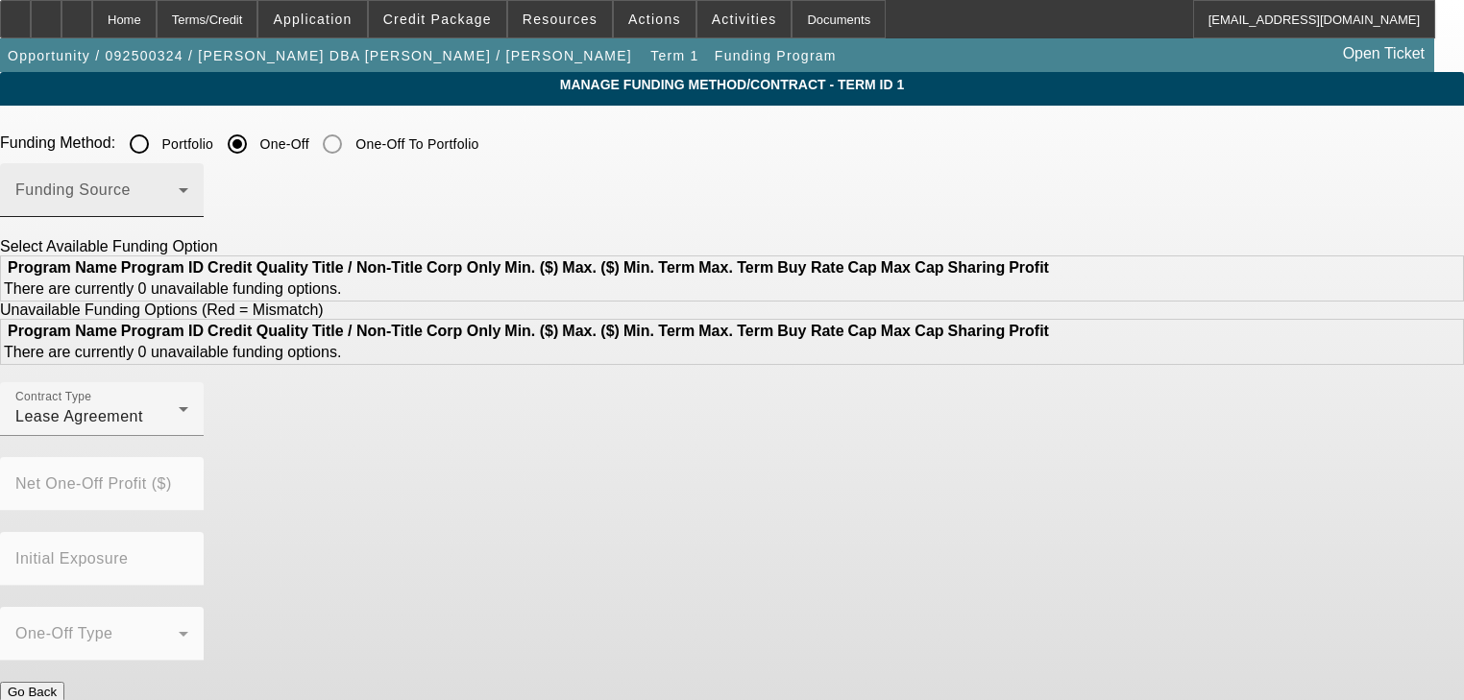
click at [179, 199] on span at bounding box center [96, 197] width 163 height 23
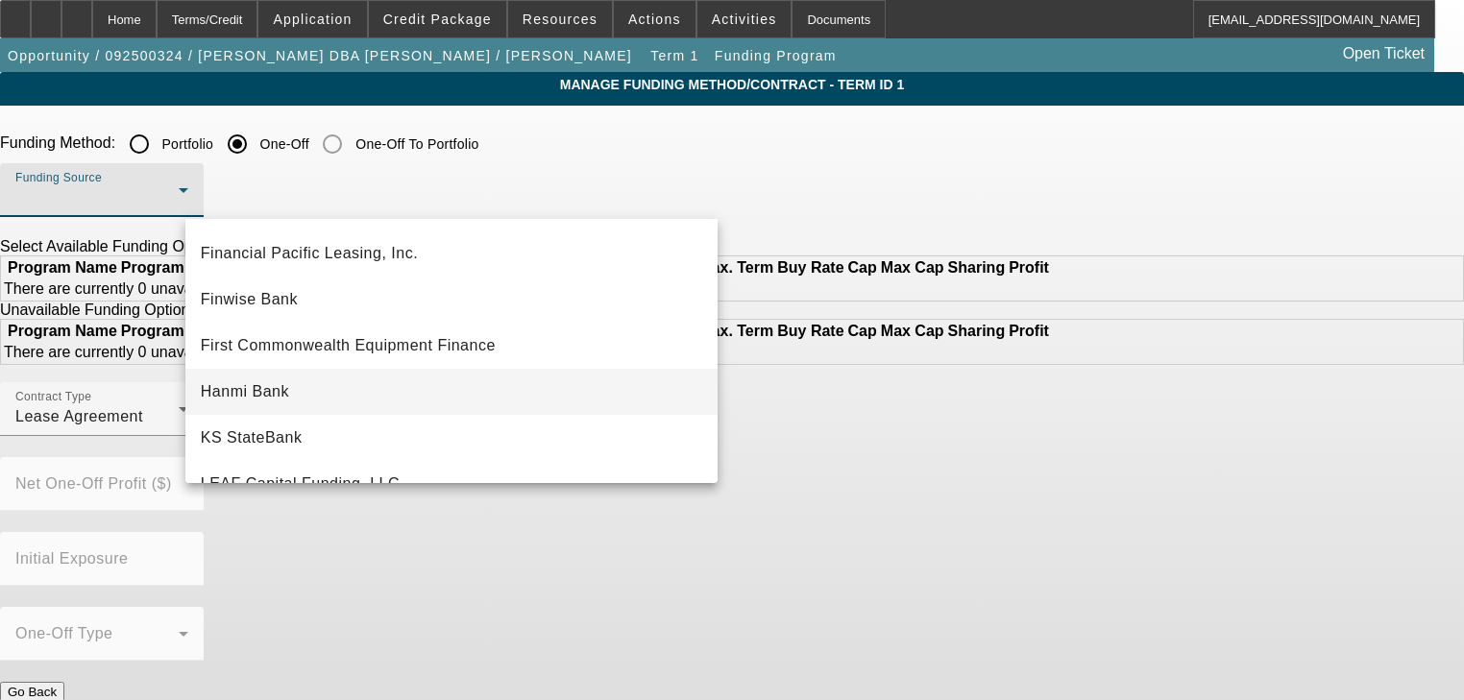
scroll to position [154, 0]
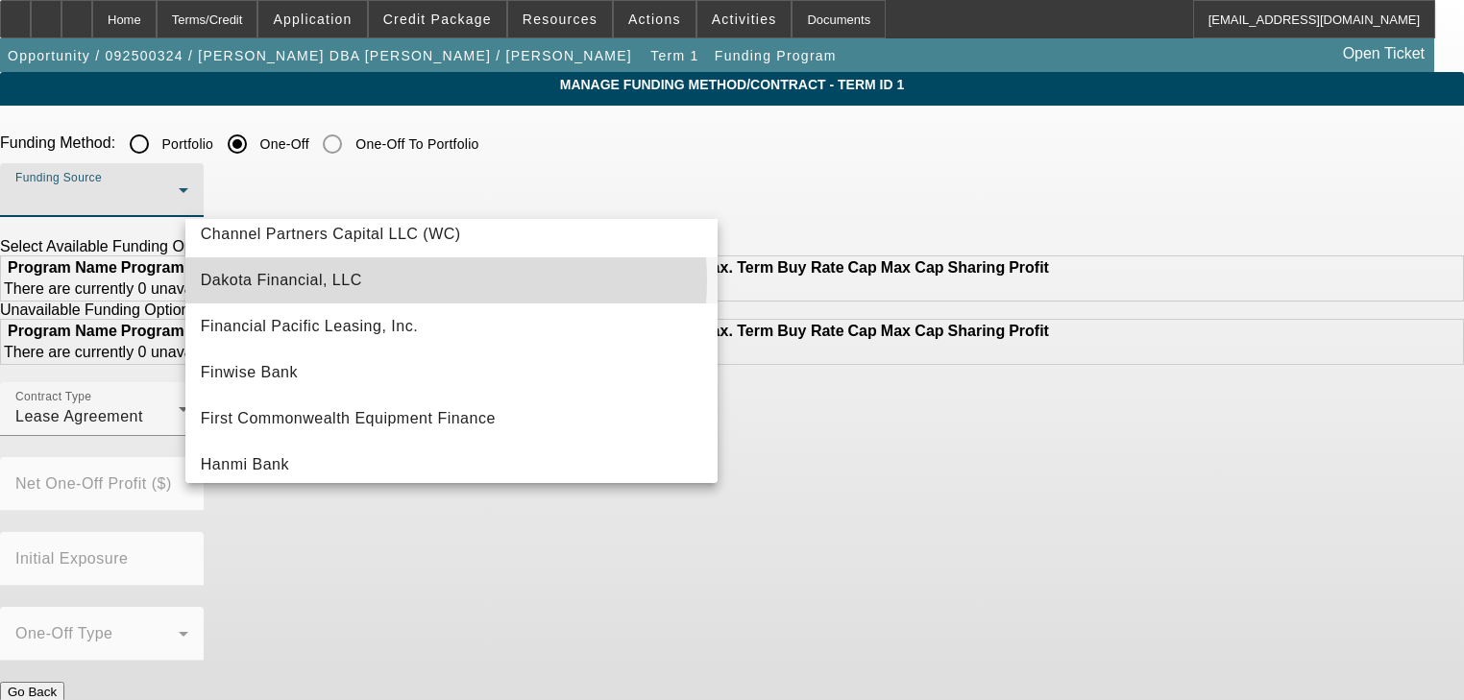
click at [405, 281] on mat-option "Dakota Financial, LLC" at bounding box center [451, 281] width 532 height 46
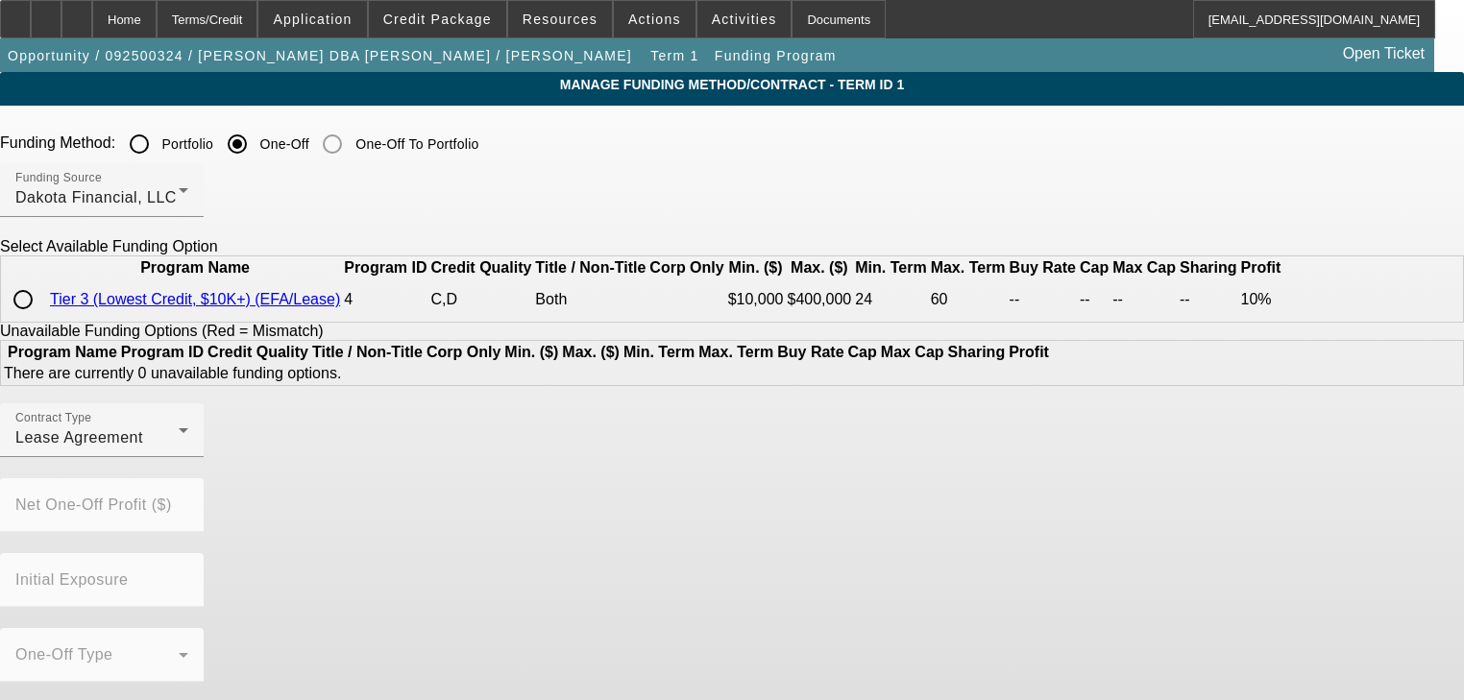
click at [42, 319] on input "radio" at bounding box center [23, 300] width 38 height 38
radio input "true"
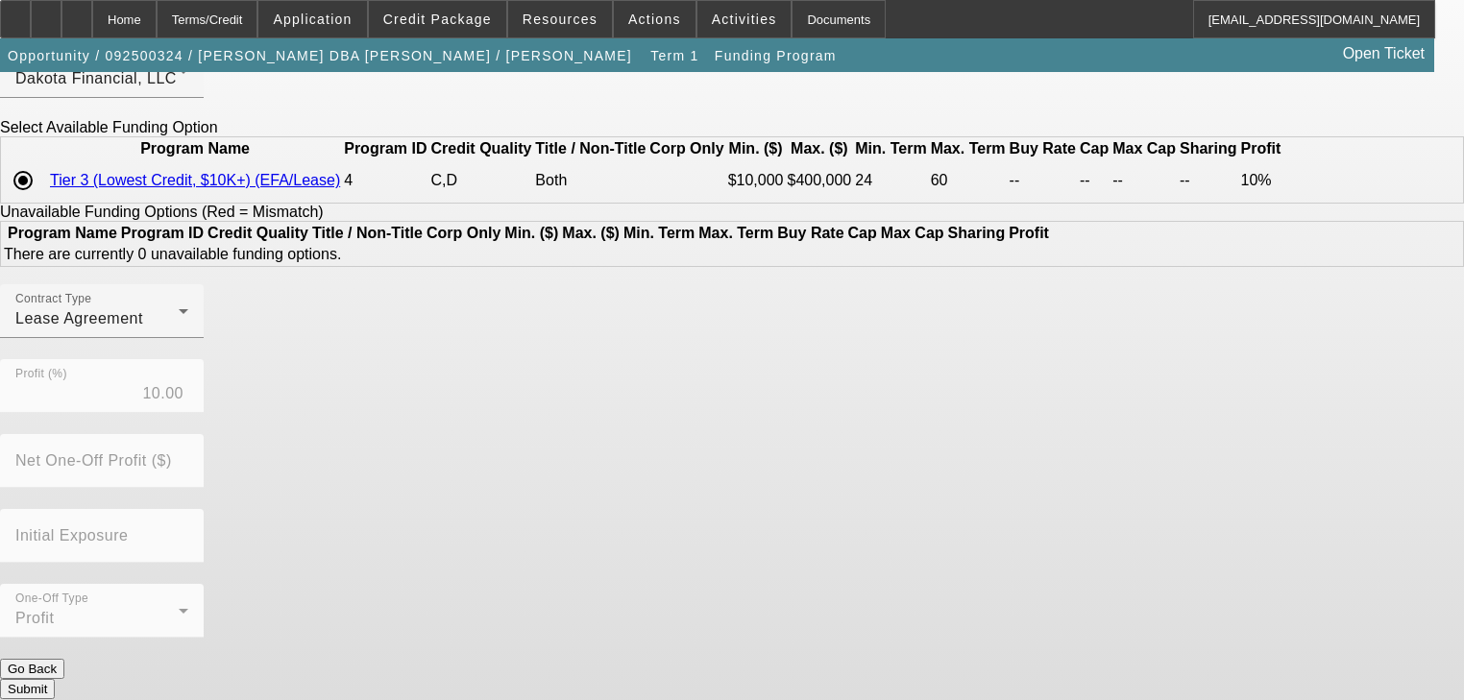
scroll to position [121, 0]
click at [188, 336] on div "Contract Type Lease Agreement" at bounding box center [101, 310] width 173 height 54
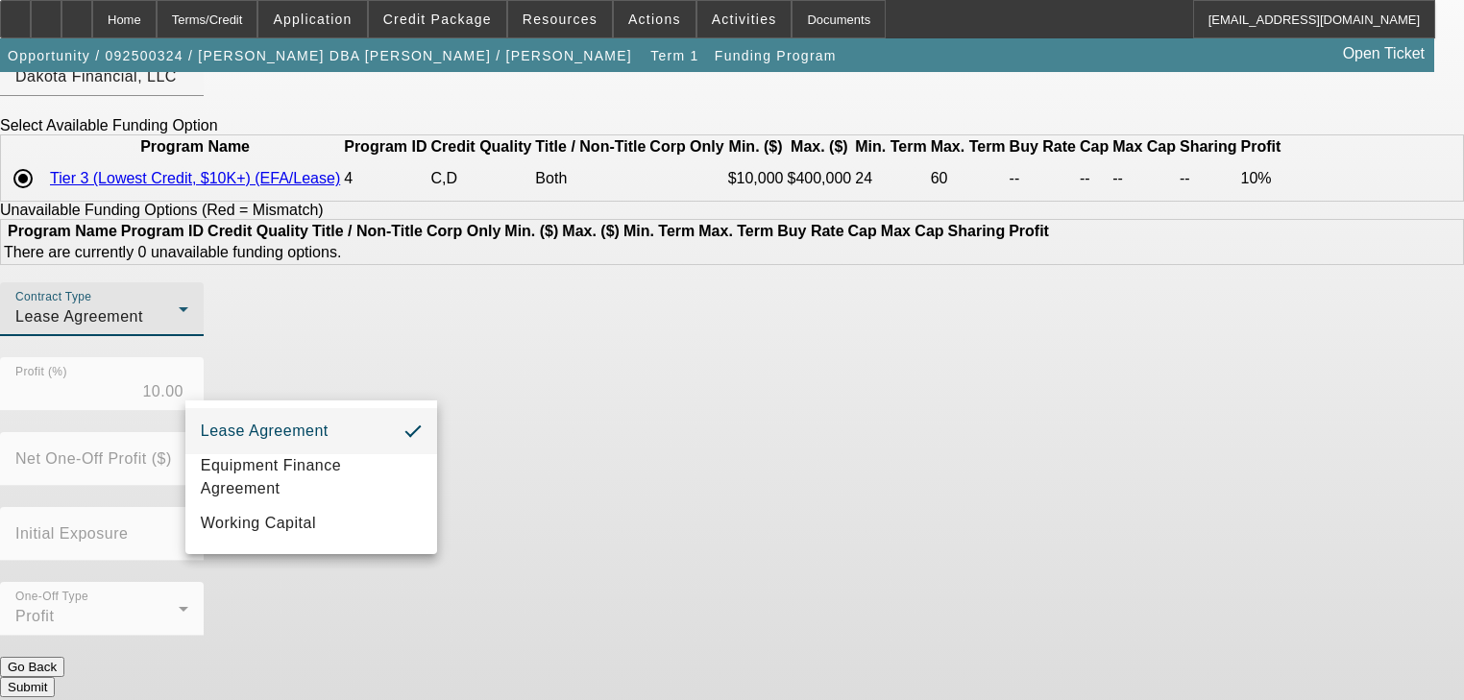
click at [292, 361] on div at bounding box center [732, 350] width 1464 height 700
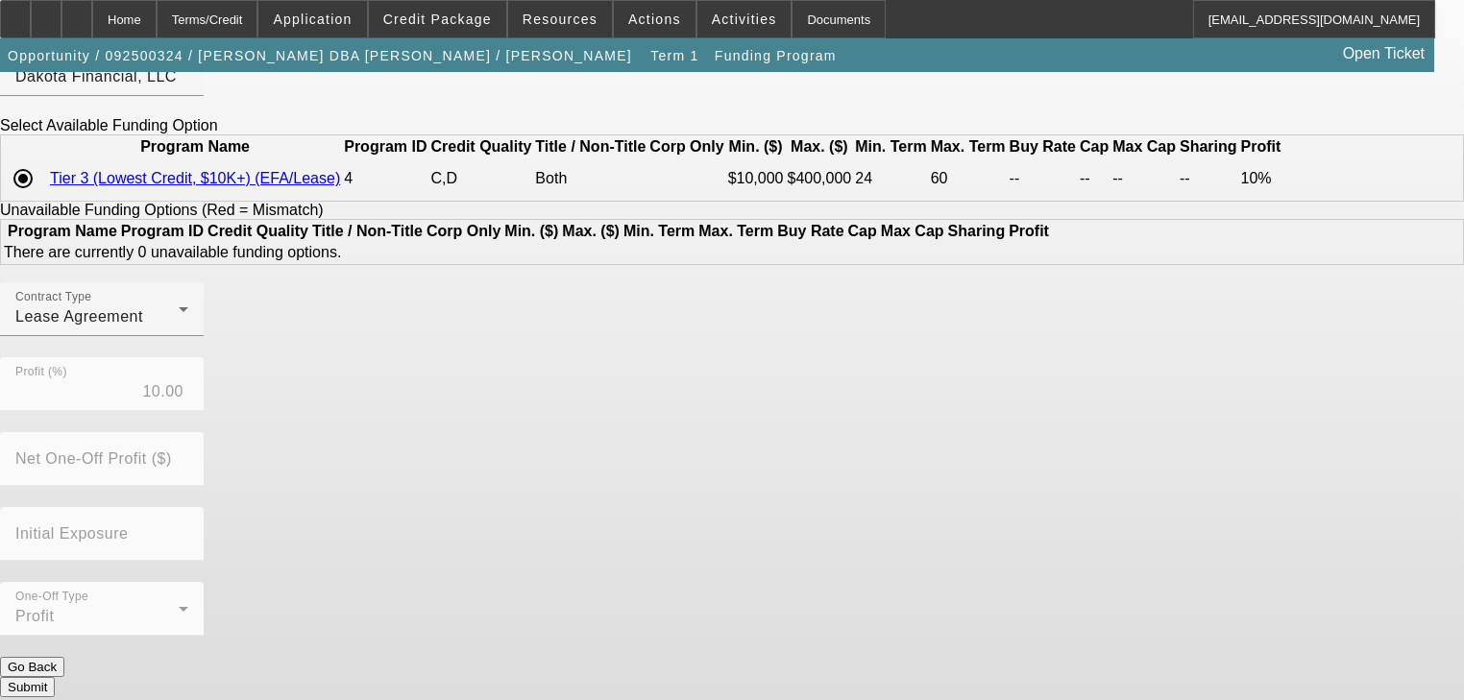
click at [55, 677] on button "Submit" at bounding box center [27, 687] width 55 height 20
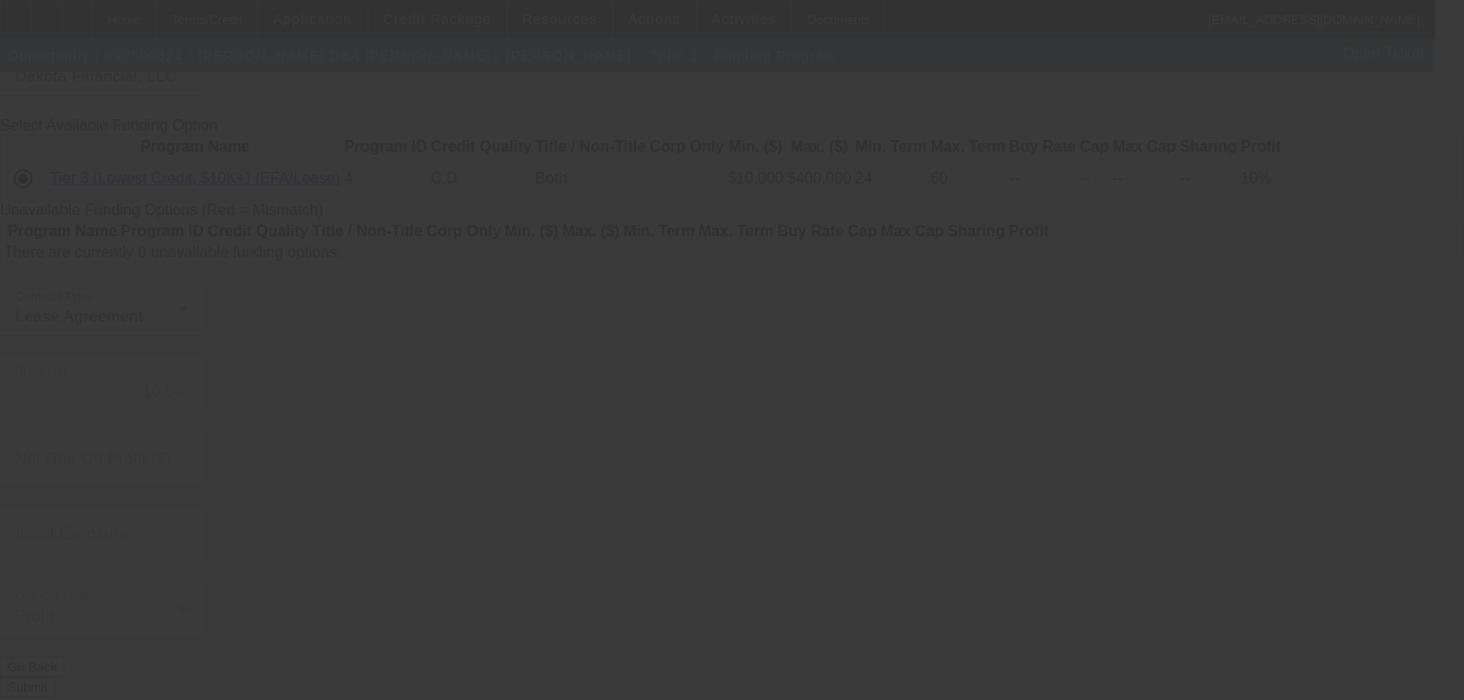
radio input "true"
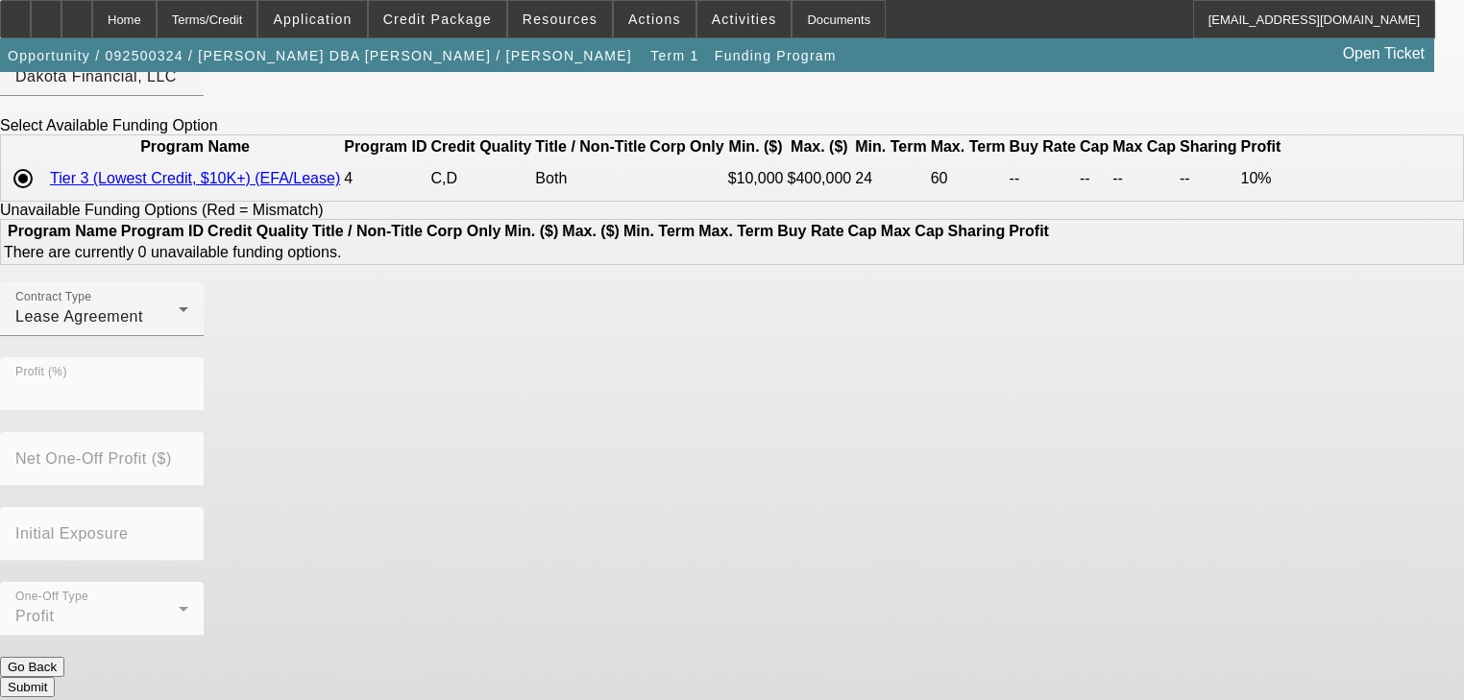
scroll to position [0, 0]
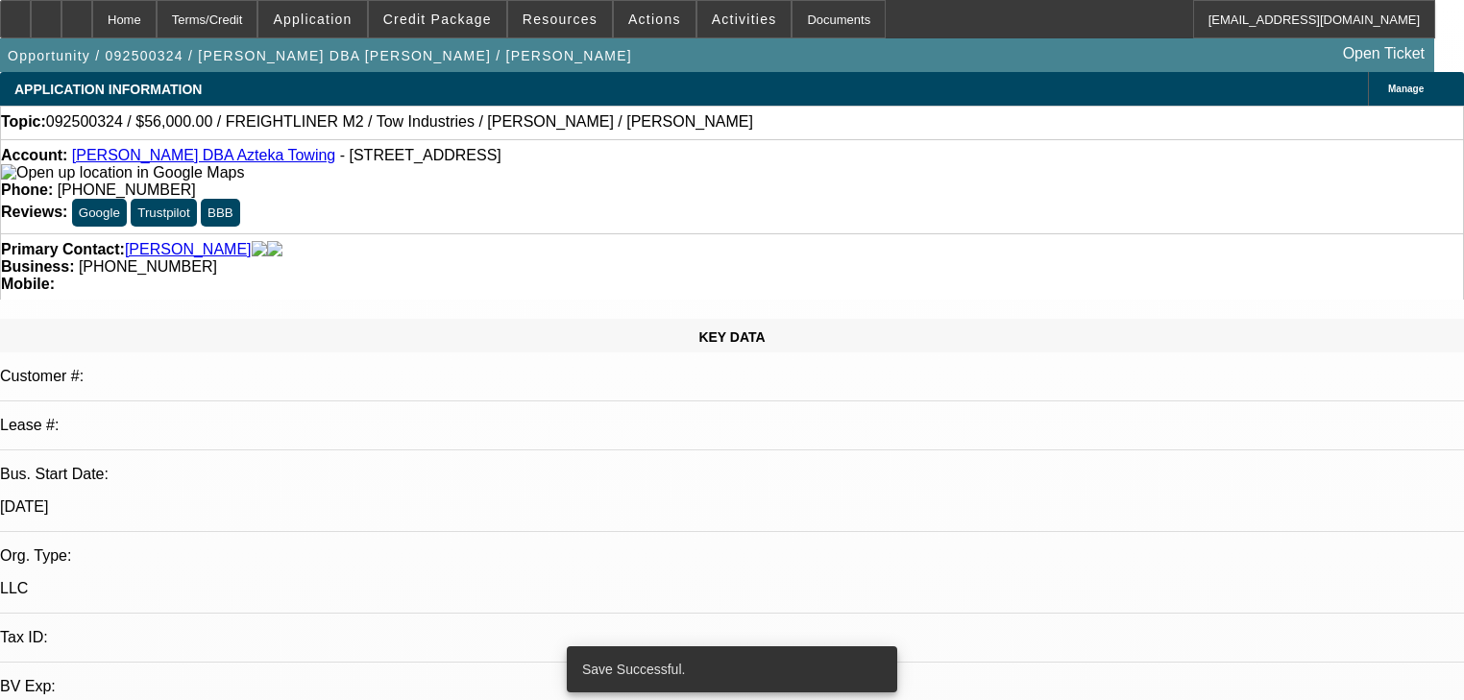
select select "0"
select select "2"
select select "0.1"
select select "4"
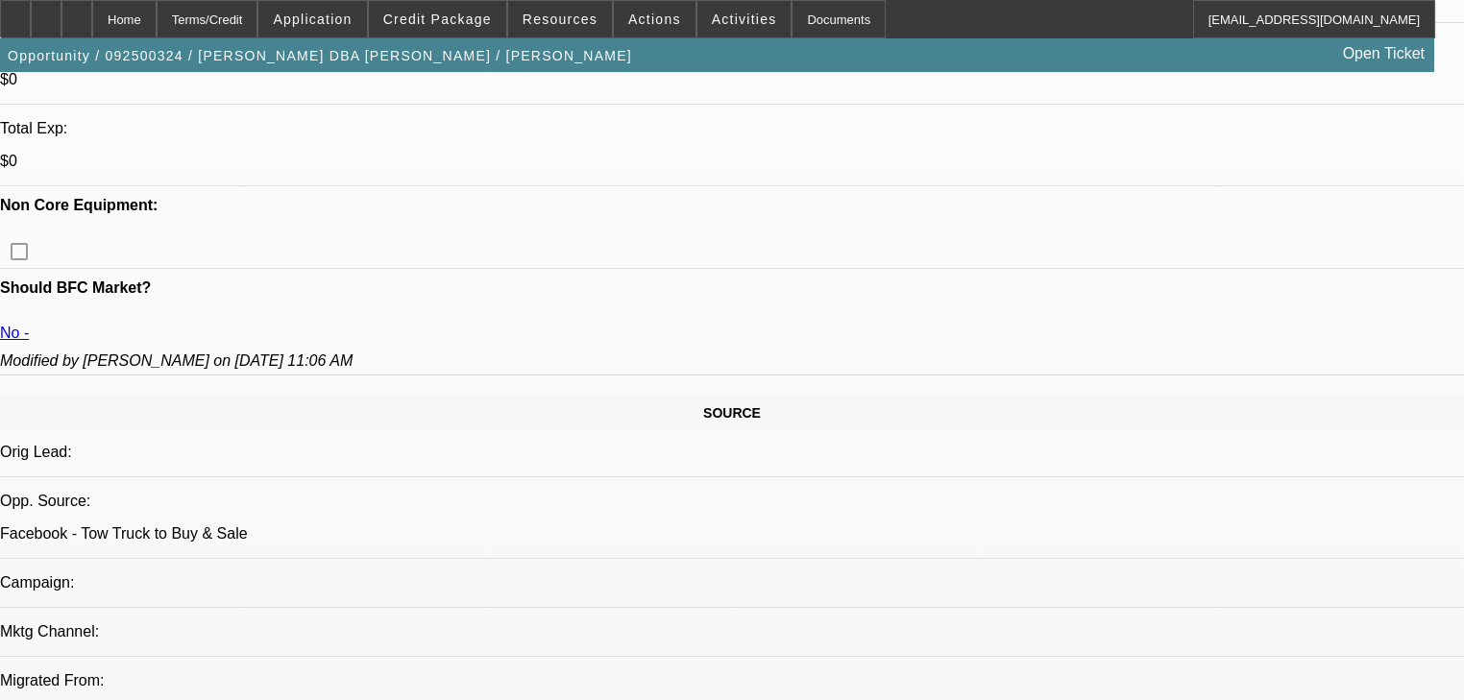
scroll to position [769, 0]
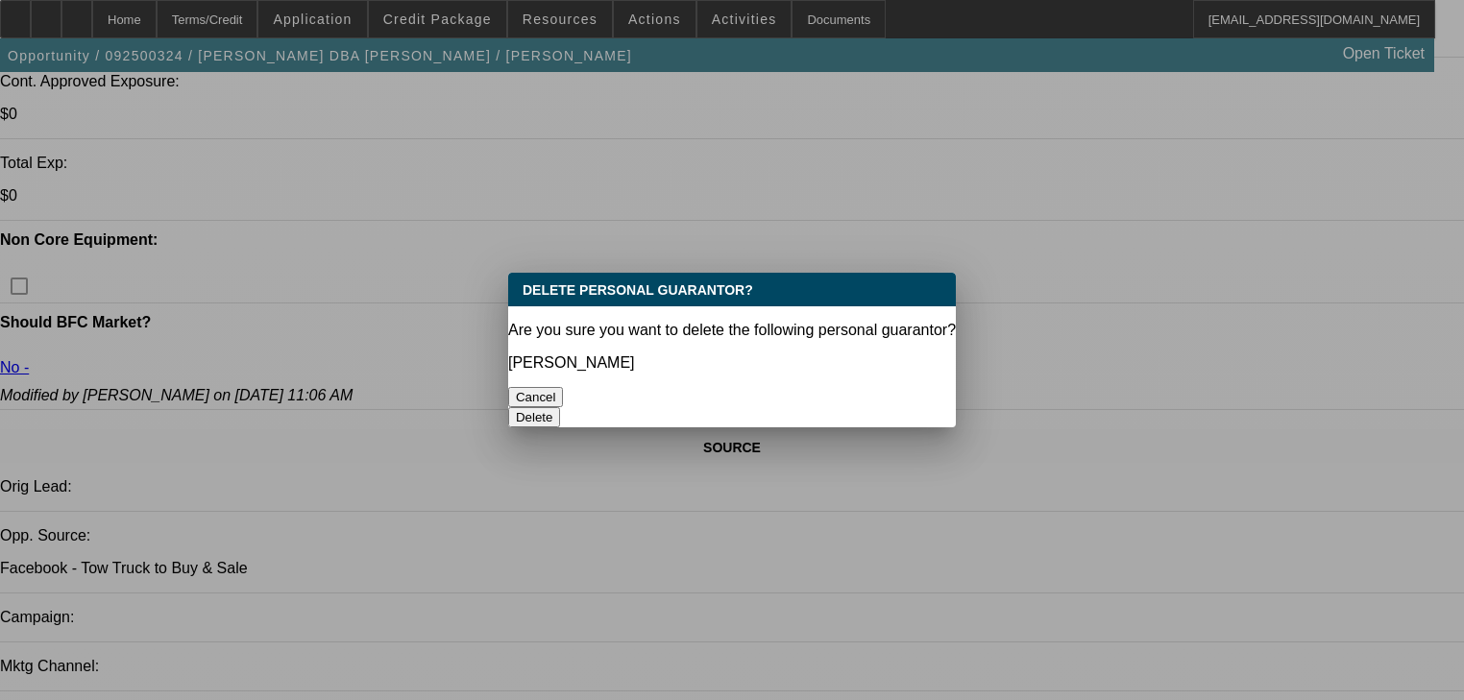
scroll to position [0, 0]
click at [561, 407] on button "Delete" at bounding box center [534, 417] width 53 height 20
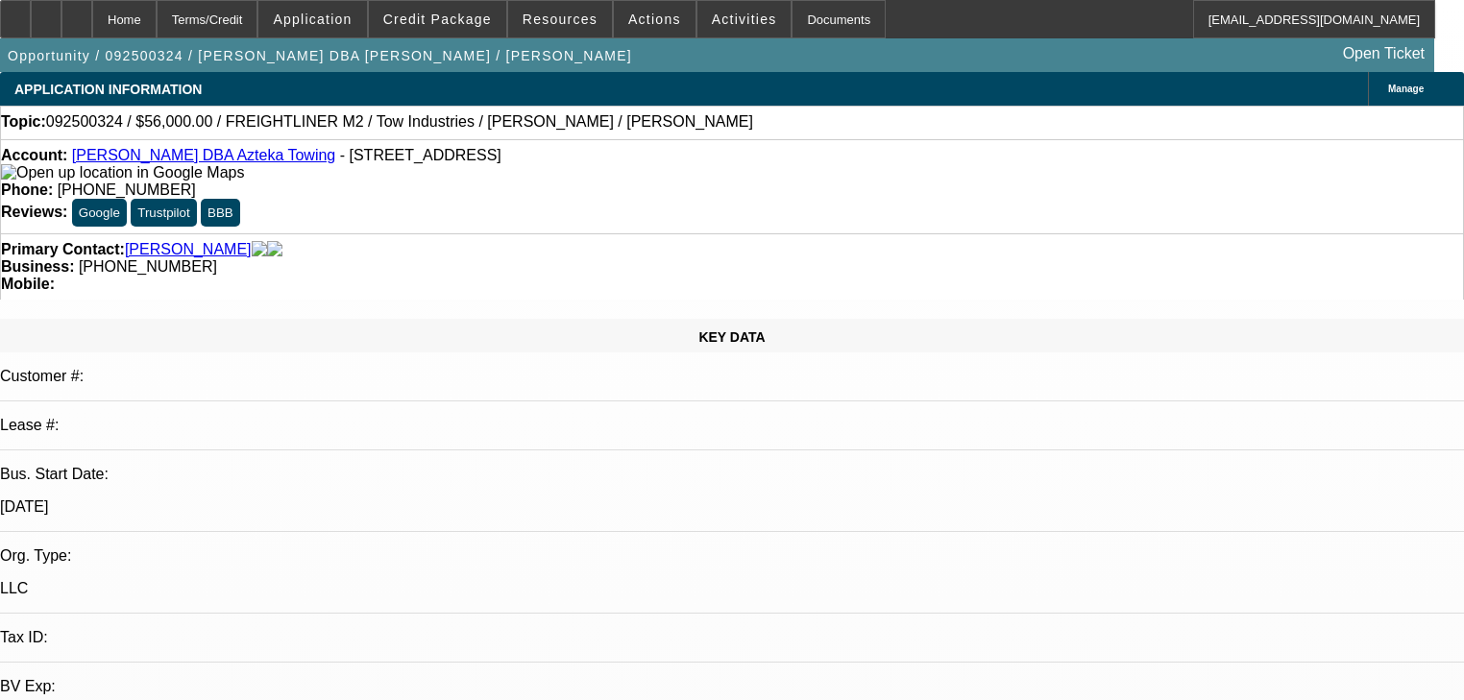
scroll to position [769, 0]
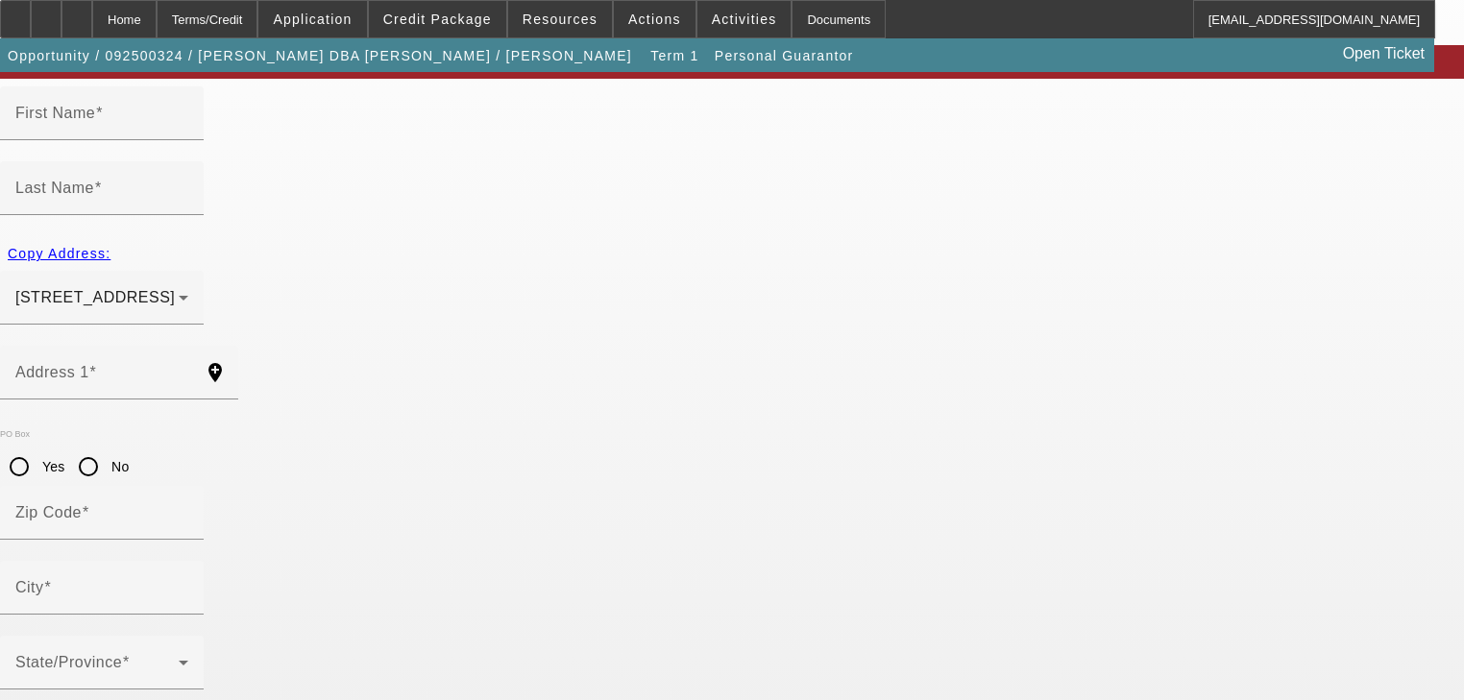
scroll to position [137, 0]
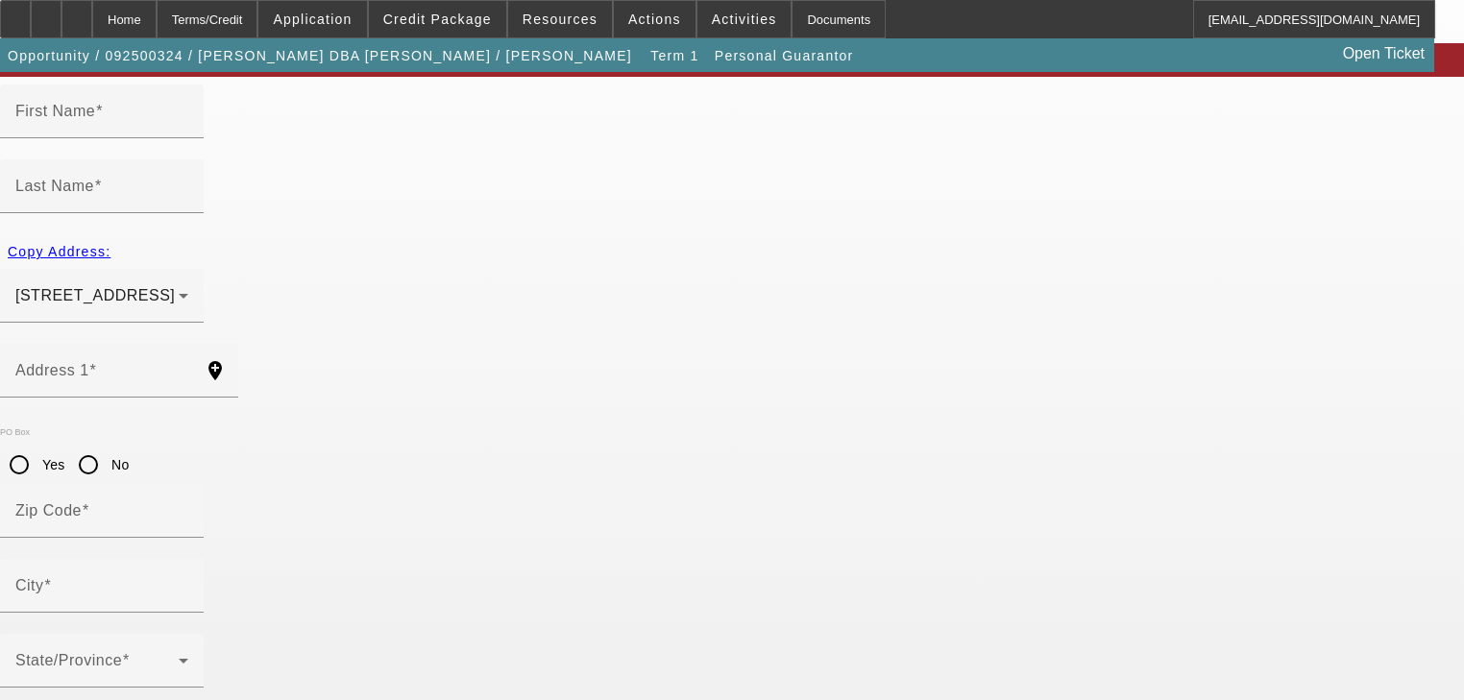
type input "[PERSON_NAME]"
type input "[STREET_ADDRESS]"
radio input "true"
type input "94533"
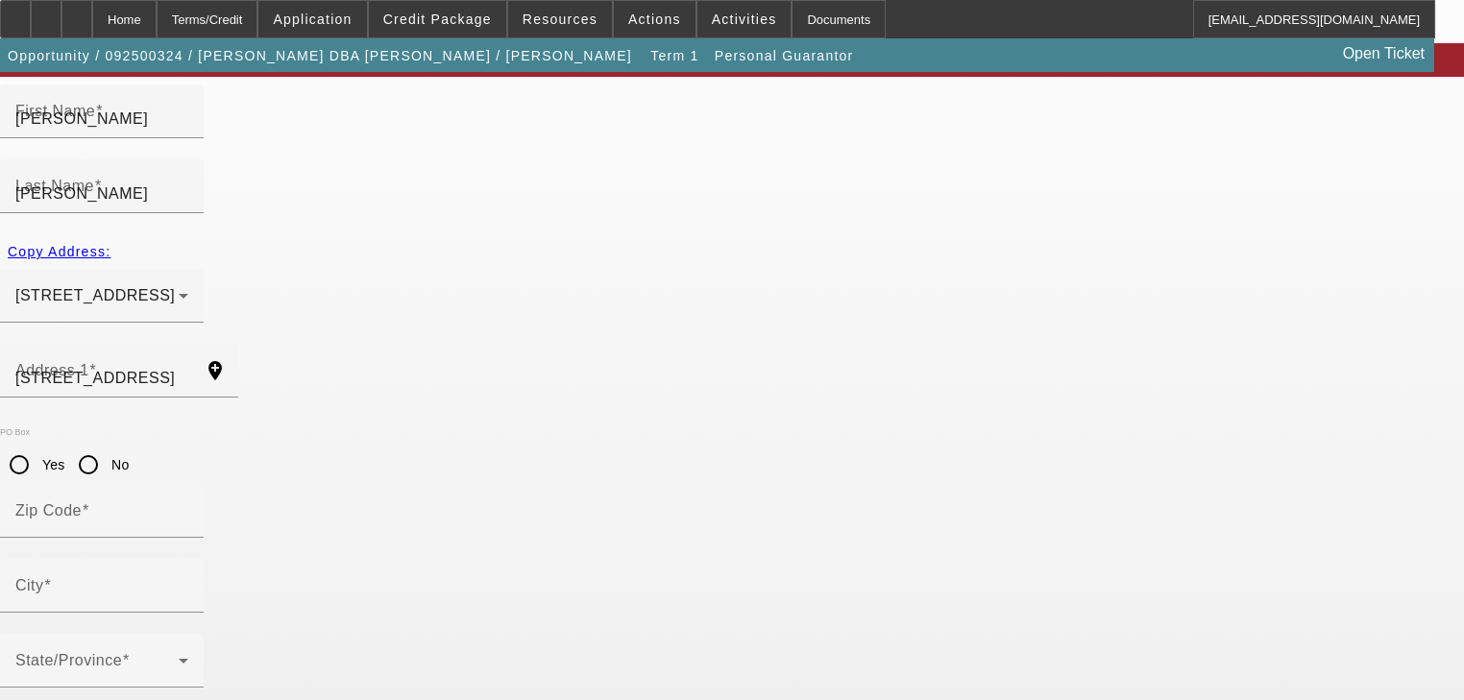
type input "[GEOGRAPHIC_DATA]"
type input "[PHONE_NUMBER]"
type input "50"
type input "609-25-0457"
type input "[EMAIL_ADDRESS][DOMAIN_NAME]"
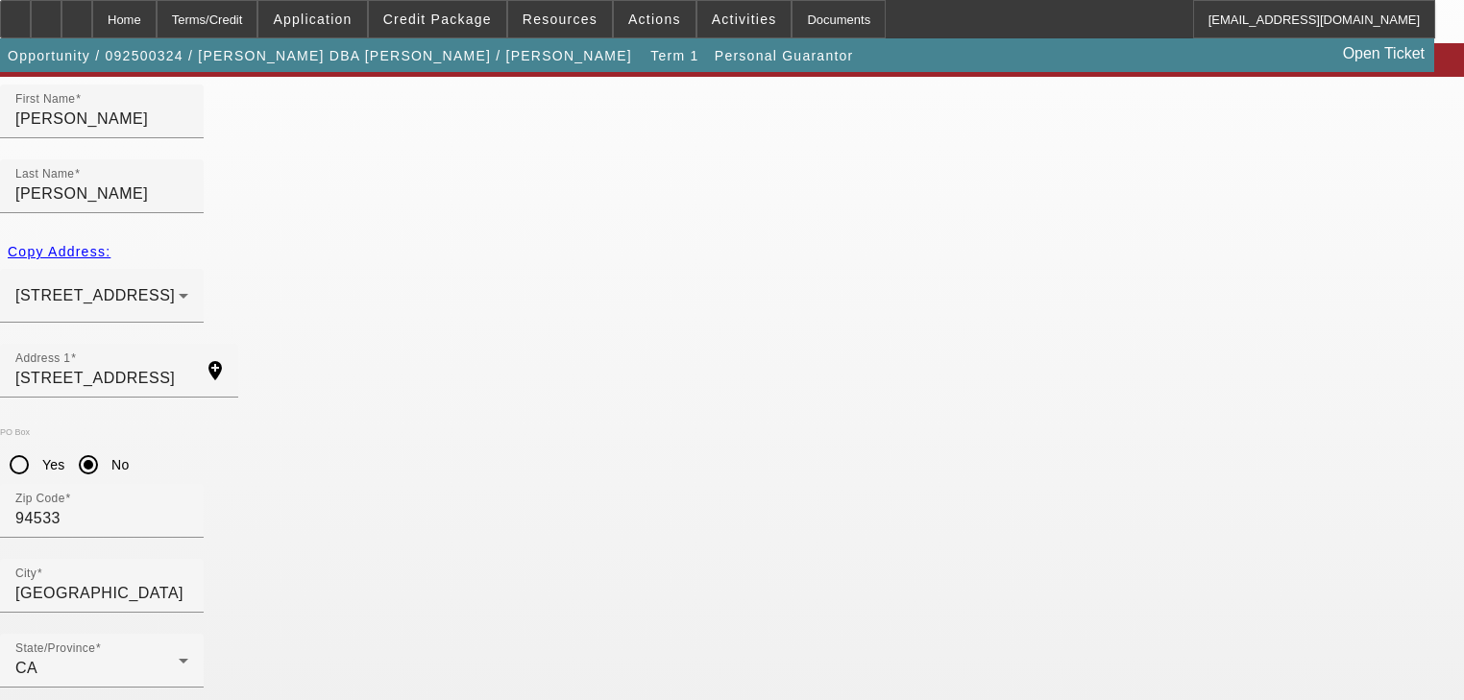
type input "100"
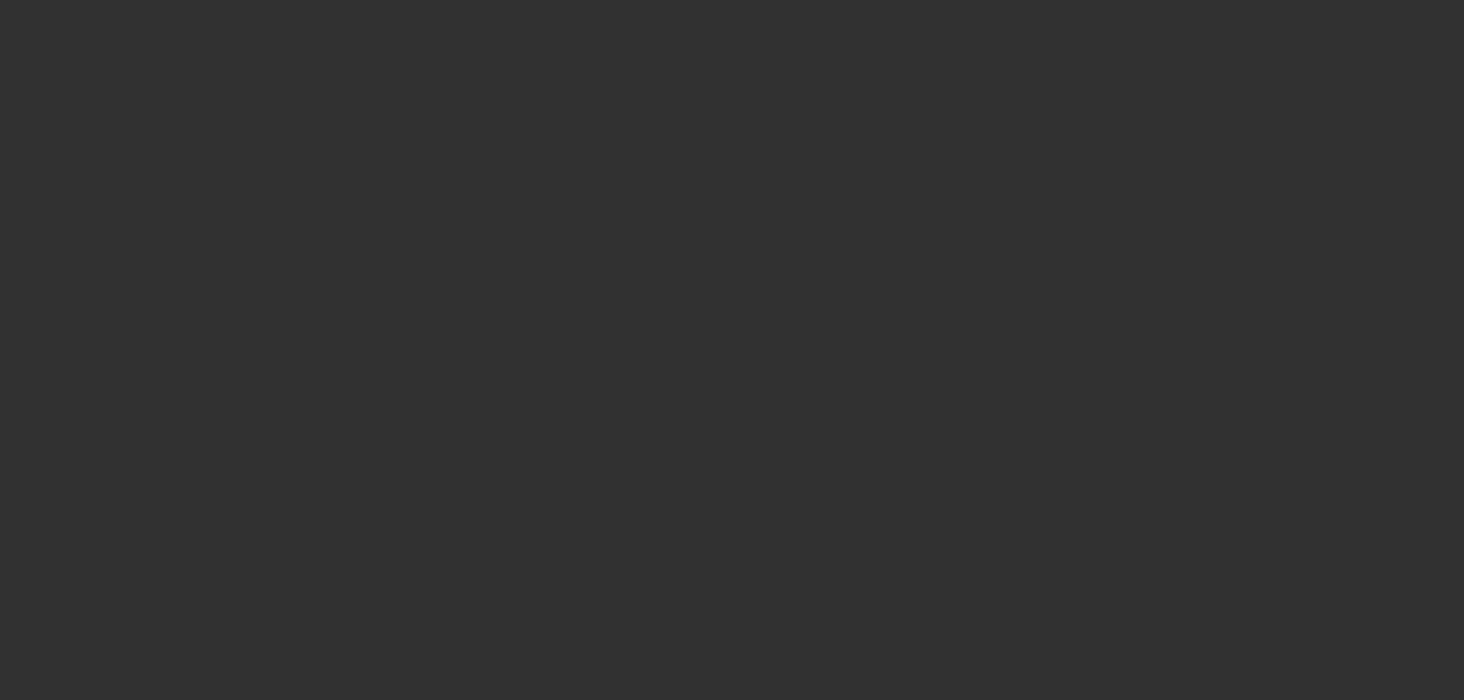
select select "0"
select select "2"
select select "0.1"
select select "4"
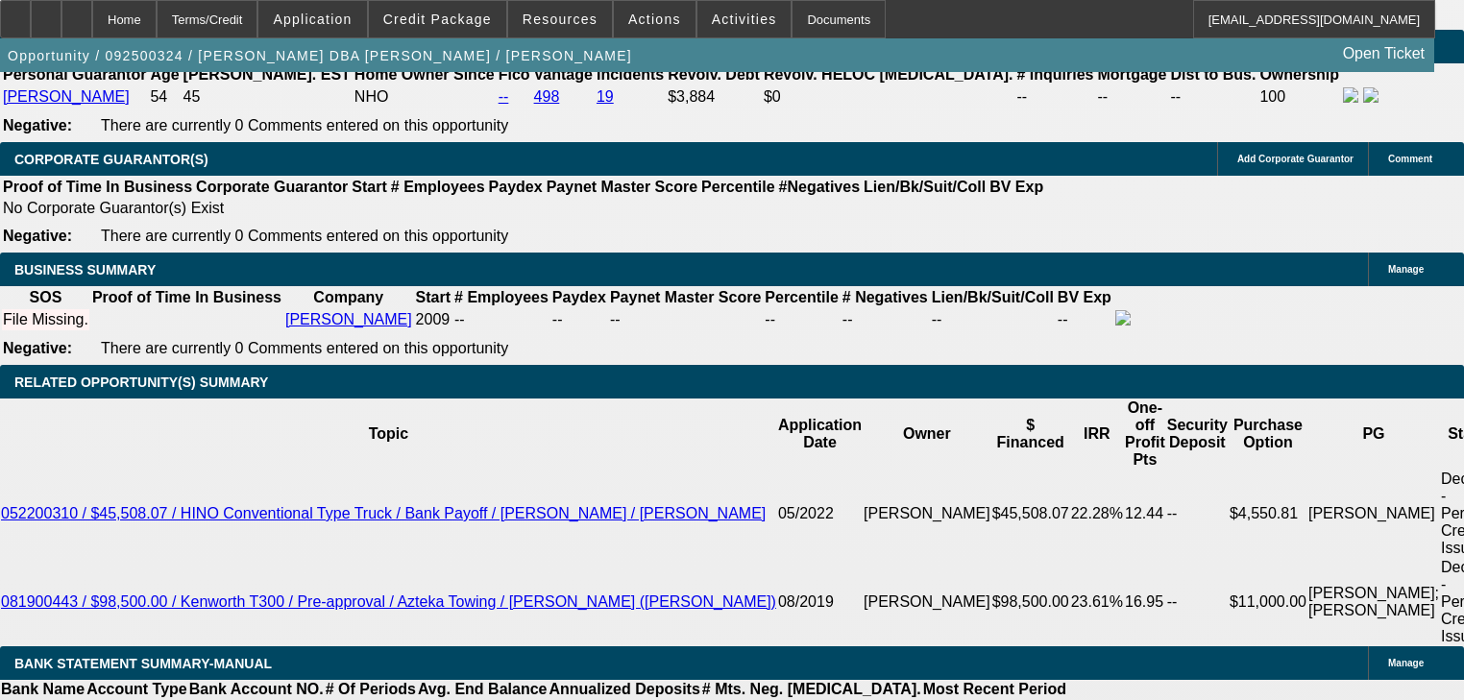
scroll to position [2844, 0]
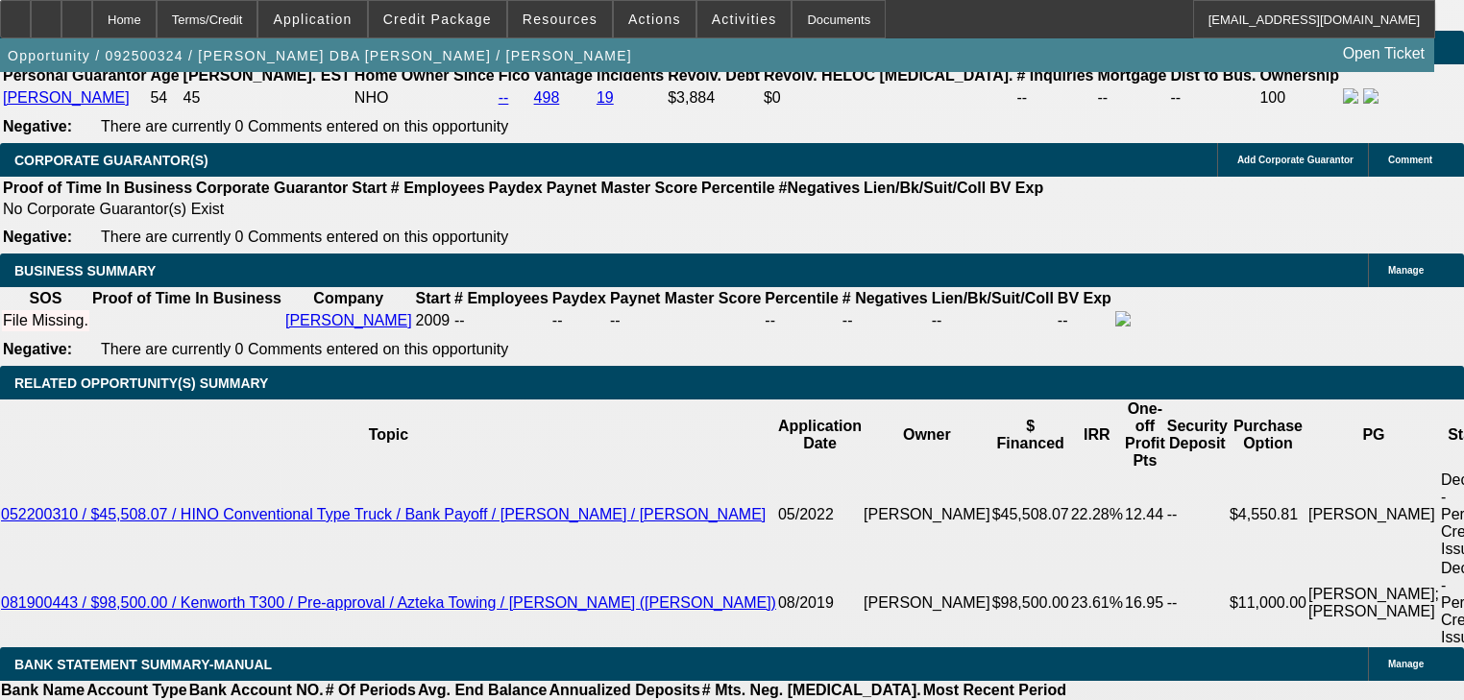
radio input "true"
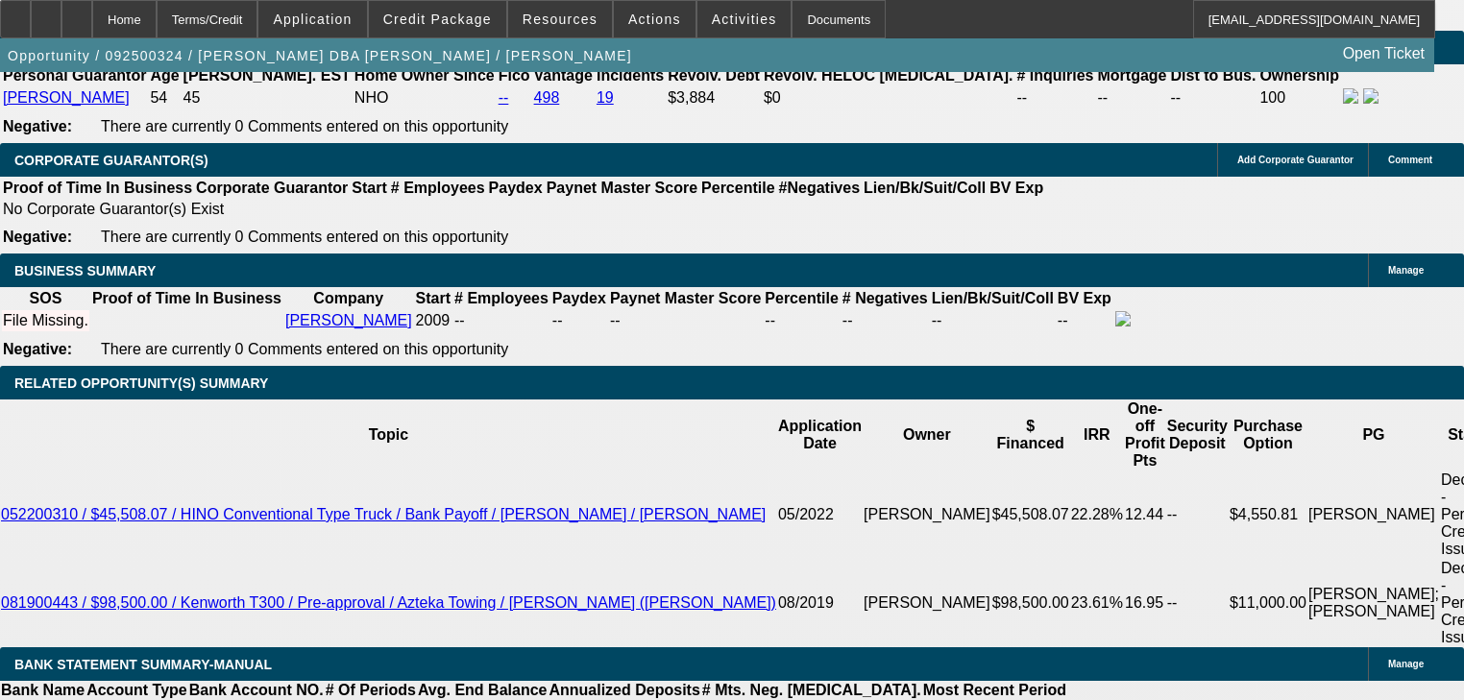
type textarea "Need invoice, banks, [PERSON_NAME] signed application texted for email address.…"
radio input "true"
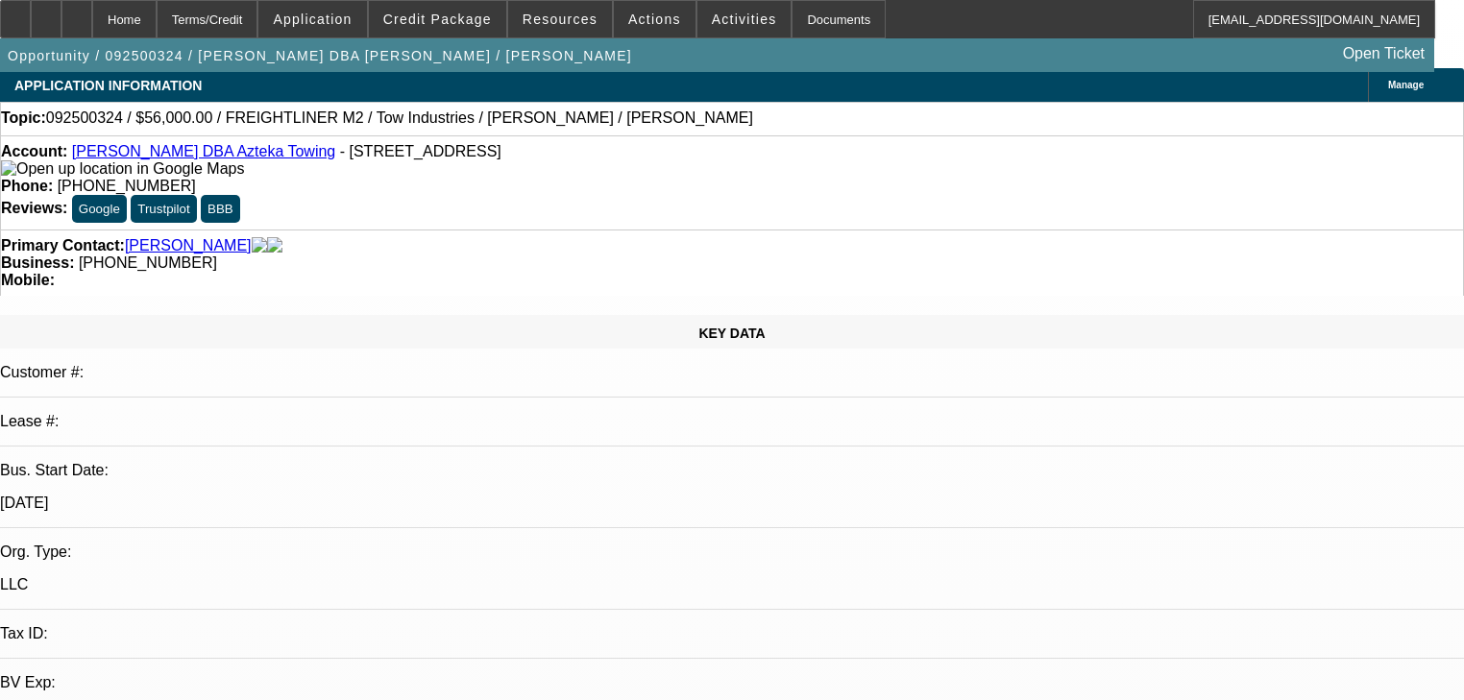
scroll to position [0, 0]
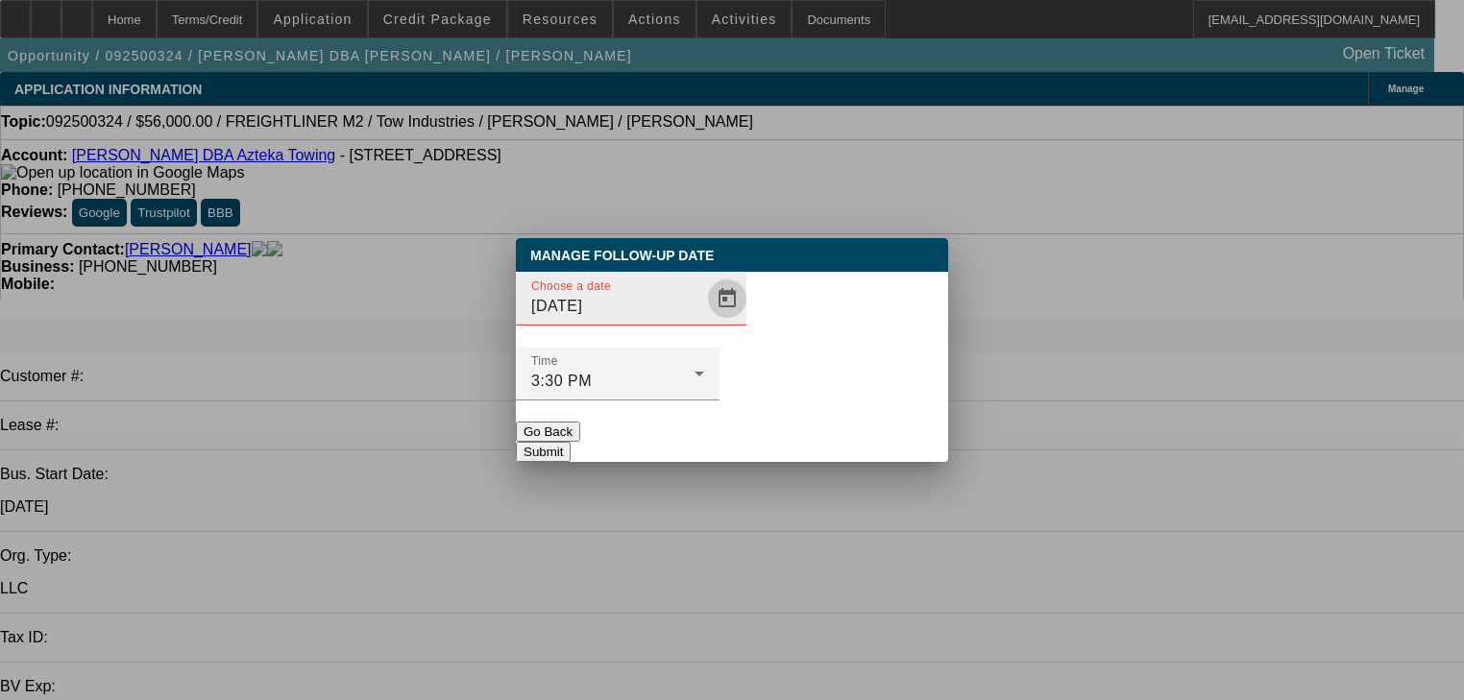
click at [707, 322] on span "Open calendar" at bounding box center [727, 299] width 46 height 46
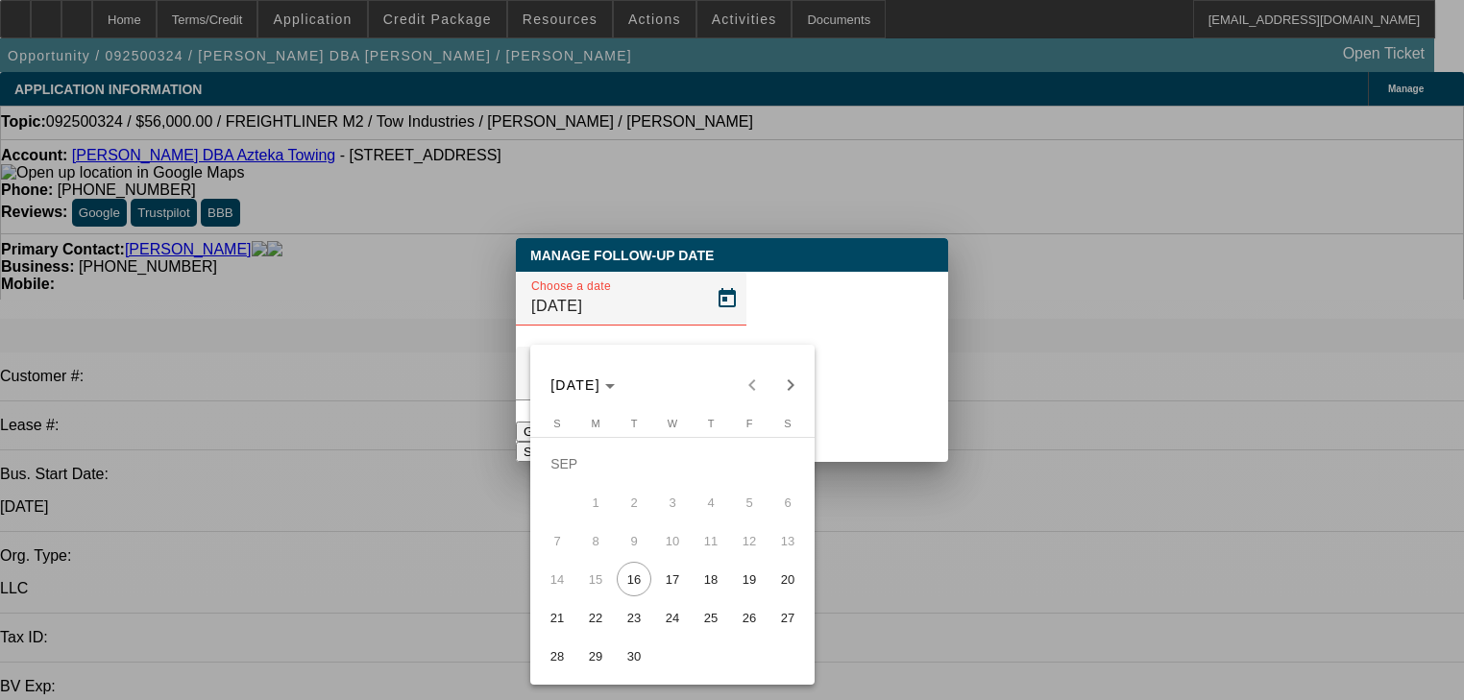
click at [733, 599] on button "19" at bounding box center [749, 579] width 38 height 38
type input "[DATE]"
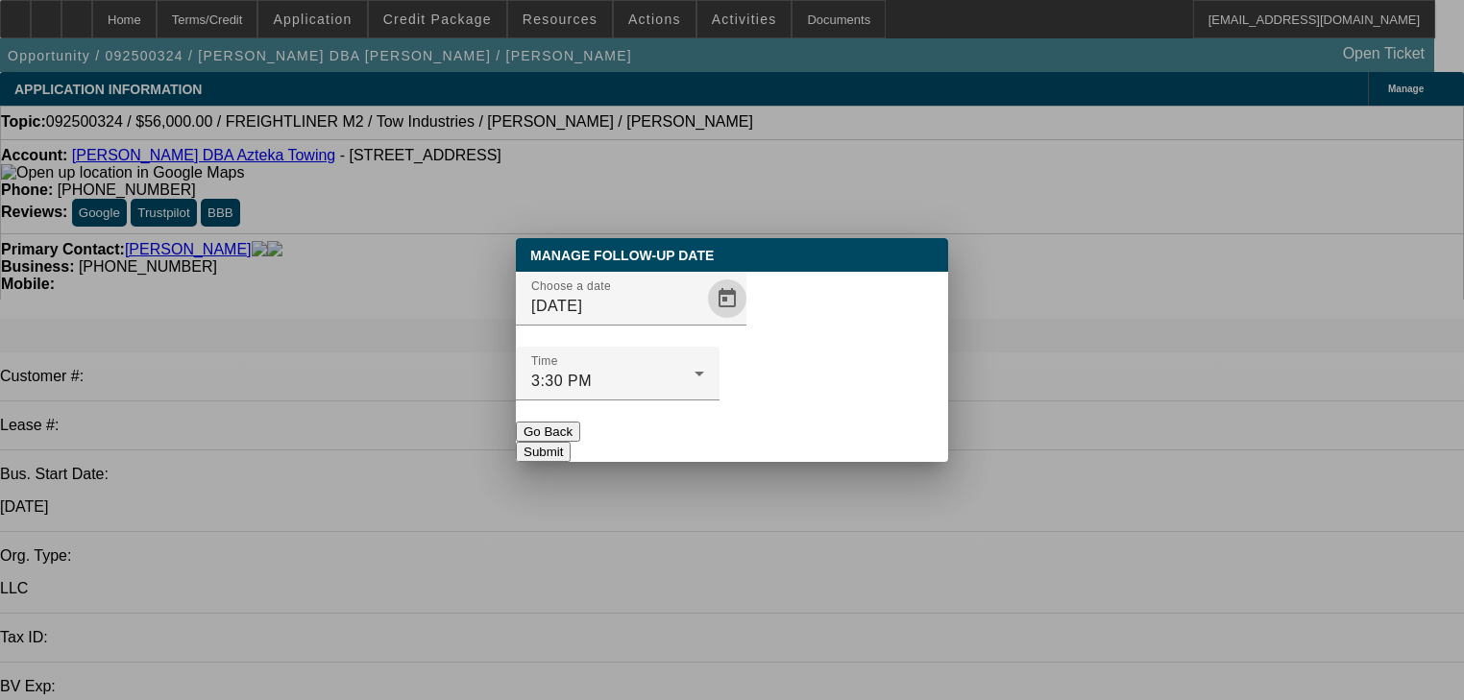
click at [571, 442] on button "Submit" at bounding box center [543, 452] width 55 height 20
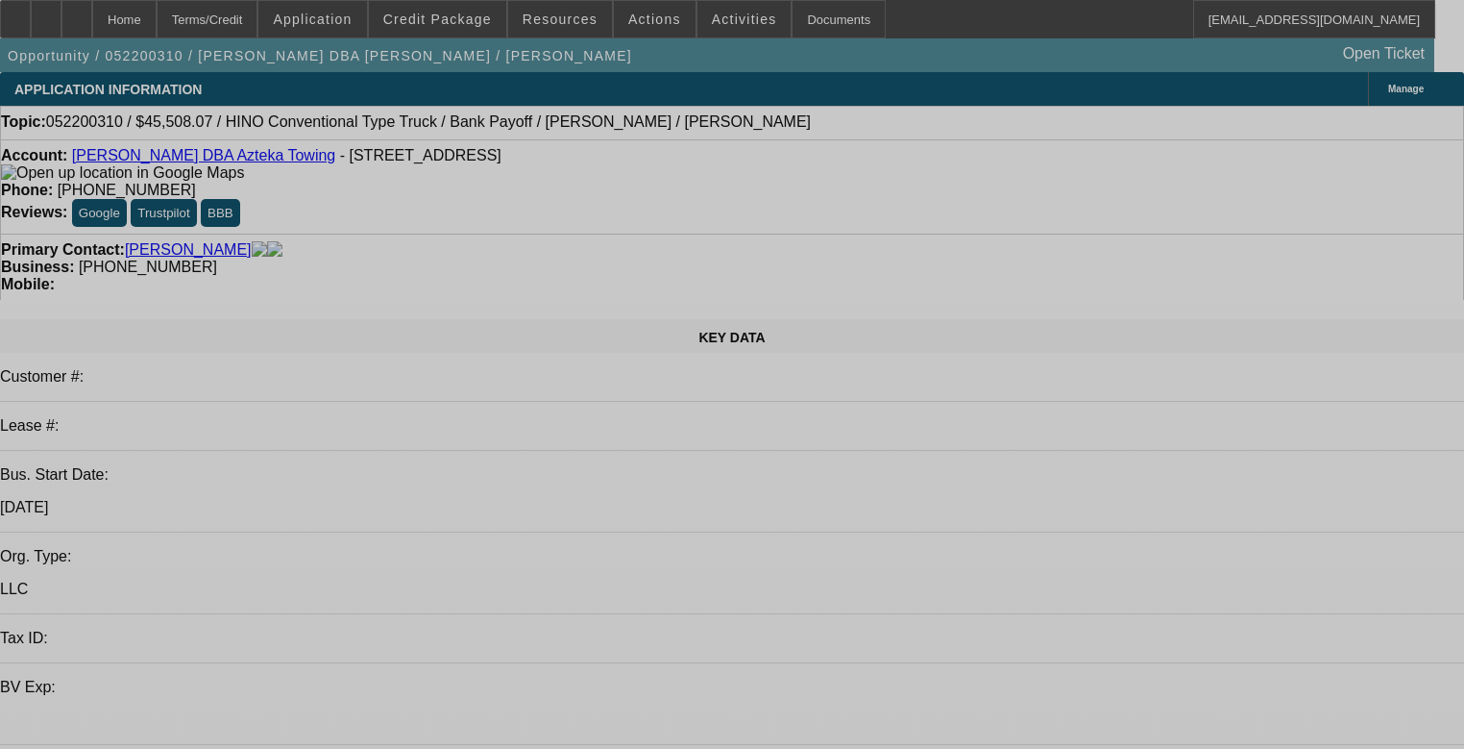
select select "0"
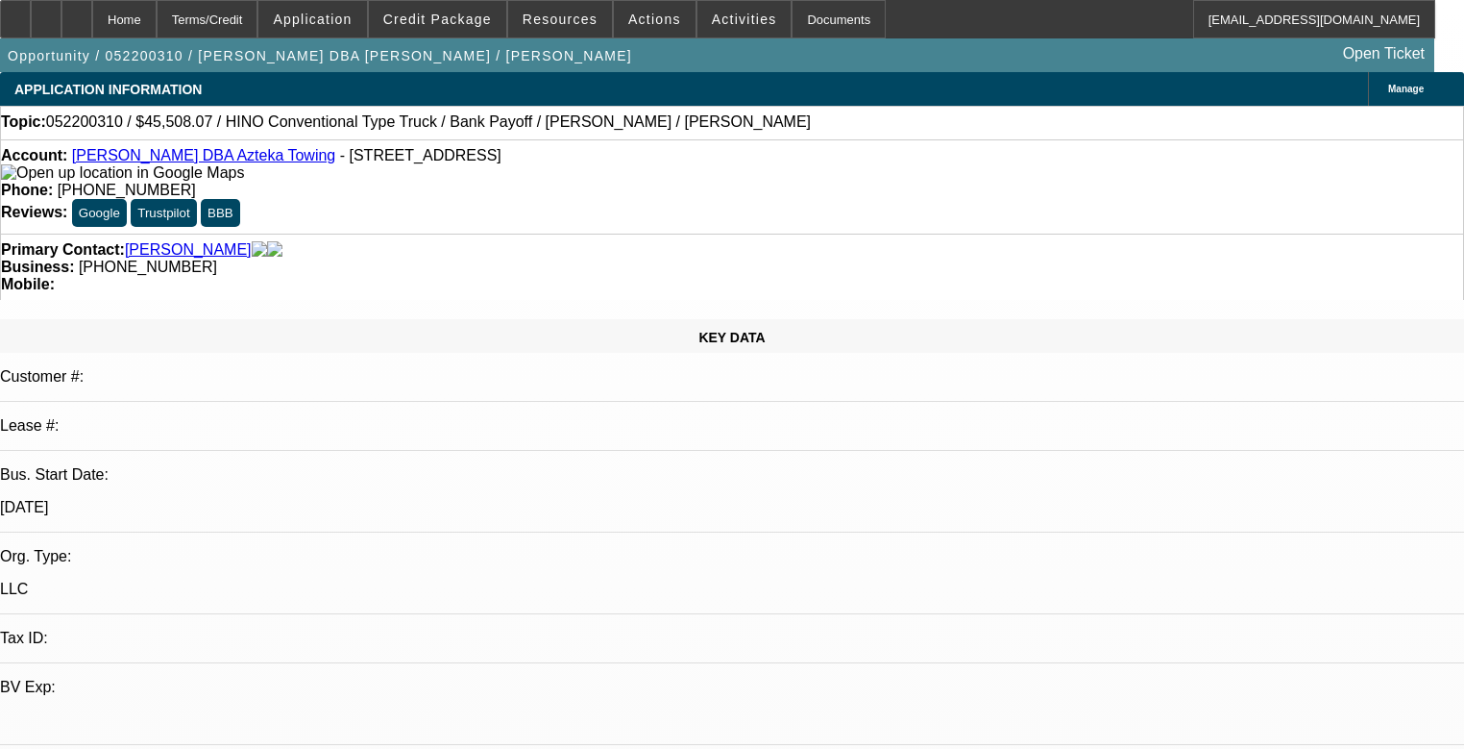
select select "0.1"
select select "4"
select select "0"
select select "0.1"
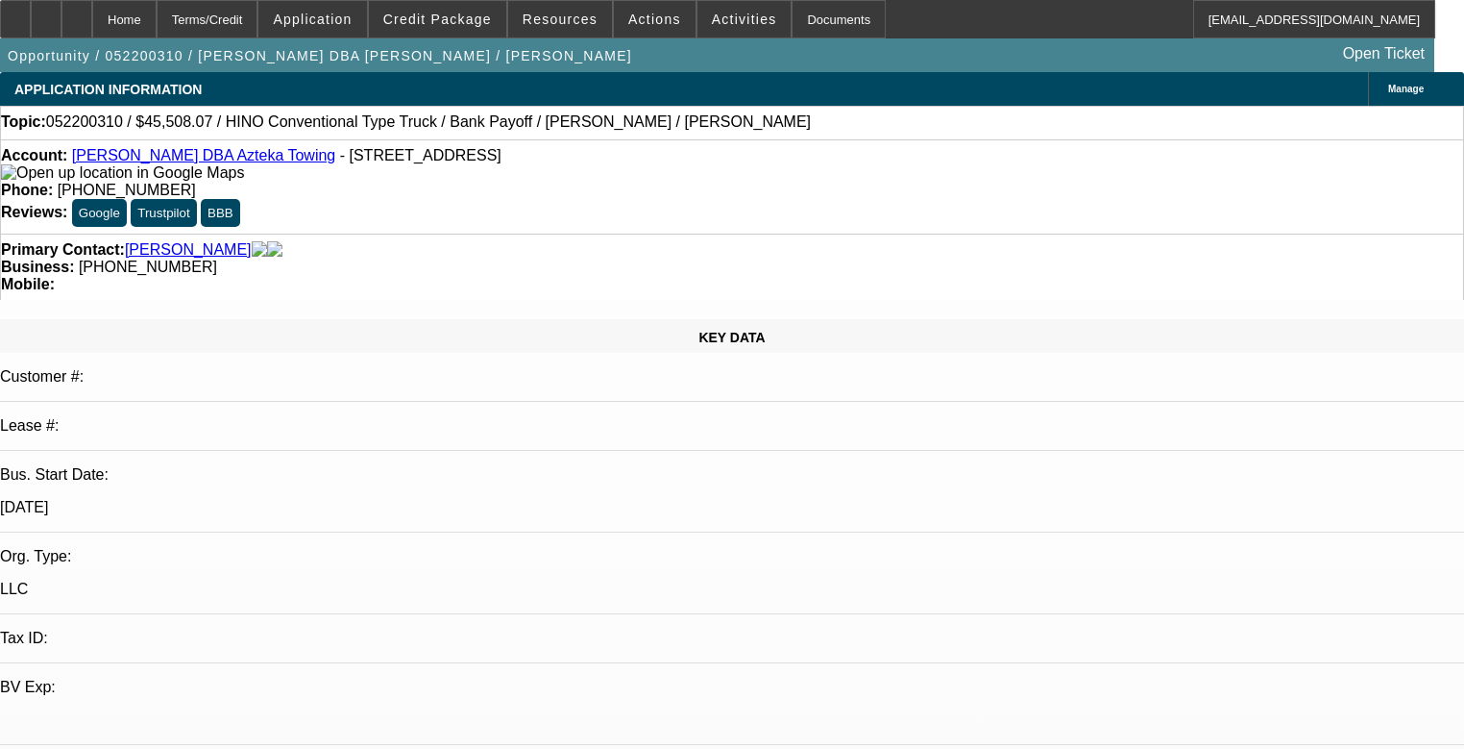
select select "4"
select select "0.1"
select select "0"
select select "0.1"
select select "4"
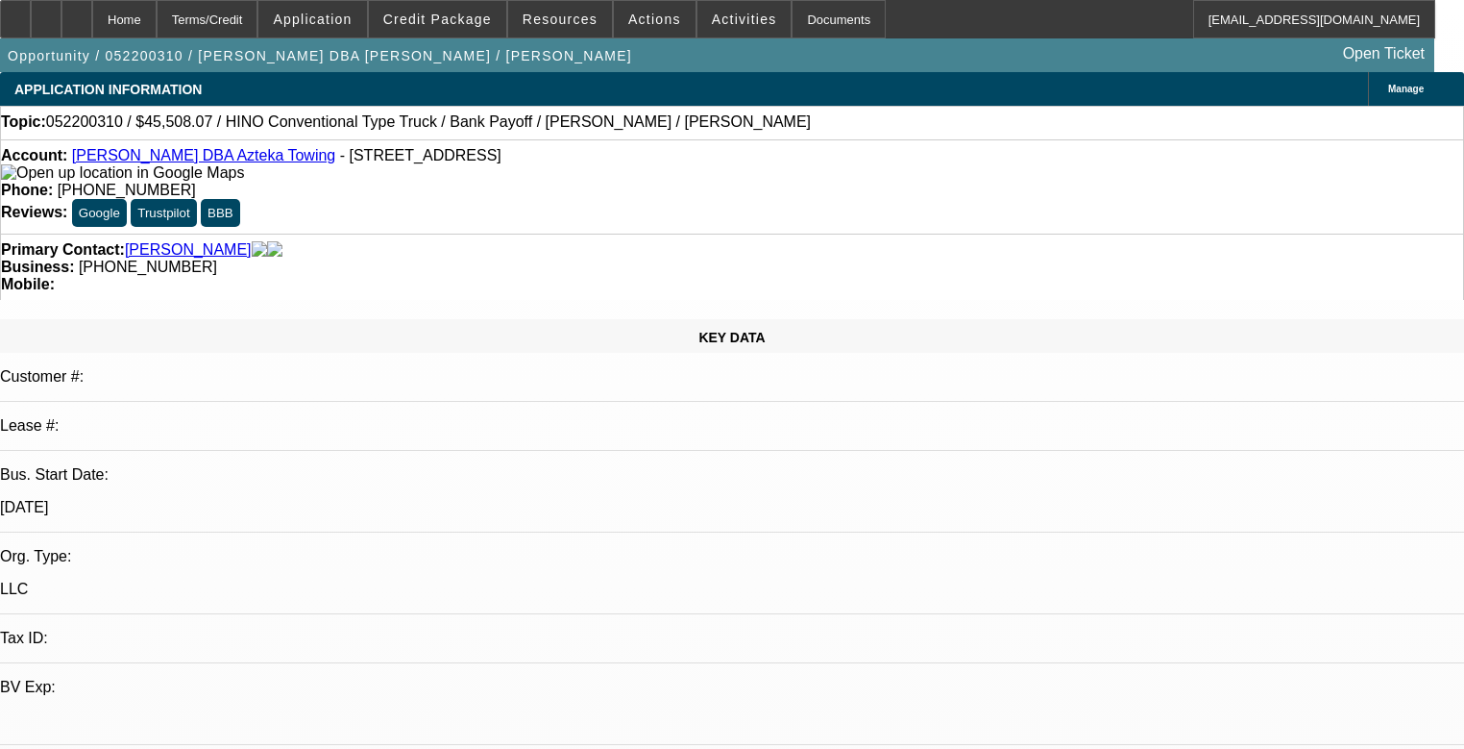
select select "0.1"
select select "2"
select select "0.1"
select select "4"
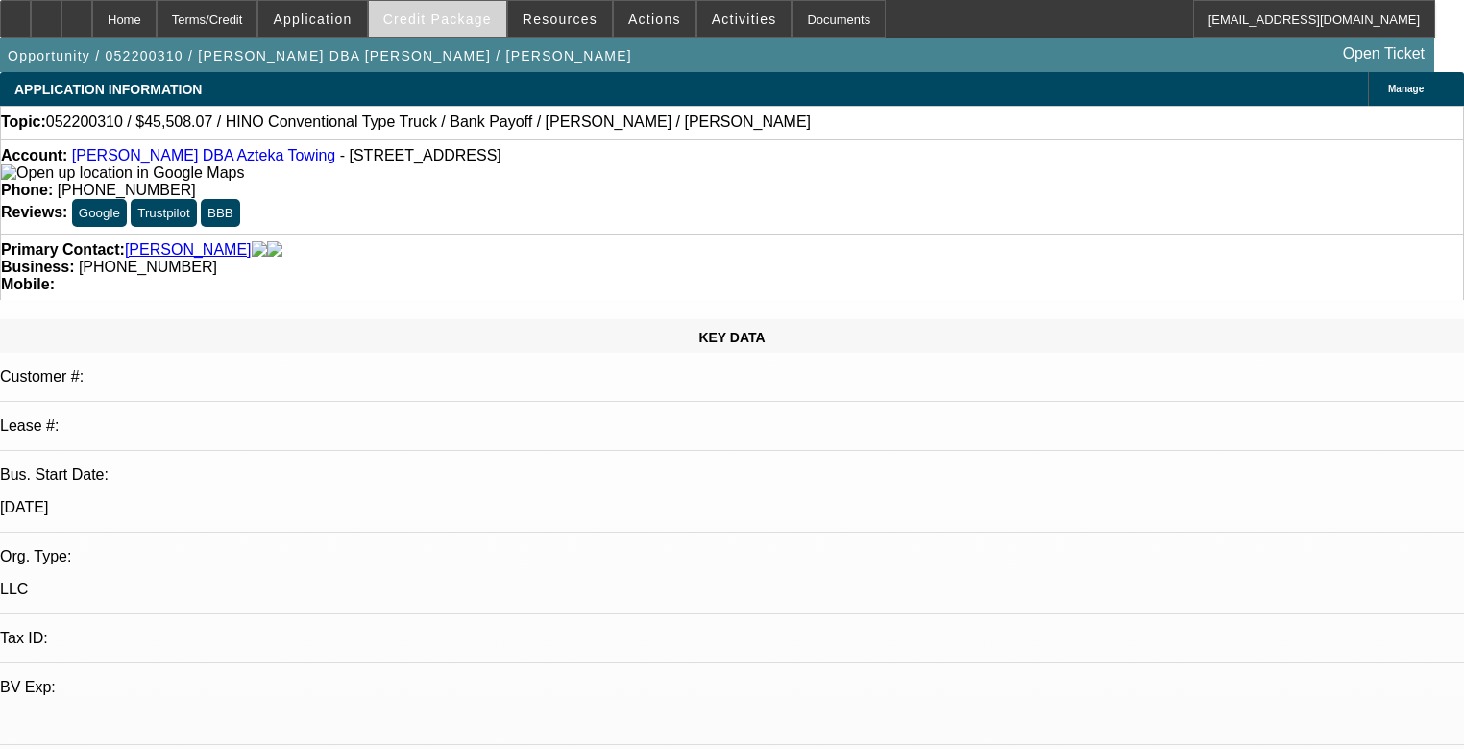
click at [426, 27] on span at bounding box center [437, 19] width 137 height 46
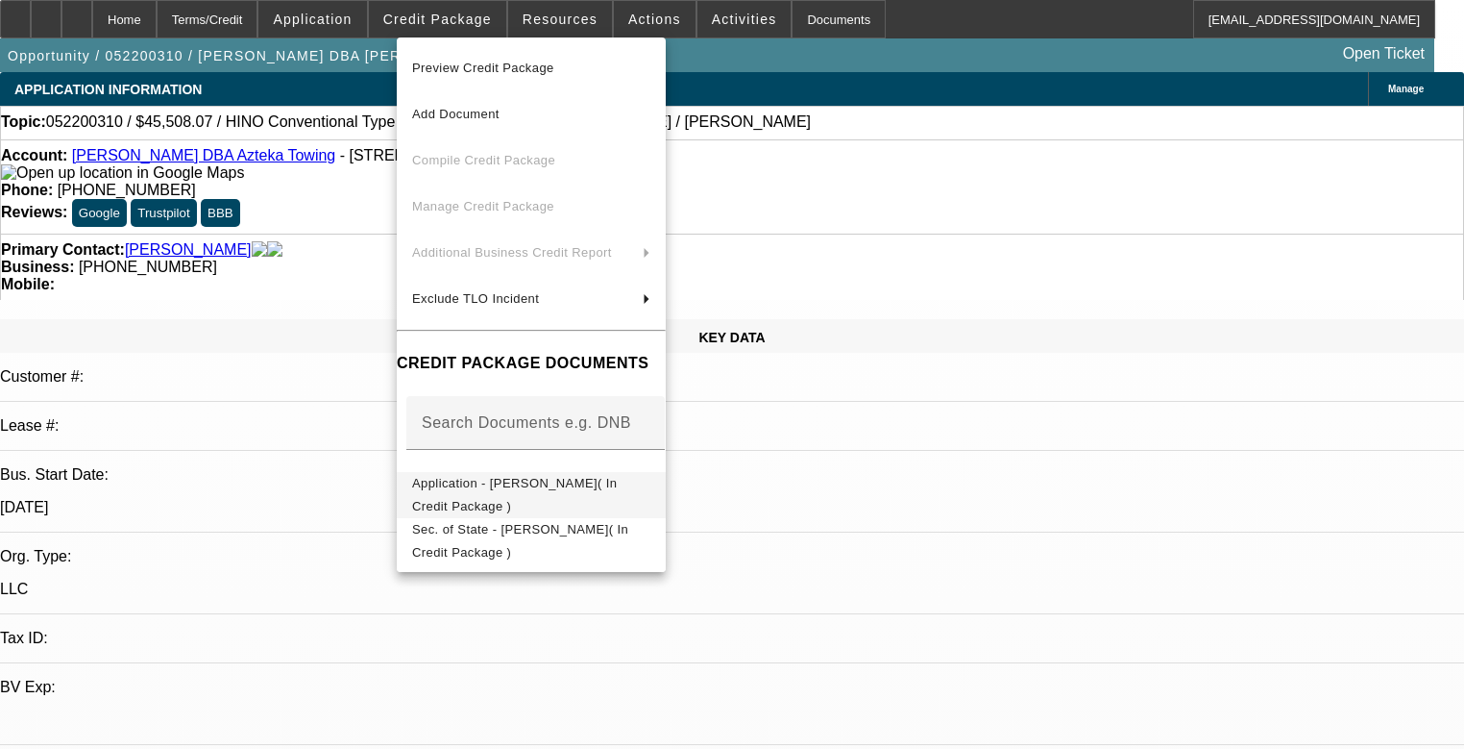
click at [557, 494] on span "Application - Ezequiel Cruz( In Credit Package )" at bounding box center [531, 495] width 238 height 46
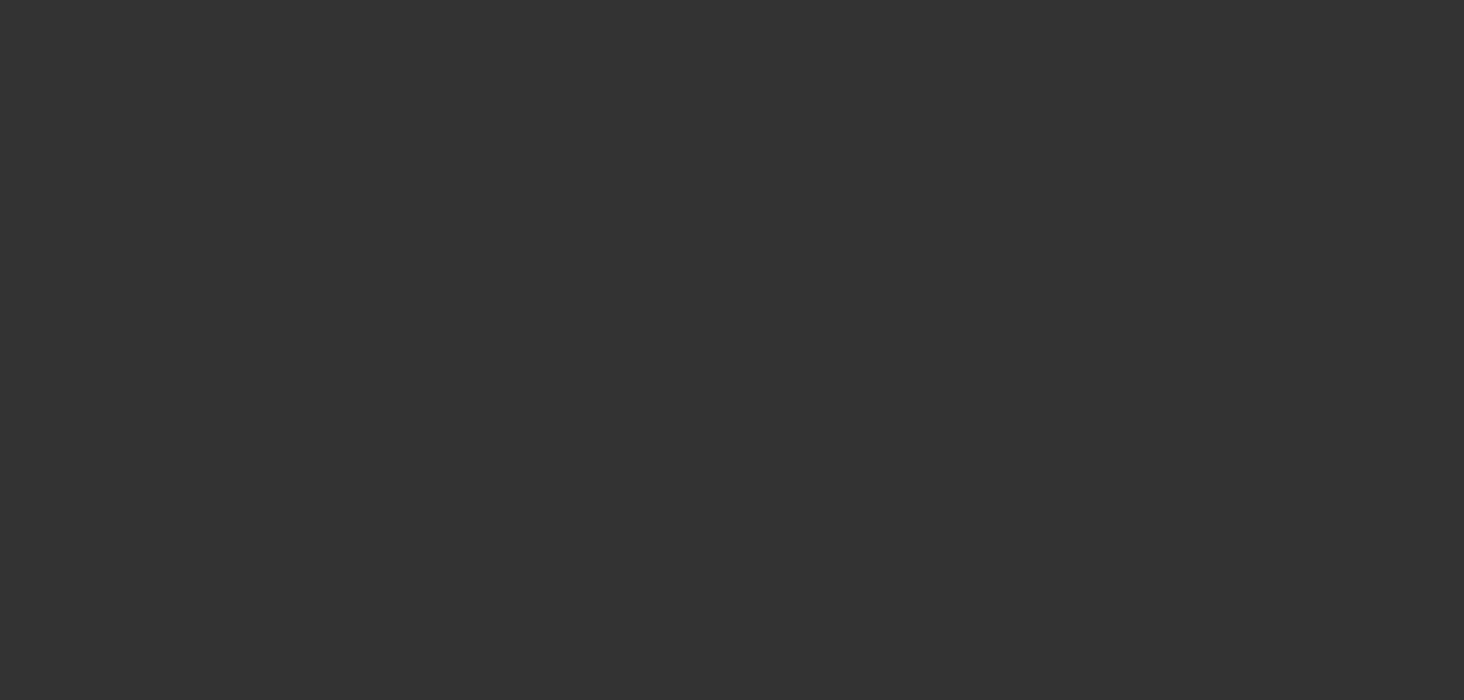
select select "0"
select select "2"
select select "0.1"
select select "4"
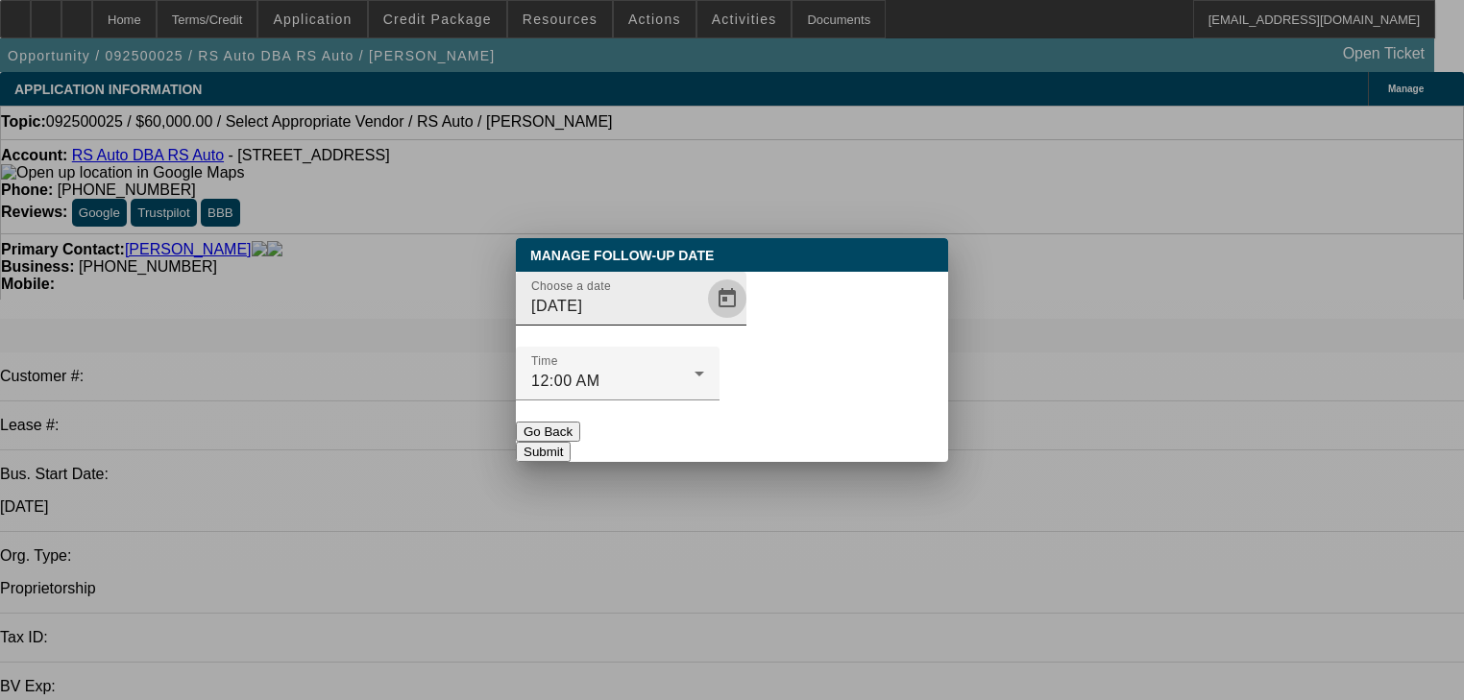
click at [707, 322] on span "Open calendar" at bounding box center [727, 299] width 46 height 46
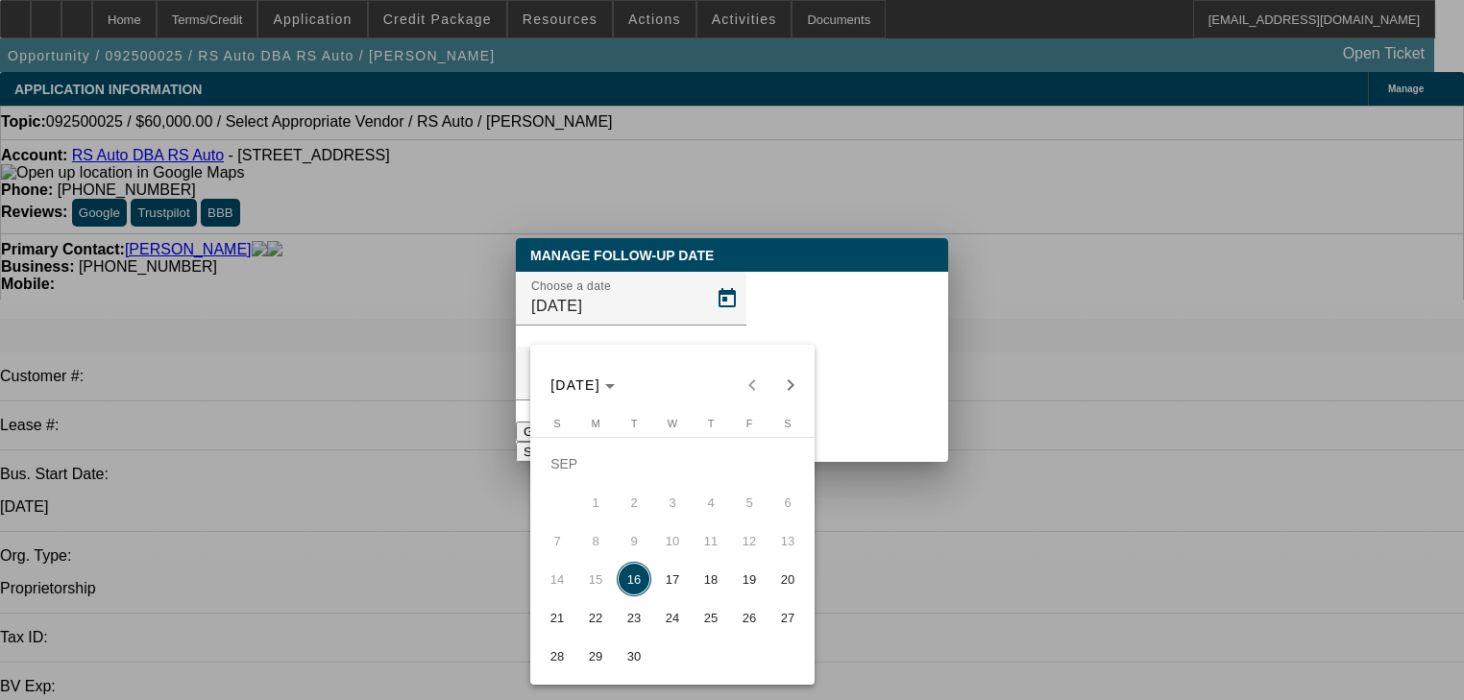
click at [612, 630] on span "22" at bounding box center [595, 618] width 35 height 35
type input "9/22/2025"
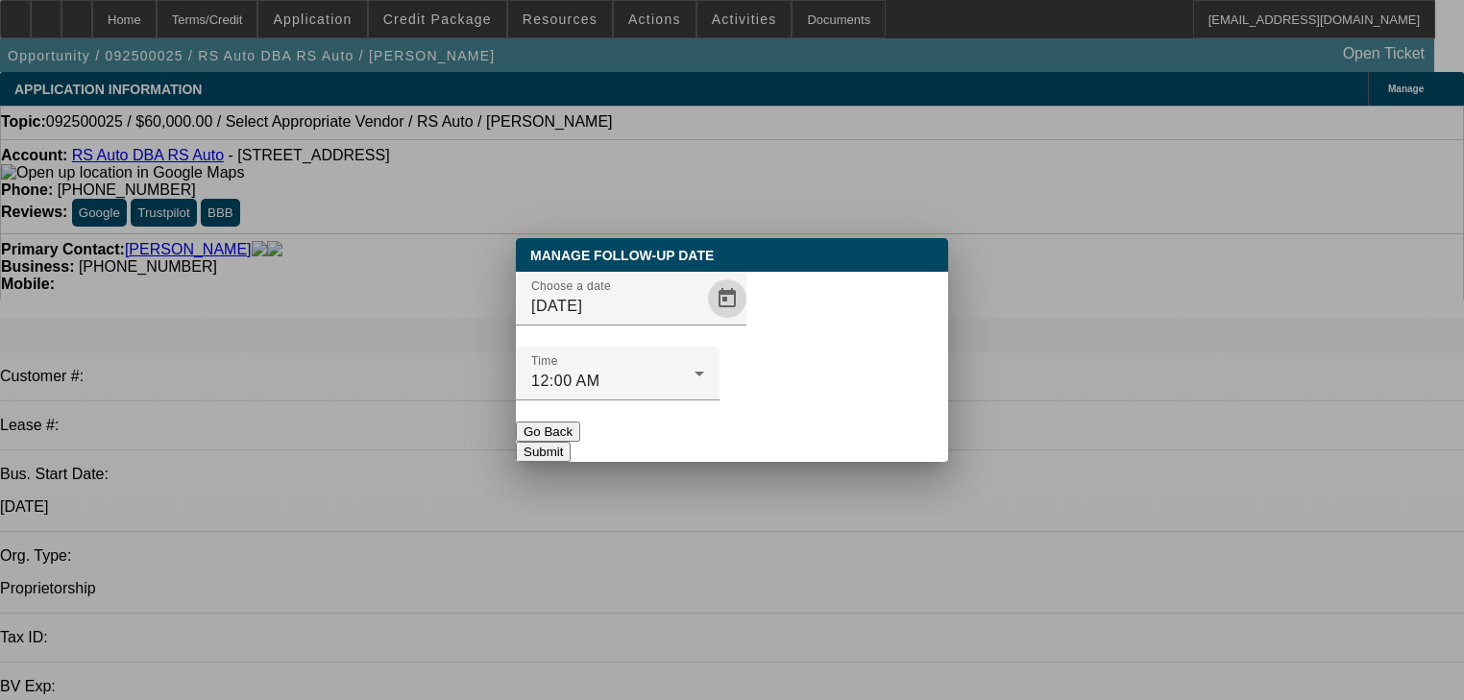
click at [571, 442] on button "Submit" at bounding box center [543, 452] width 55 height 20
